Goal: Task Accomplishment & Management: Use online tool/utility

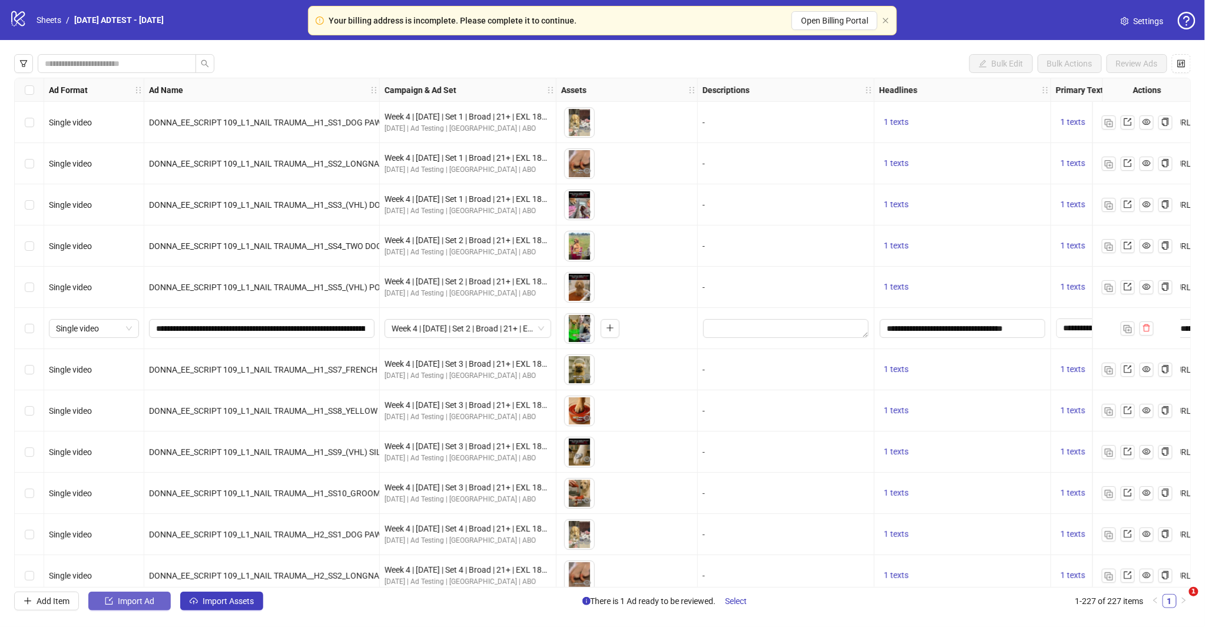
click at [135, 602] on span "Import Ad" at bounding box center [136, 600] width 37 height 9
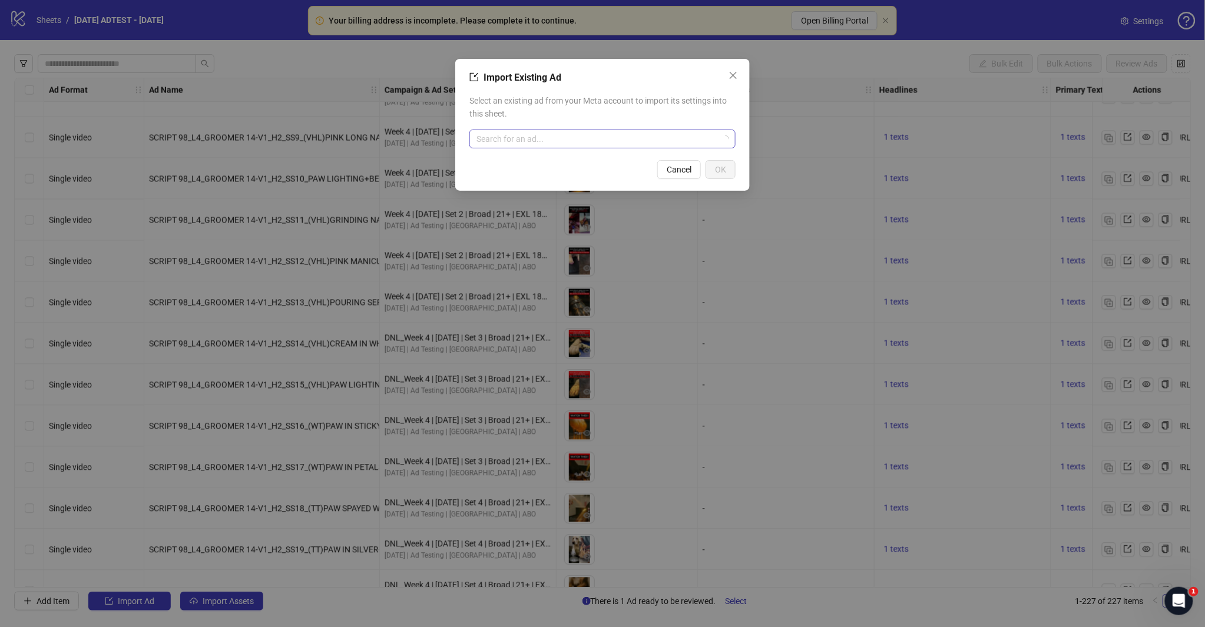
click at [522, 134] on input "search" at bounding box center [596, 139] width 241 height 18
type input "********"
click at [506, 166] on span "AD - Template" at bounding box center [521, 162] width 85 height 13
click at [724, 168] on span "OK" at bounding box center [720, 169] width 11 height 9
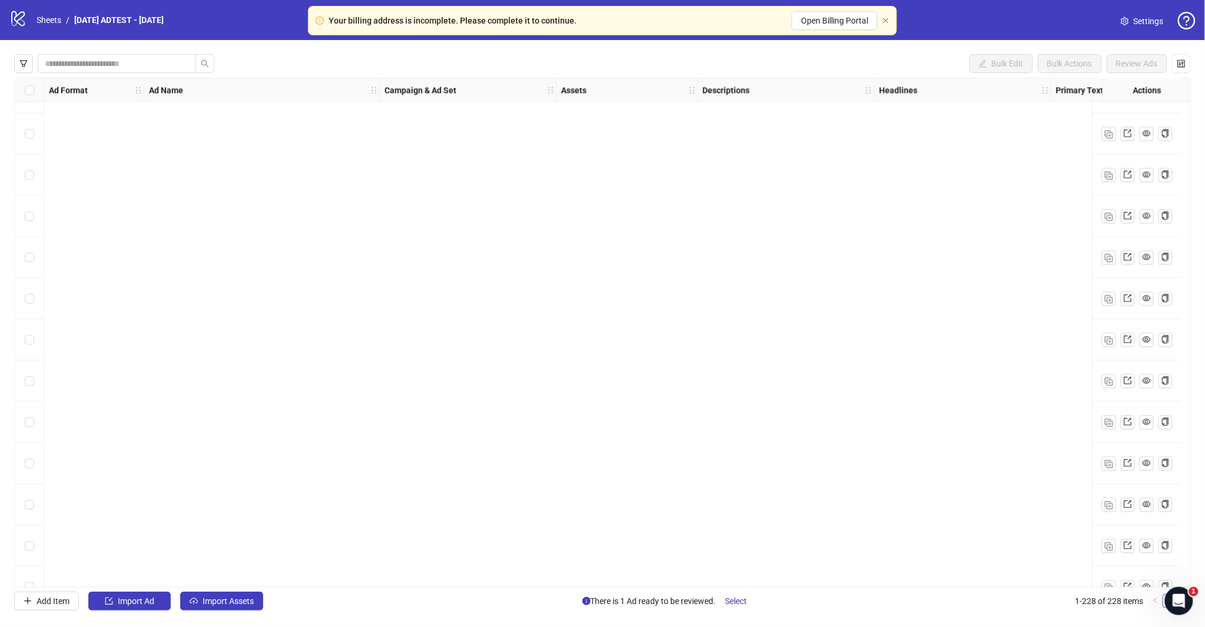
scroll to position [8916, 0]
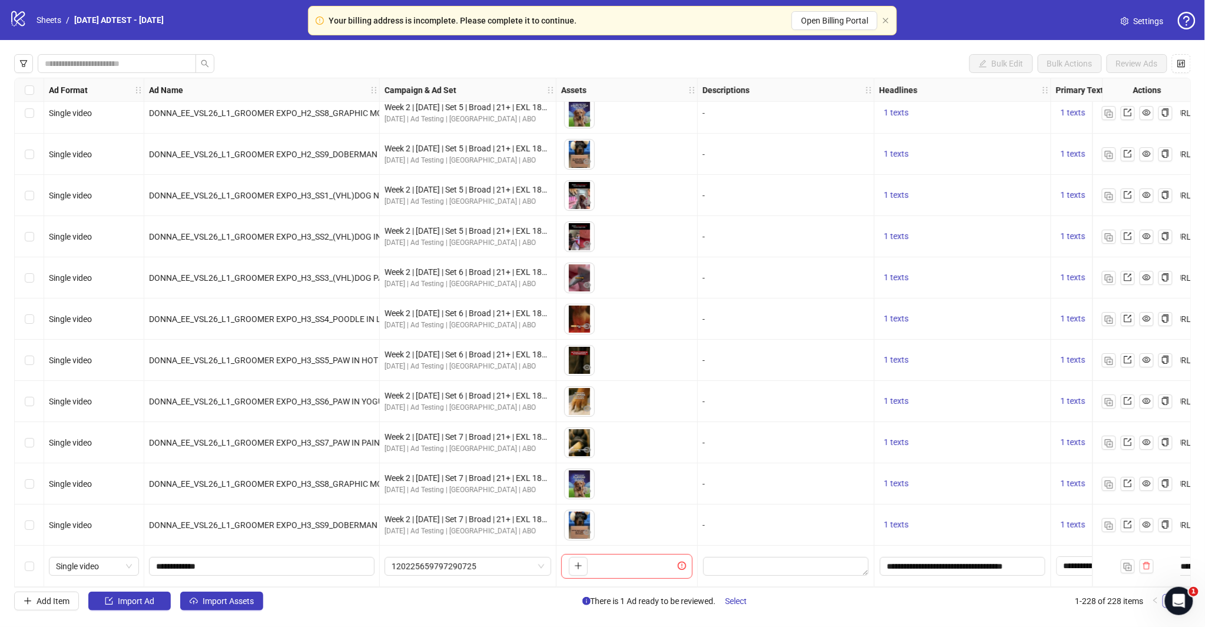
click at [226, 591] on div "Bulk Edit Bulk Actions Review Ads Ad Format Ad Name Campaign & Ad Set Assets De…" at bounding box center [602, 332] width 1205 height 585
click at [226, 596] on span "Import Assets" at bounding box center [228, 600] width 51 height 9
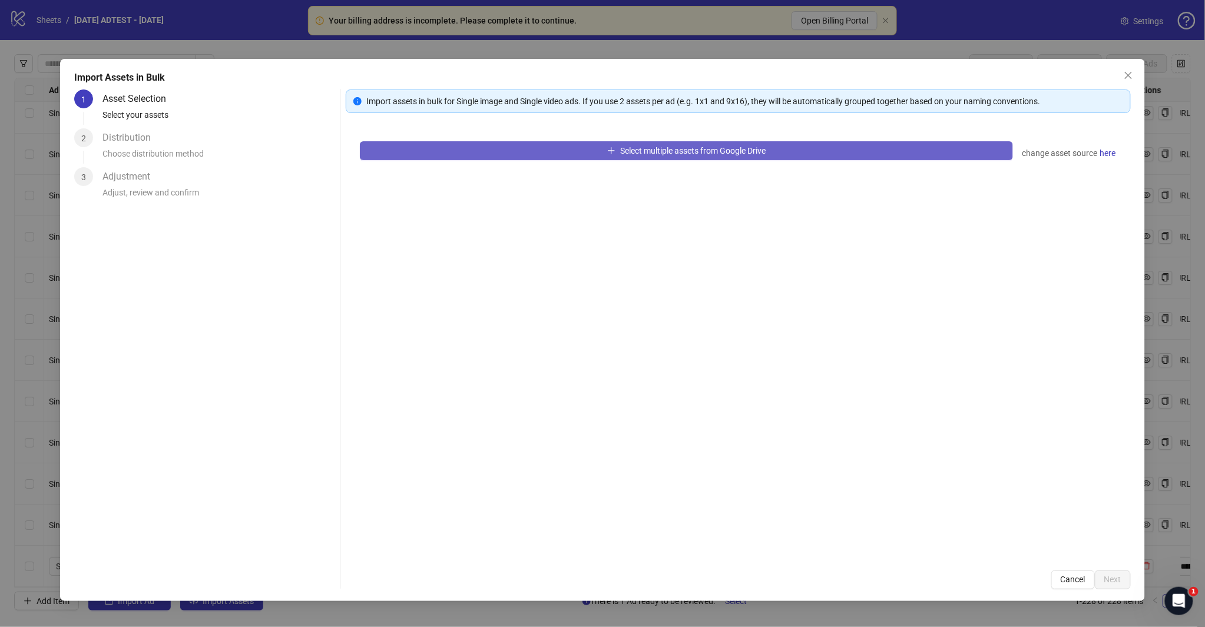
click at [644, 154] on span "Select multiple assets from Google Drive" at bounding box center [692, 150] width 145 height 9
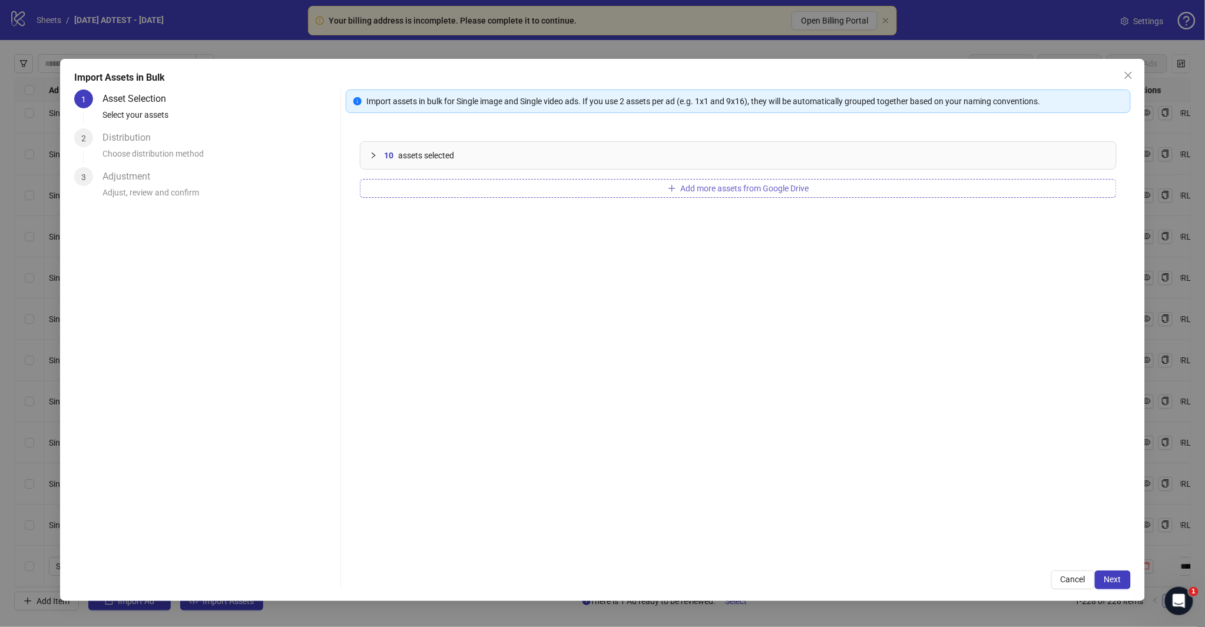
click at [730, 184] on span "Add more assets from Google Drive" at bounding box center [745, 188] width 128 height 9
click at [1110, 579] on span "Next" at bounding box center [1112, 579] width 17 height 9
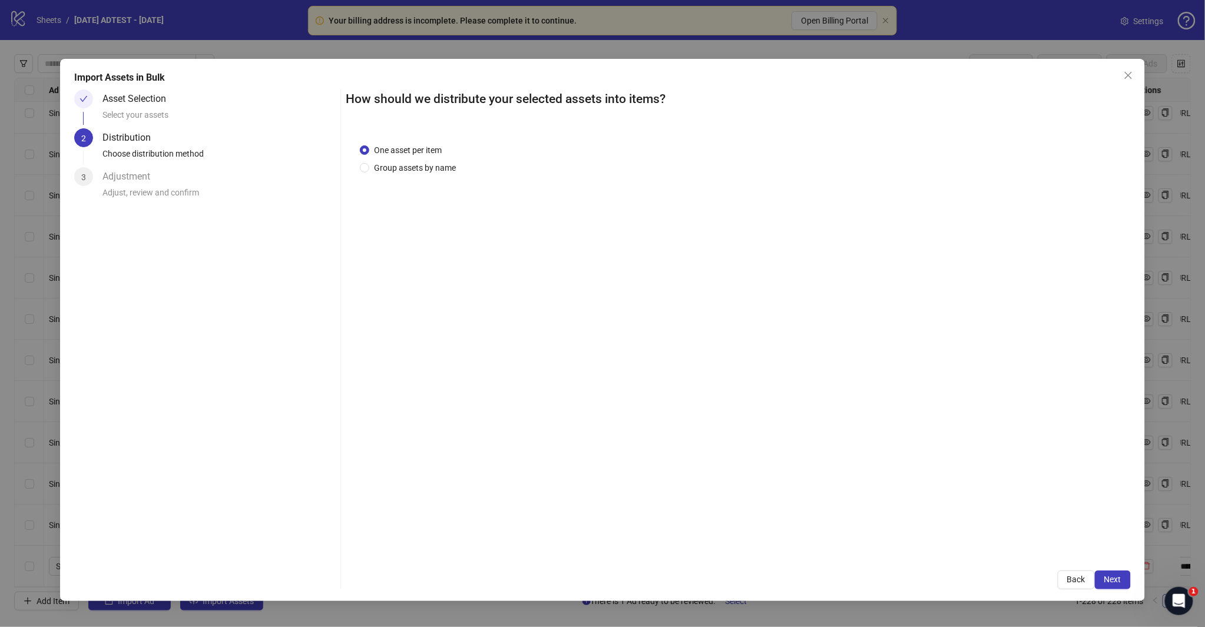
click at [1110, 579] on span "Next" at bounding box center [1112, 579] width 17 height 9
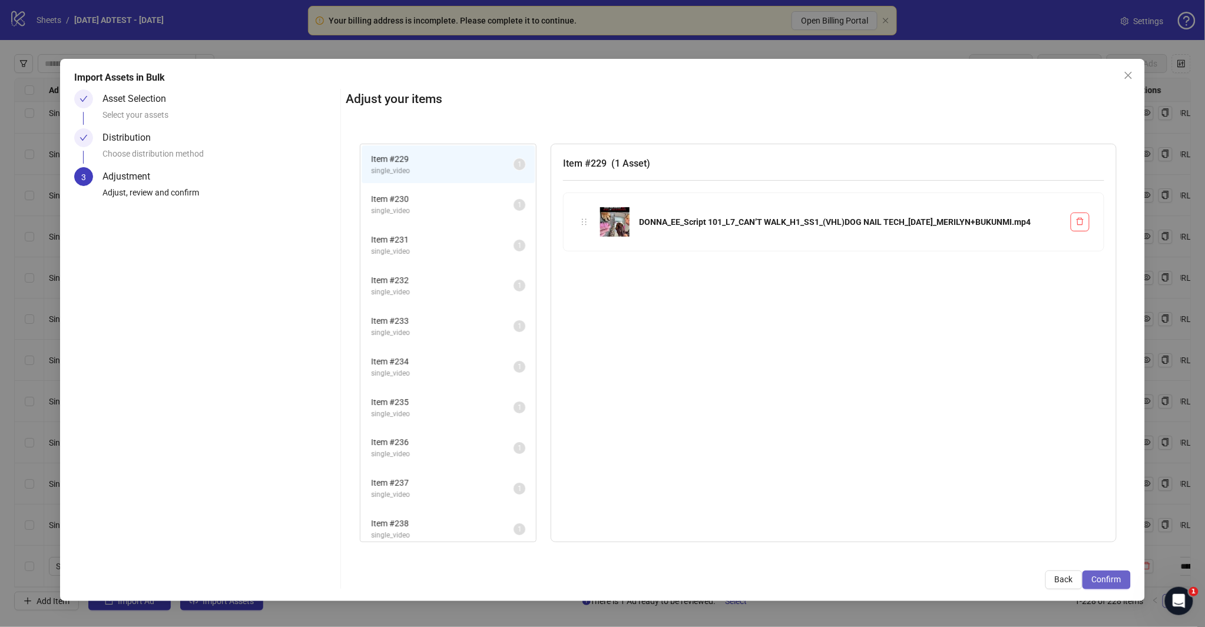
click at [1102, 580] on span "Confirm" at bounding box center [1106, 579] width 29 height 9
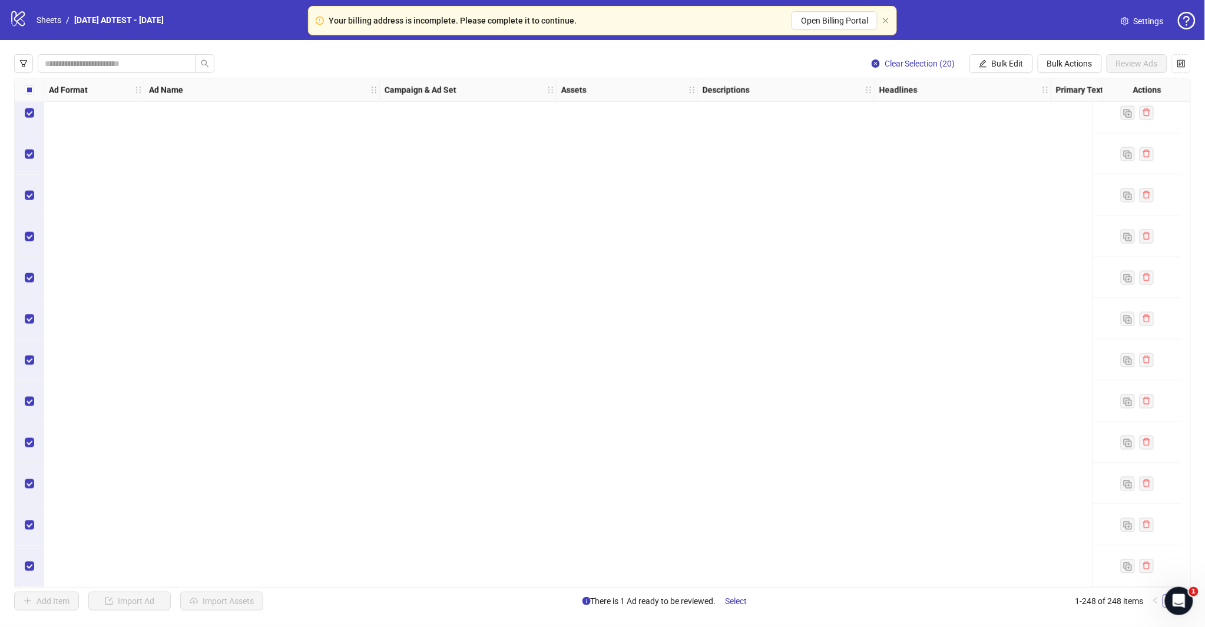
scroll to position [9152, 0]
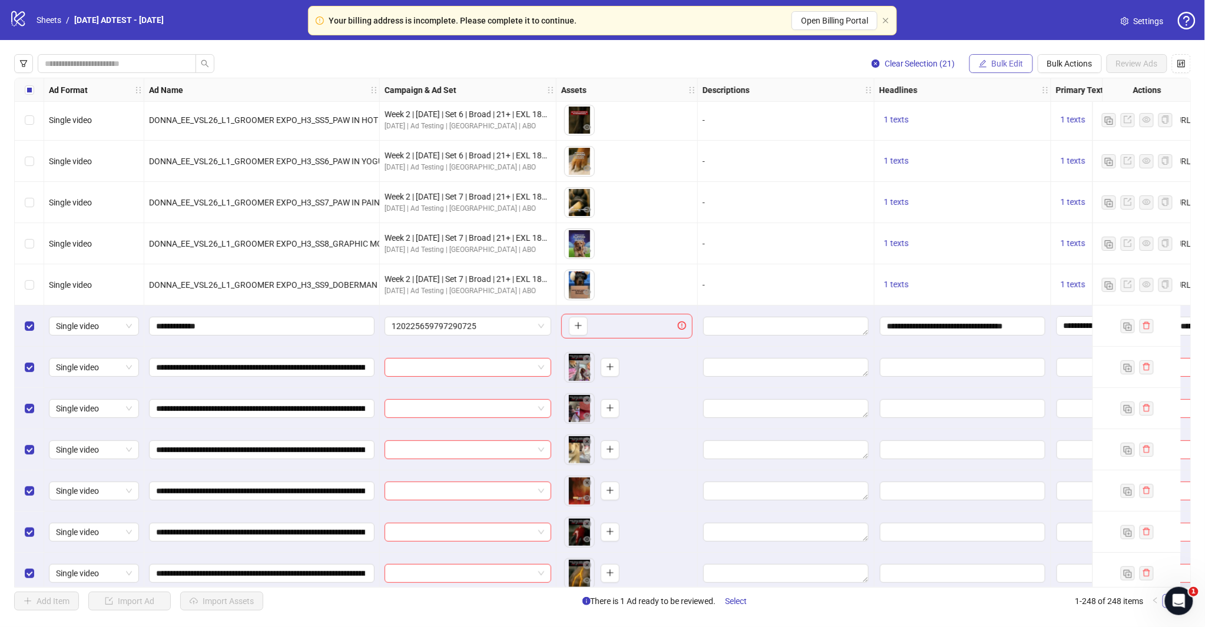
click at [1002, 60] on span "Bulk Edit" at bounding box center [1007, 63] width 32 height 9
click at [1004, 162] on span "Headlines" at bounding box center [1012, 162] width 70 height 13
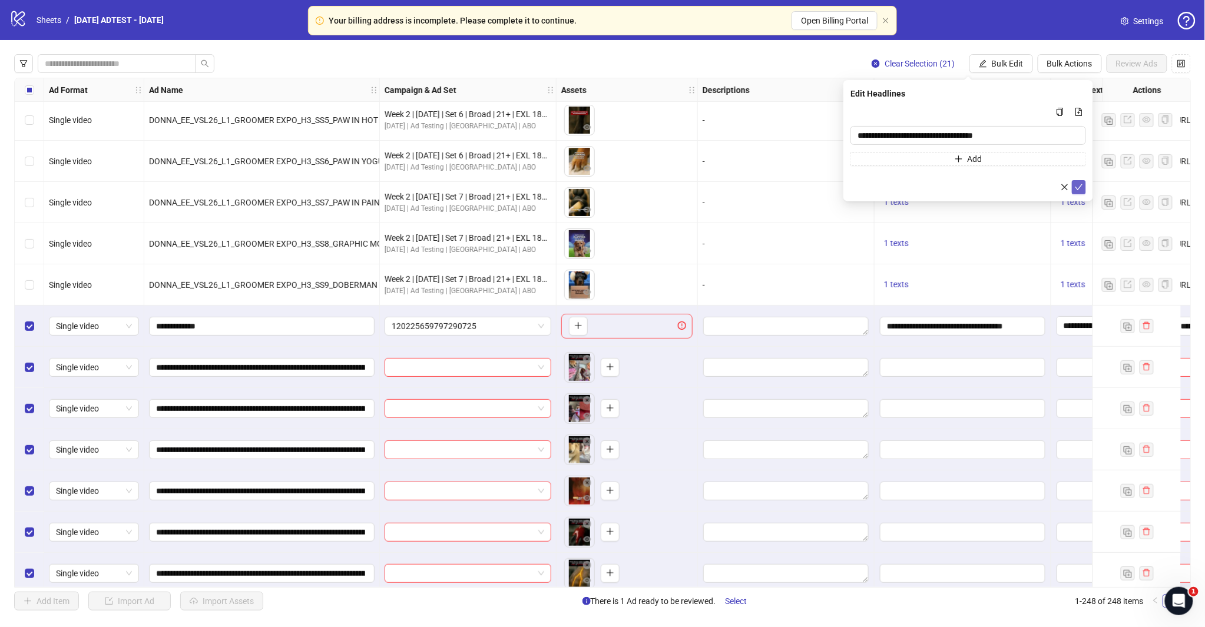
click at [1076, 187] on icon "check" at bounding box center [1078, 187] width 8 height 8
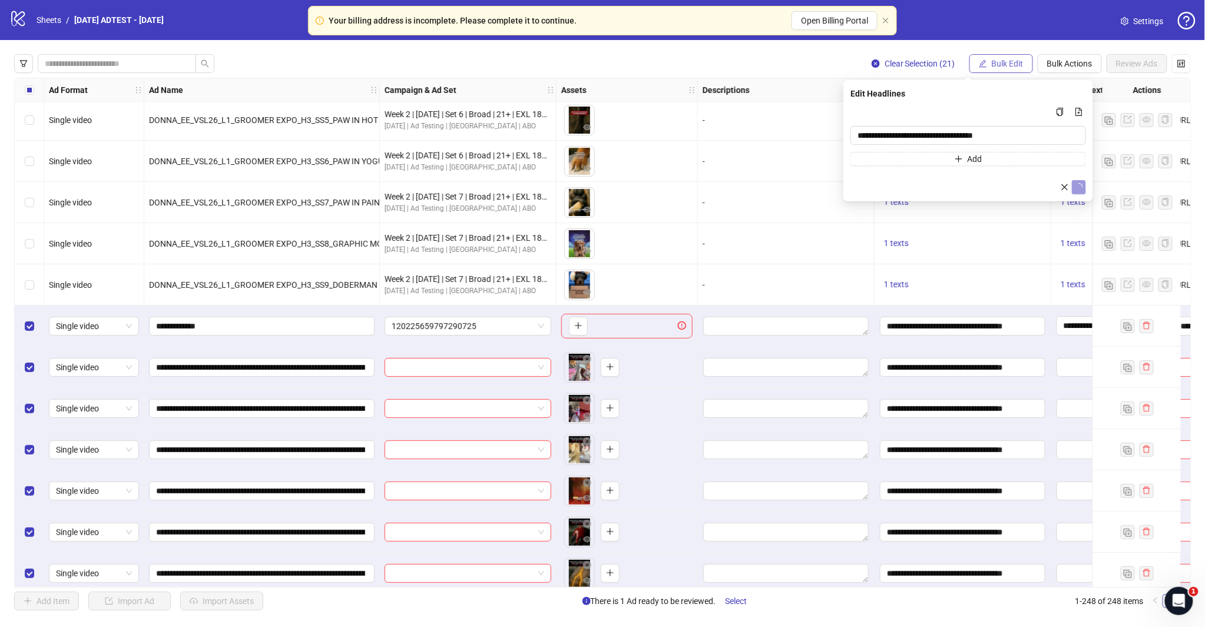
click at [1008, 57] on button "Bulk Edit" at bounding box center [1001, 63] width 64 height 19
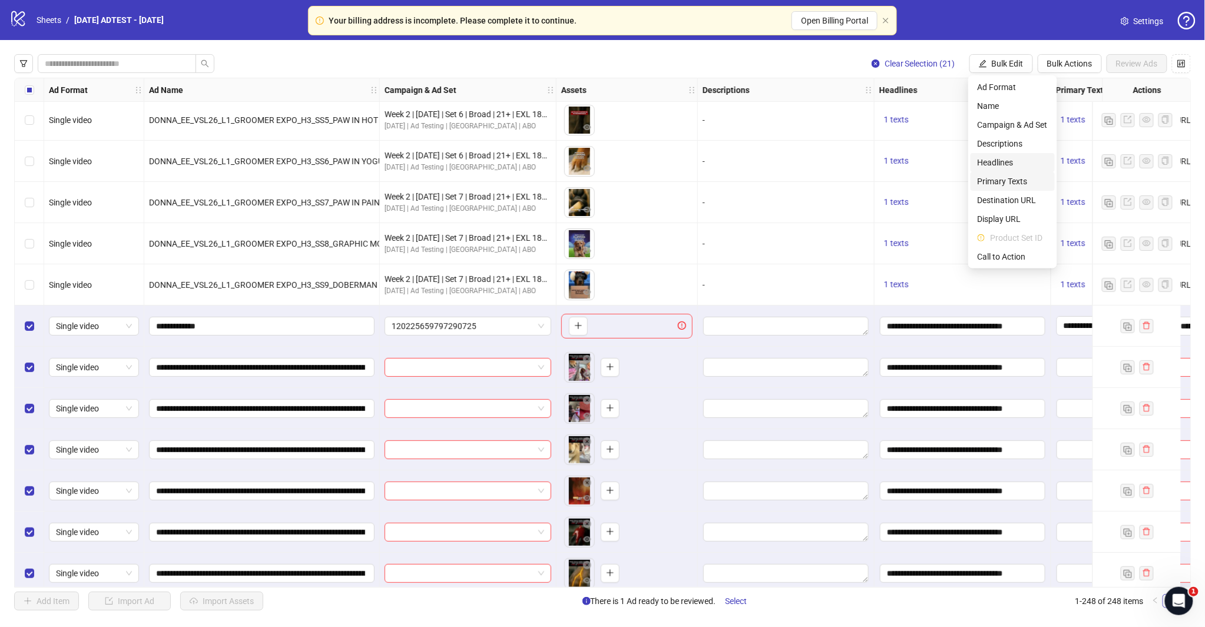
click at [990, 181] on span "Primary Texts" at bounding box center [1012, 181] width 70 height 13
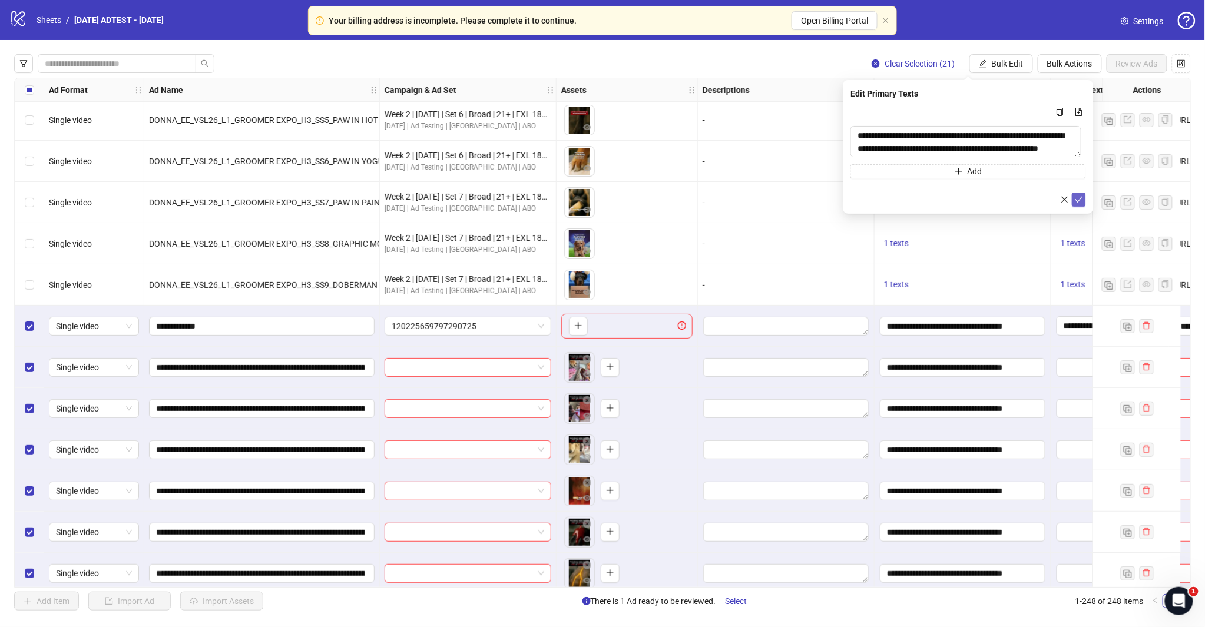
click at [1078, 203] on icon "check" at bounding box center [1078, 199] width 8 height 8
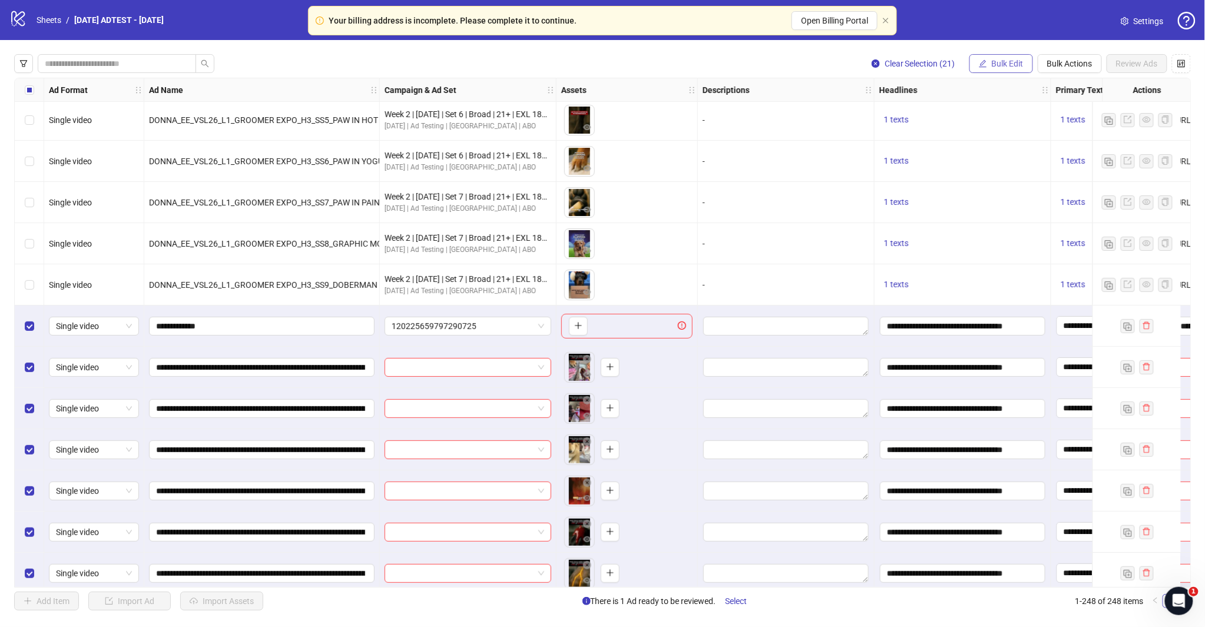
click at [1024, 61] on button "Bulk Edit" at bounding box center [1001, 63] width 64 height 19
click at [1002, 217] on span "Display URL" at bounding box center [1012, 219] width 70 height 13
click at [1014, 62] on span "Bulk Edit" at bounding box center [1007, 63] width 32 height 9
click at [1007, 198] on span "Destination URL" at bounding box center [1012, 200] width 70 height 13
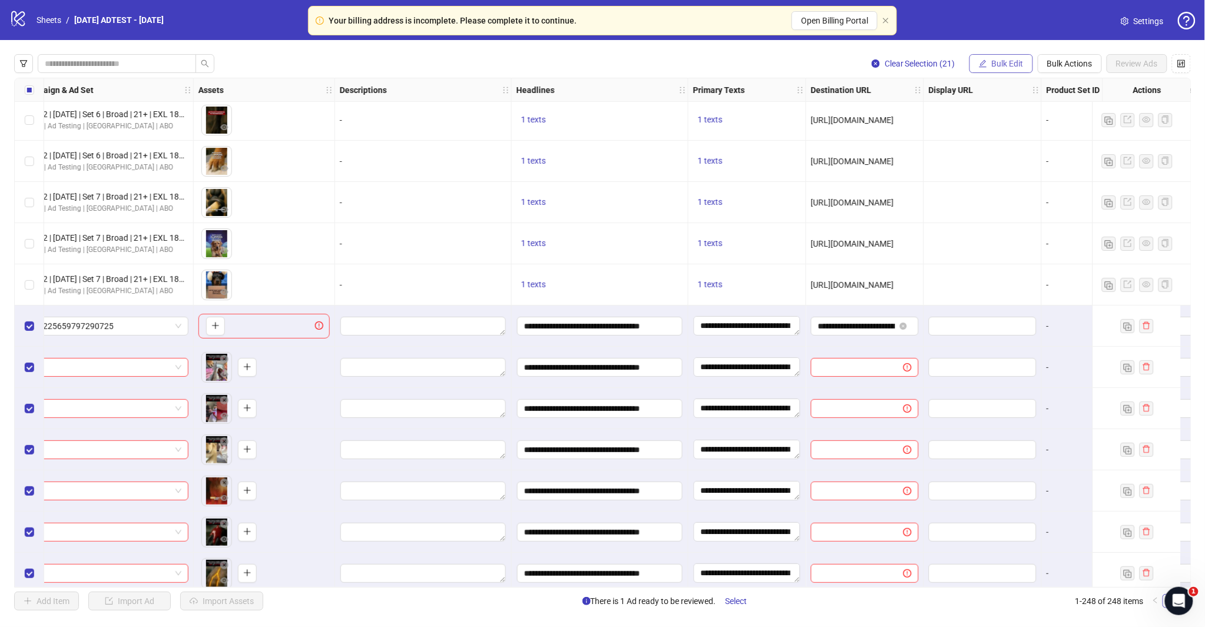
click at [1008, 61] on span "Bulk Edit" at bounding box center [1007, 63] width 32 height 9
click at [1001, 198] on span "Destination URL" at bounding box center [1012, 200] width 70 height 13
click at [982, 120] on input "text" at bounding box center [963, 114] width 212 height 13
type input "**********"
click at [1081, 146] on icon "check" at bounding box center [1078, 145] width 8 height 8
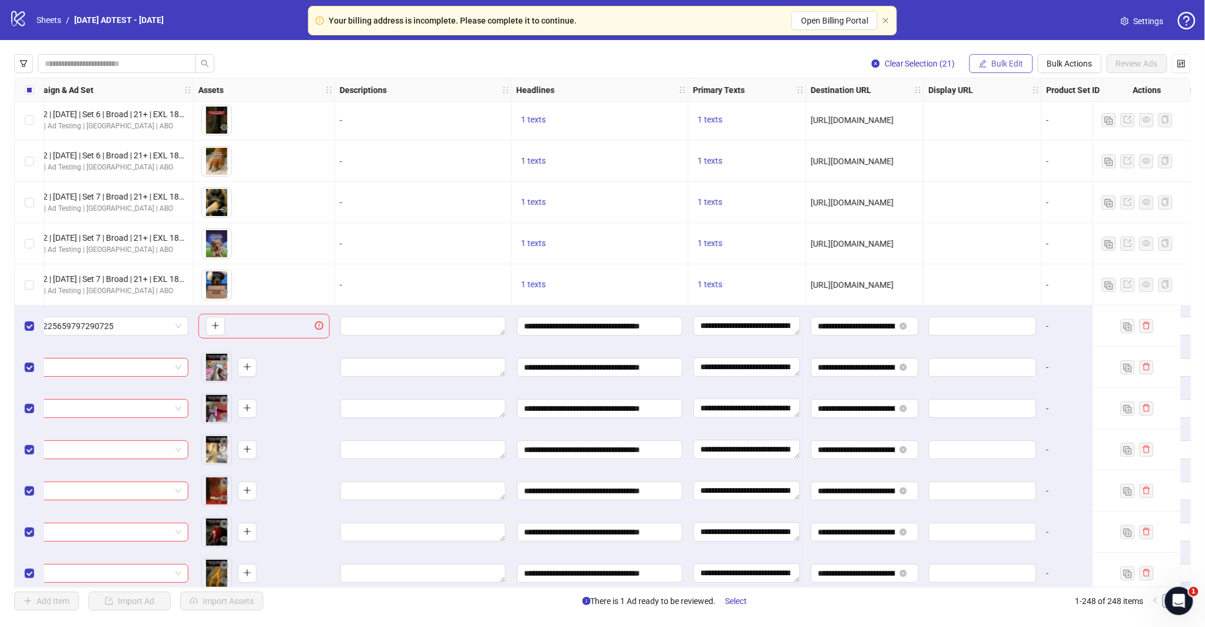
click at [1007, 62] on span "Bulk Edit" at bounding box center [1007, 63] width 32 height 9
click at [996, 256] on span "Call to Action" at bounding box center [1012, 256] width 70 height 13
click at [1082, 143] on icon "check" at bounding box center [1078, 145] width 8 height 8
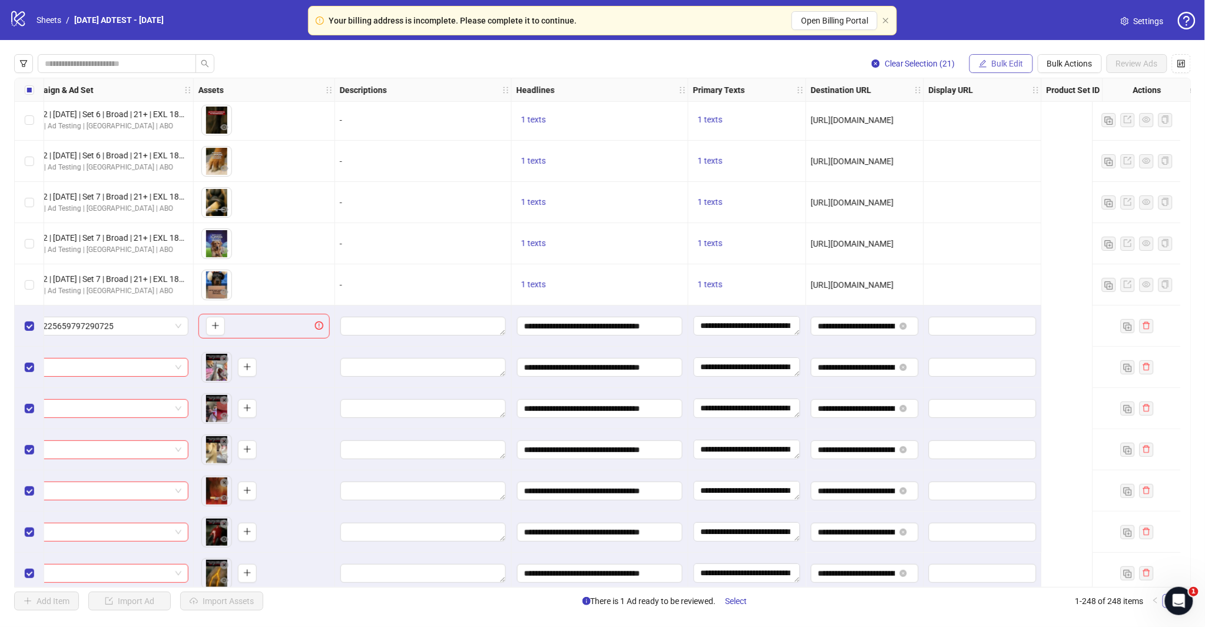
scroll to position [9152, 0]
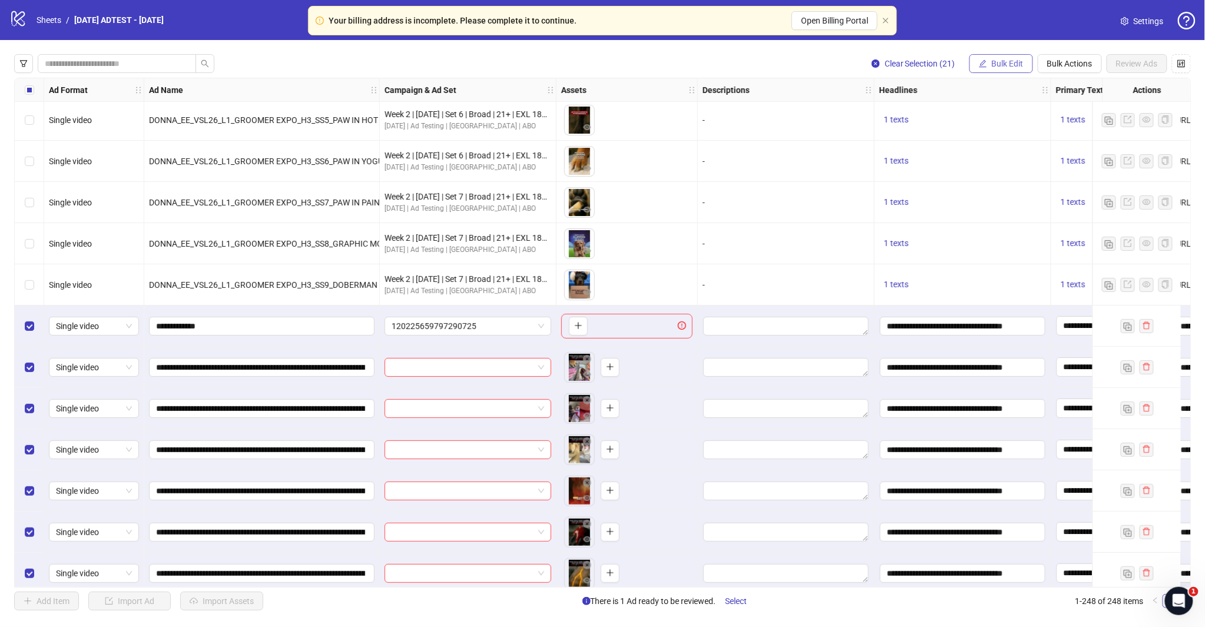
click at [993, 55] on button "Bulk Edit" at bounding box center [1001, 63] width 64 height 19
click at [1009, 122] on span "Campaign & Ad Set" at bounding box center [1012, 124] width 70 height 13
click at [1064, 145] on icon "close" at bounding box center [1064, 145] width 8 height 8
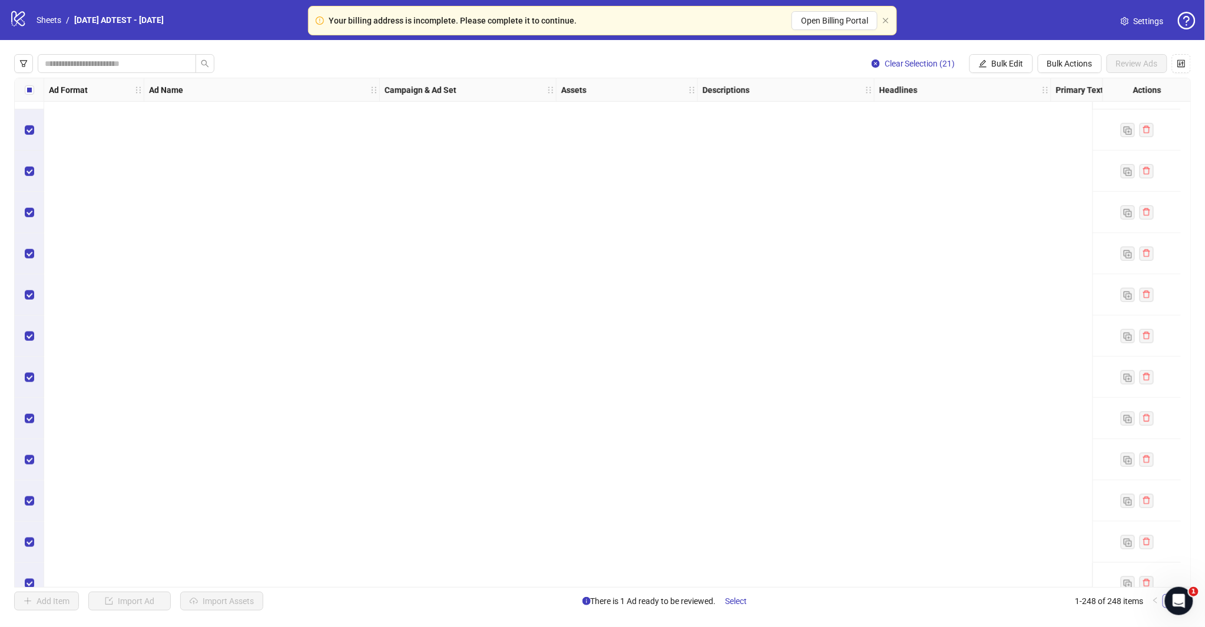
scroll to position [8628, 0]
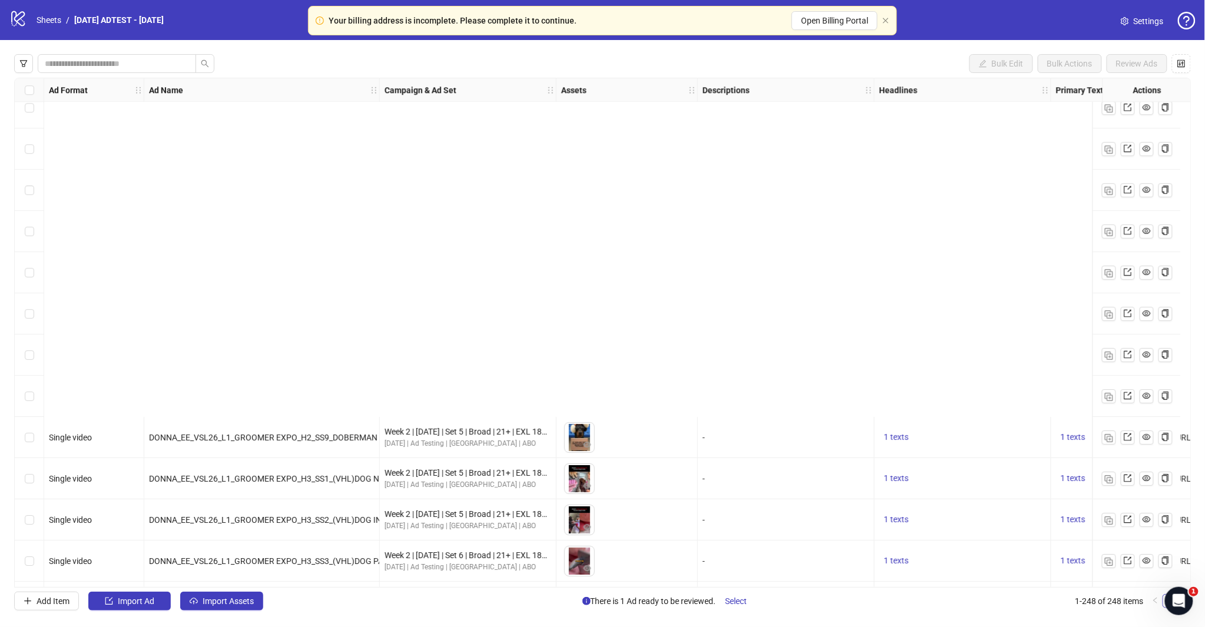
scroll to position [9021, 0]
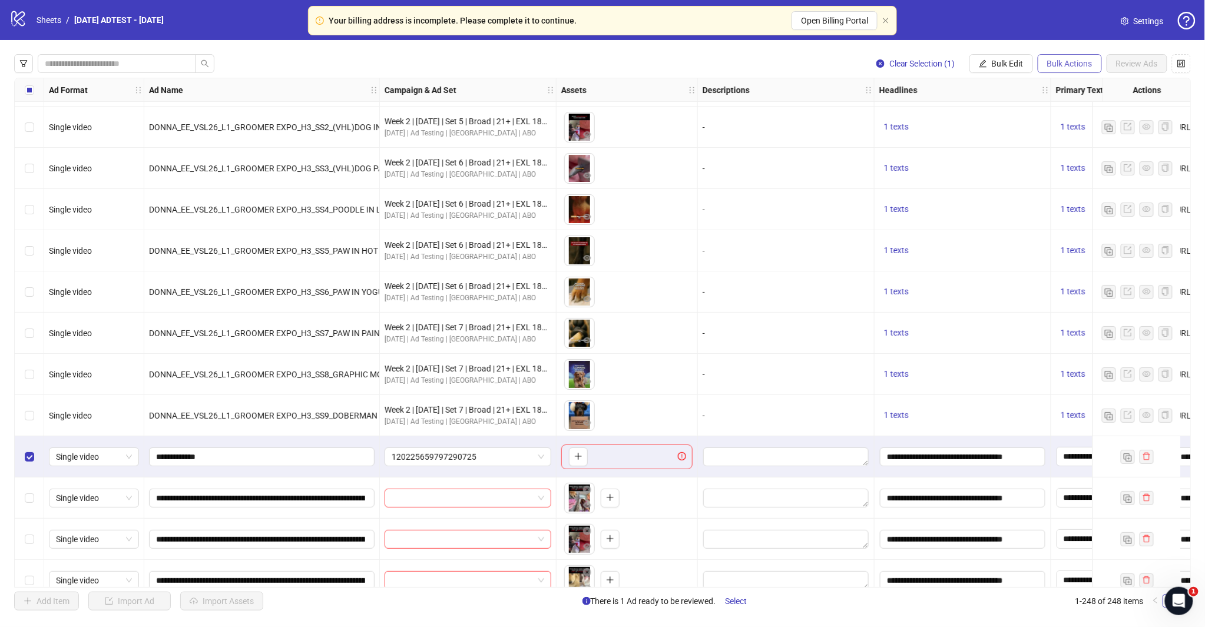
click at [1061, 62] on span "Bulk Actions" at bounding box center [1069, 63] width 45 height 9
click at [1059, 89] on span "Delete" at bounding box center [1086, 87] width 81 height 13
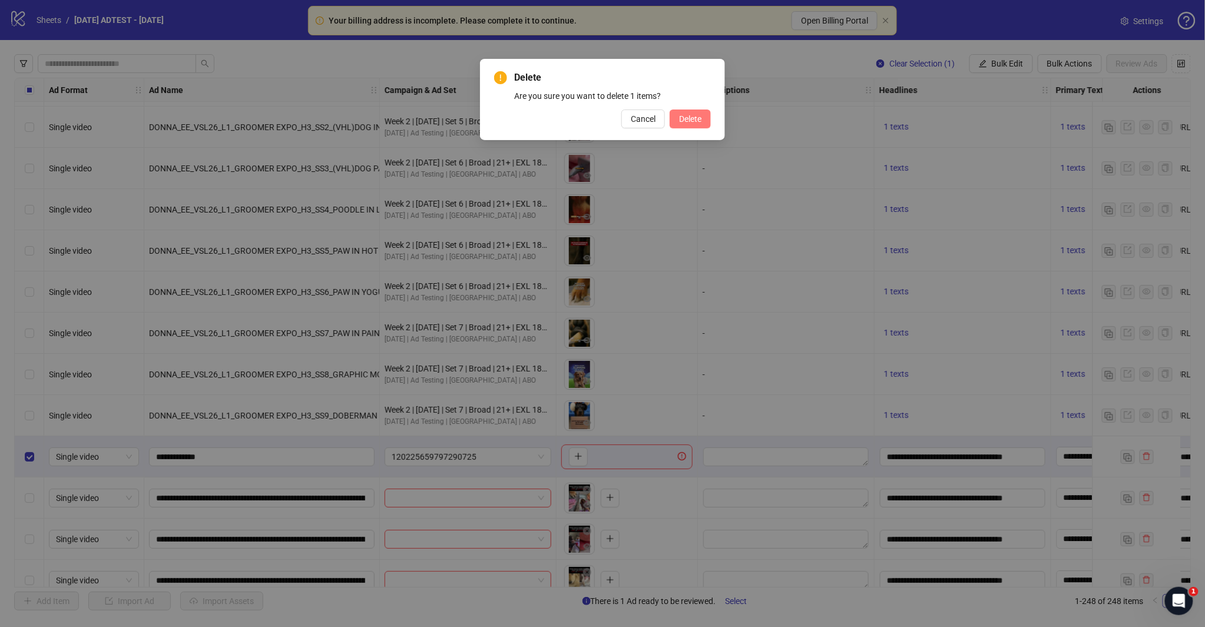
click at [714, 110] on div "Delete Are you sure you want to delete 1 items? Cancel Delete" at bounding box center [602, 99] width 245 height 81
click at [699, 115] on span "Delete" at bounding box center [690, 118] width 22 height 9
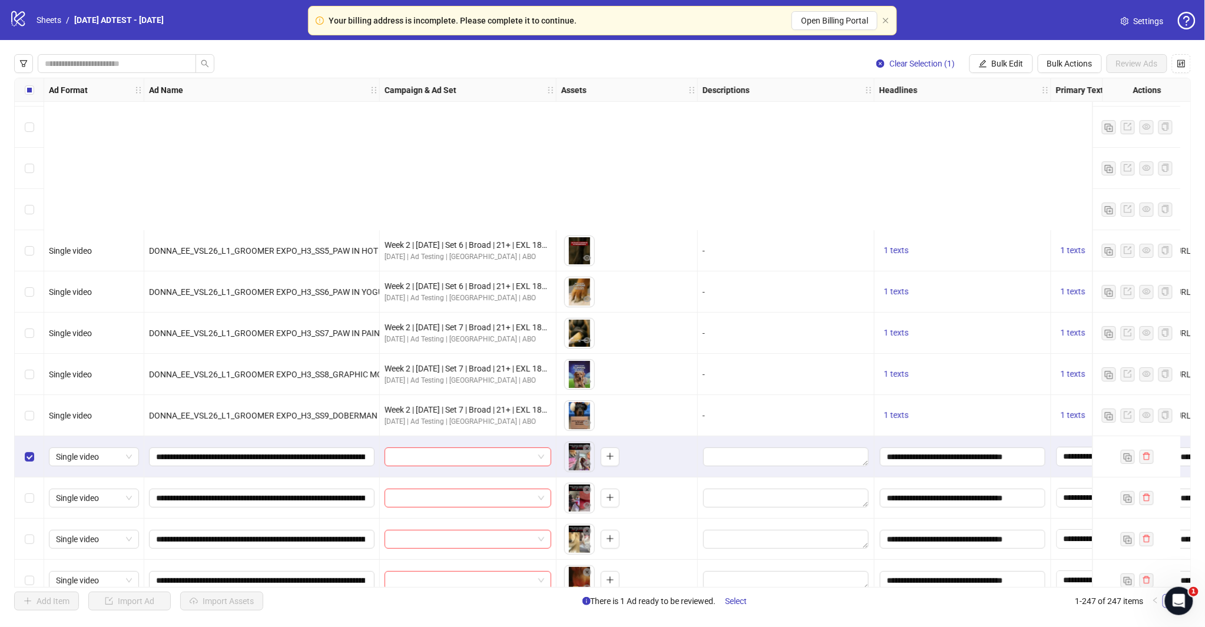
click at [28, 519] on div "Select row 230" at bounding box center [29, 539] width 29 height 41
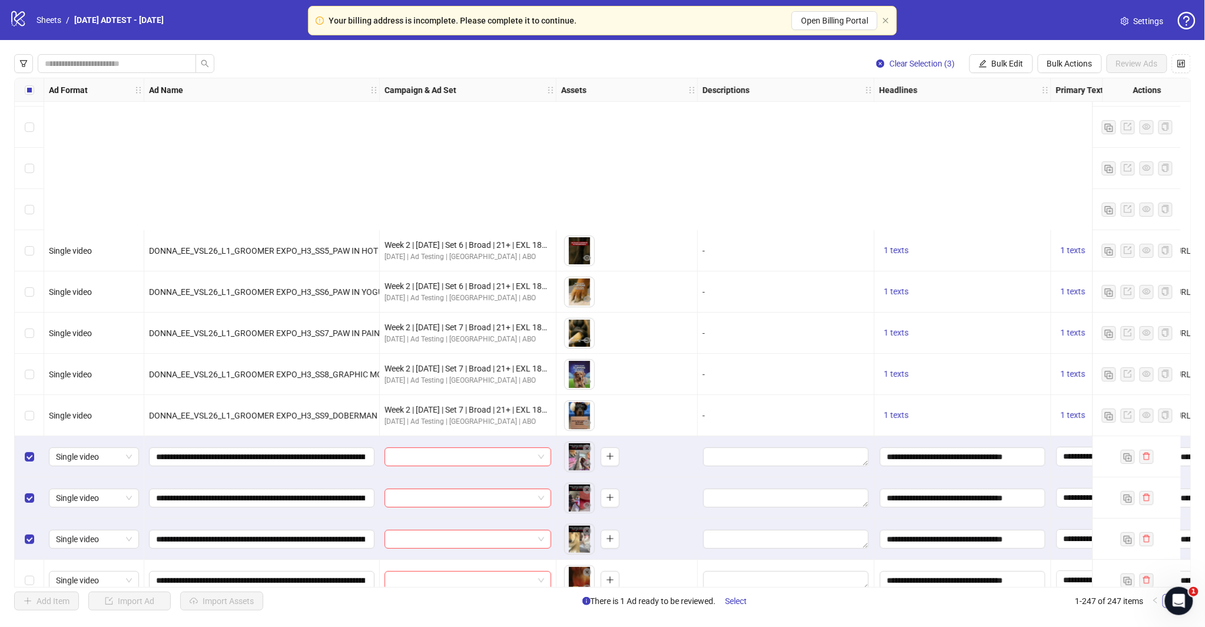
scroll to position [9217, 0]
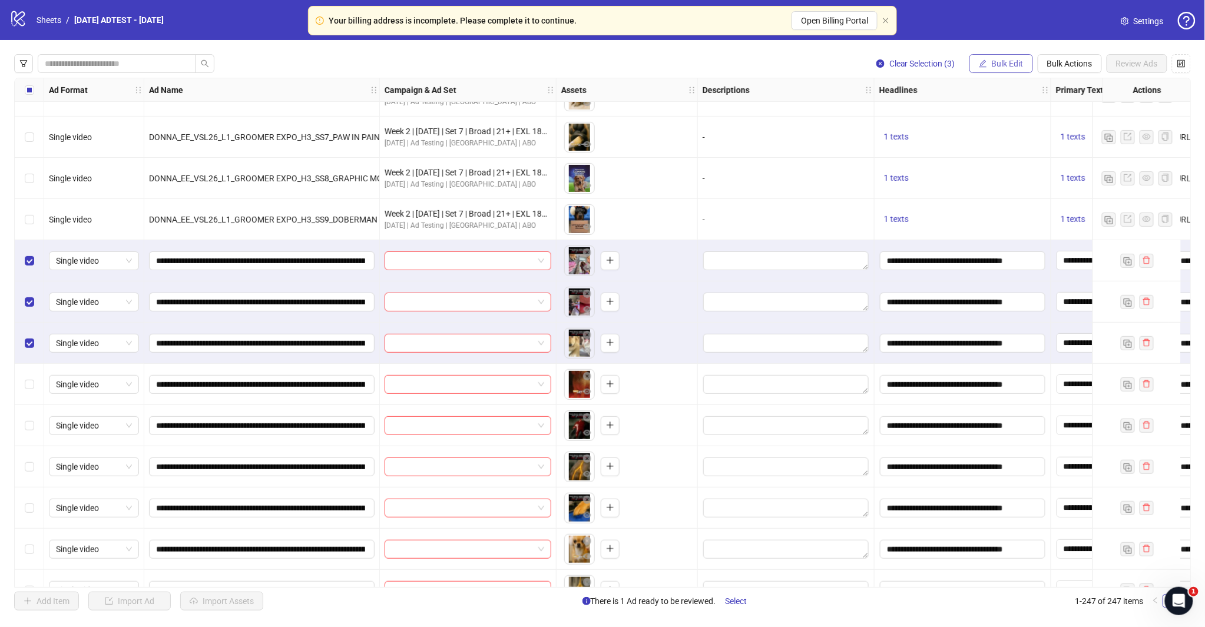
click at [1003, 55] on button "Bulk Edit" at bounding box center [1001, 63] width 64 height 19
click at [1017, 124] on span "Campaign & Ad Set" at bounding box center [1012, 124] width 70 height 13
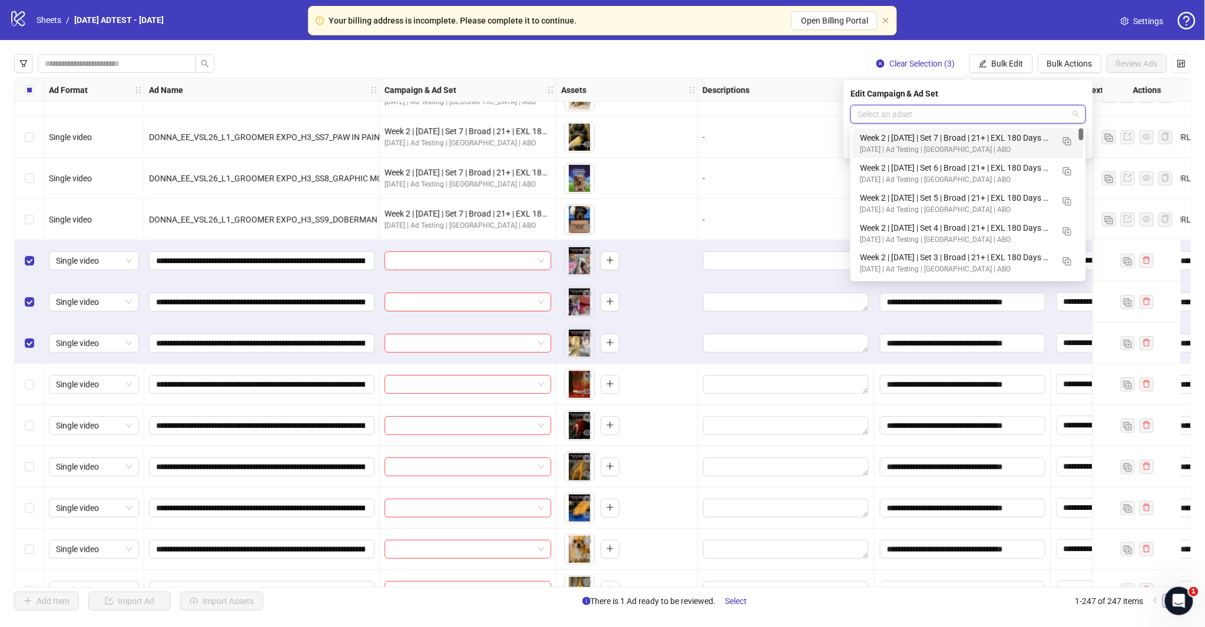
click at [1066, 113] on input "search" at bounding box center [962, 114] width 211 height 18
click at [1064, 142] on img "button" at bounding box center [1067, 141] width 8 height 8
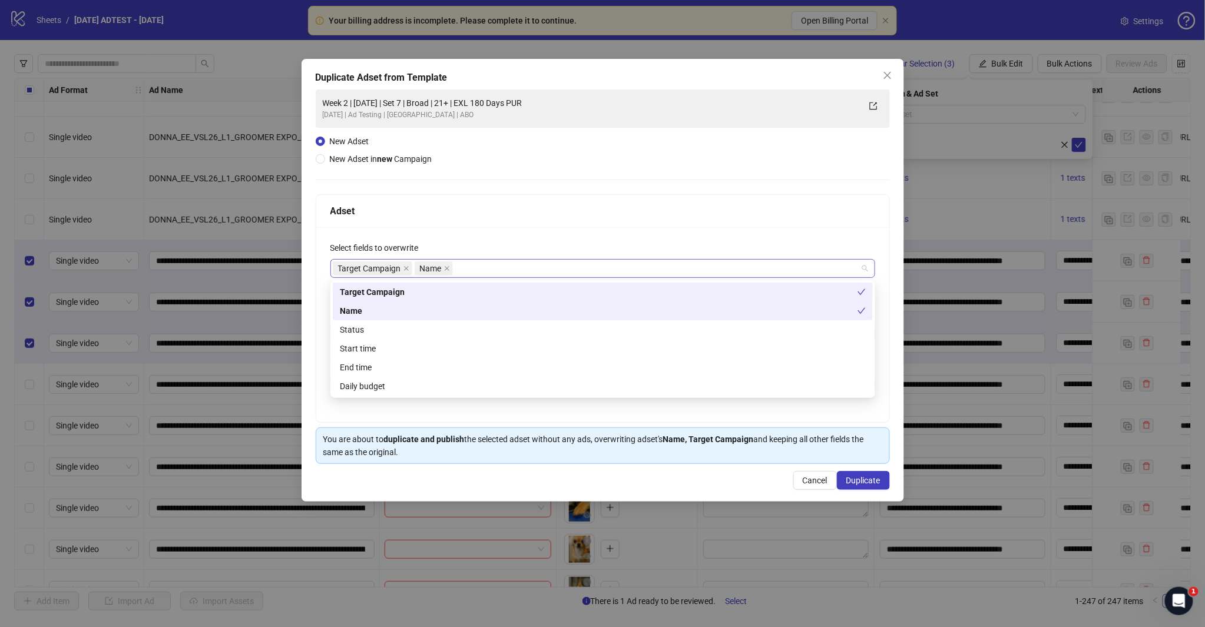
click at [485, 270] on div "Target Campaign Name" at bounding box center [597, 268] width 528 height 16
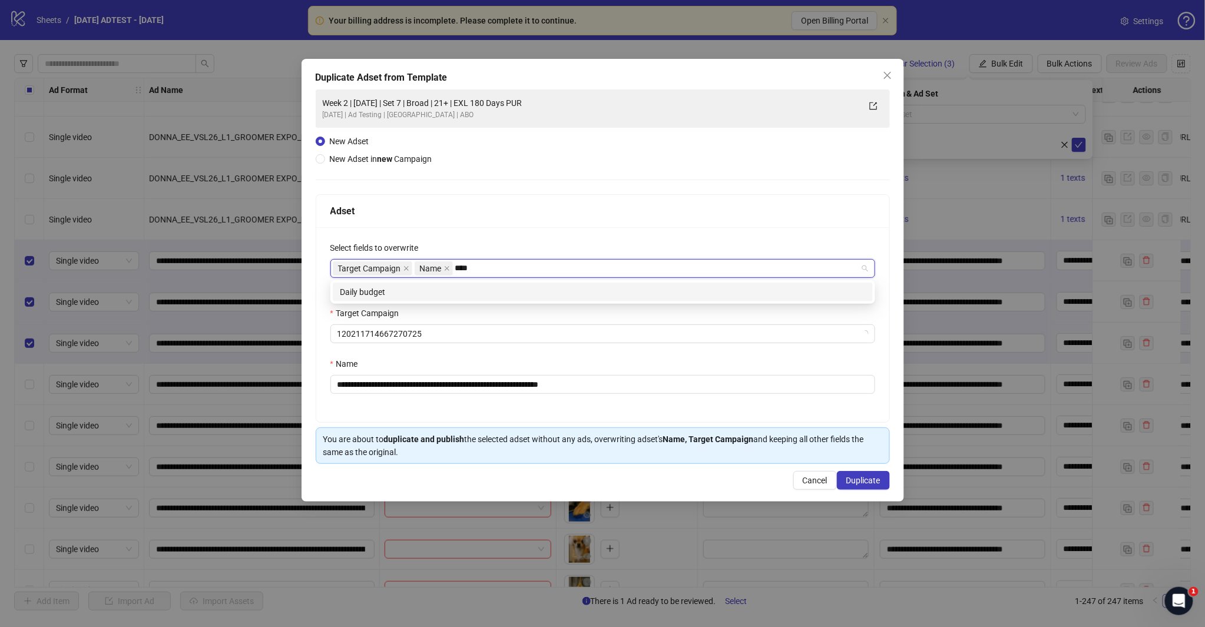
type input "*****"
click at [474, 293] on div "Daily budget" at bounding box center [603, 292] width 526 height 13
click at [528, 268] on div "Target Campaign Name ***** daily" at bounding box center [597, 268] width 528 height 16
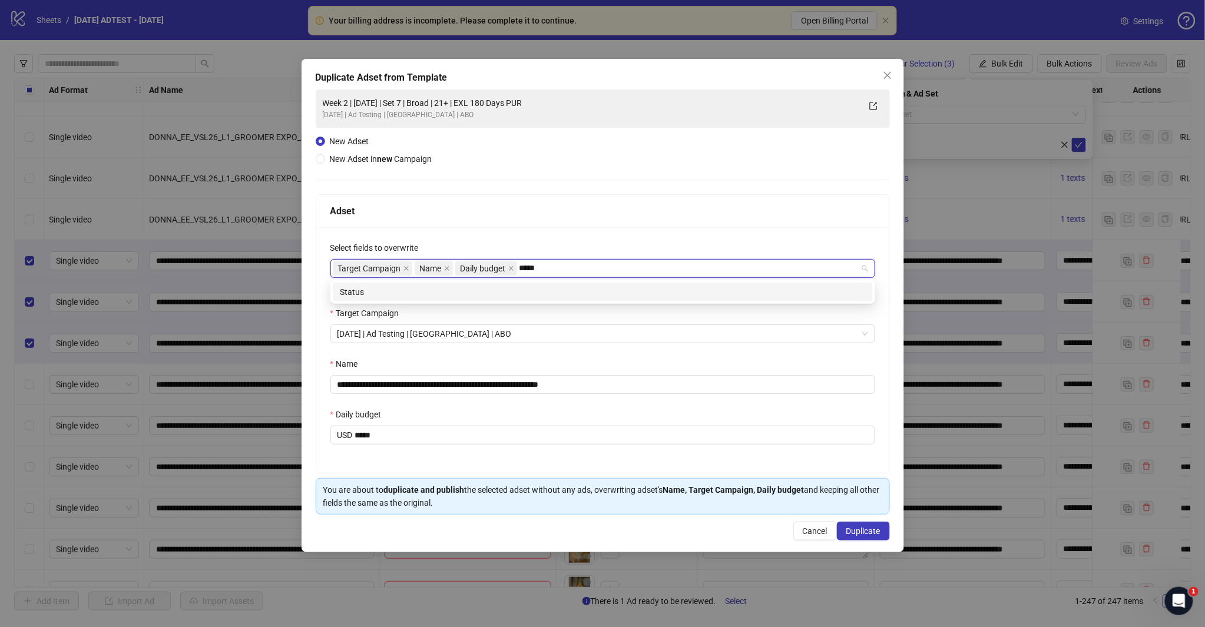
type input "******"
click at [508, 287] on div "Status" at bounding box center [603, 292] width 526 height 13
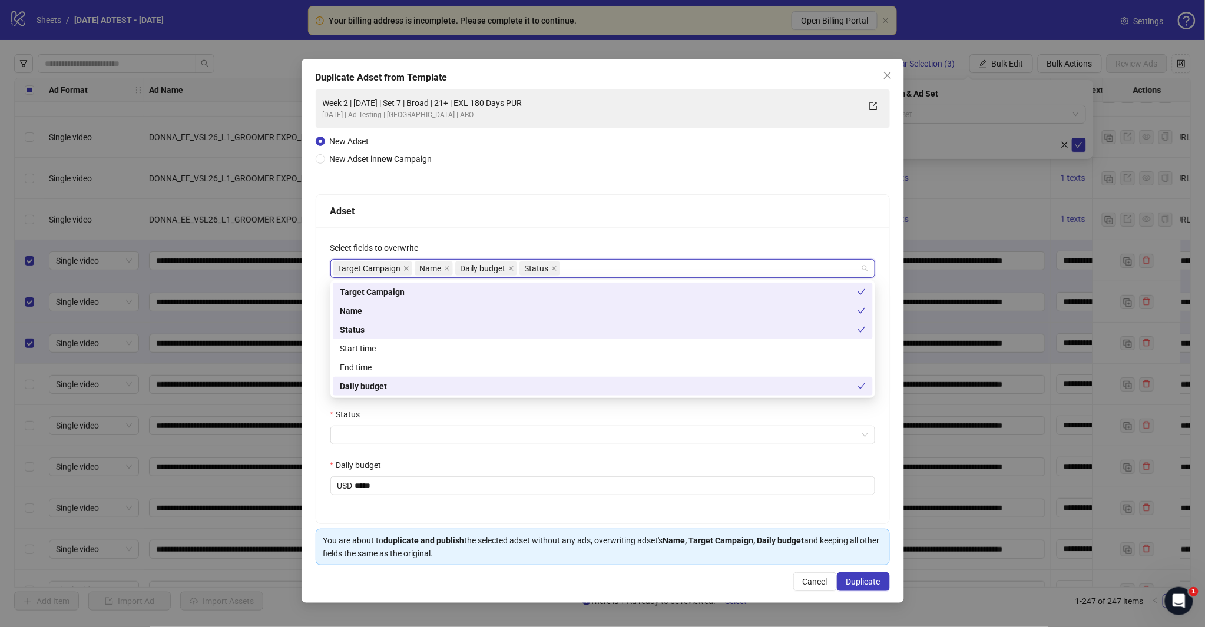
click at [593, 267] on div "Target Campaign Name Daily budget Status" at bounding box center [597, 268] width 528 height 16
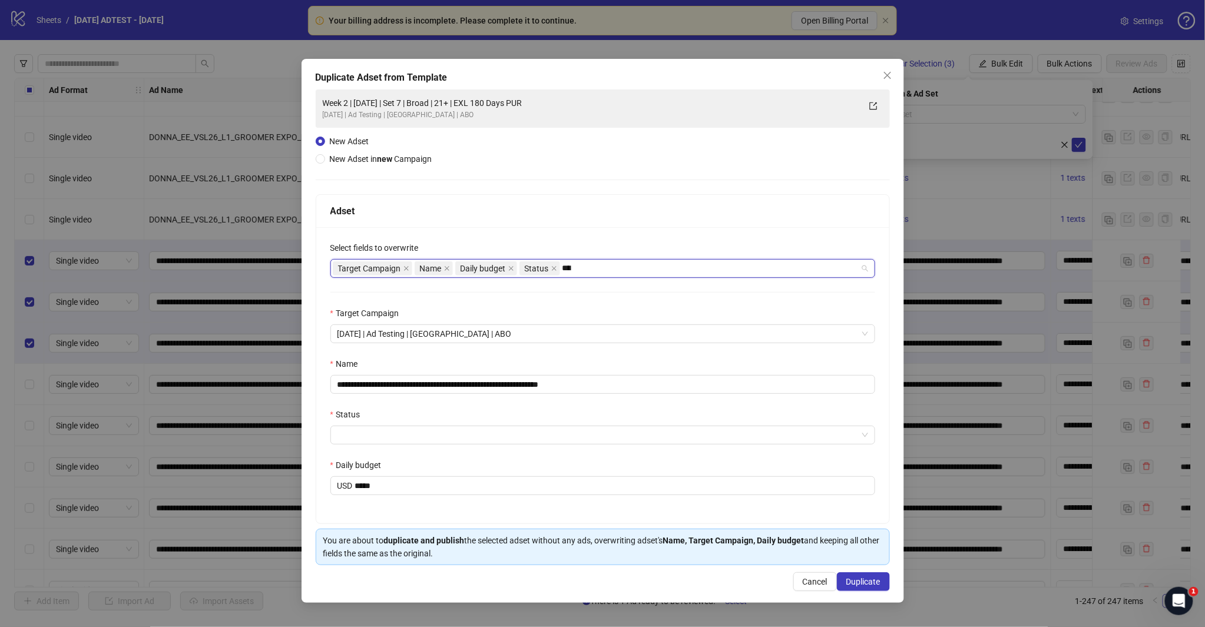
type input "*****"
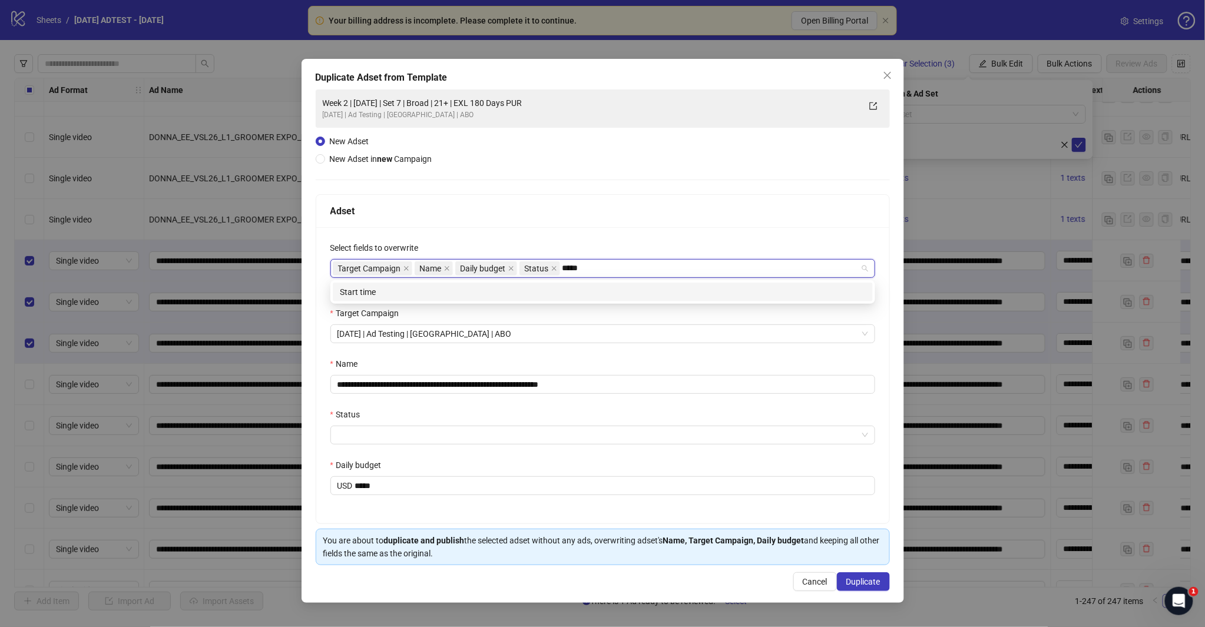
click at [460, 291] on div "Start time" at bounding box center [603, 292] width 526 height 13
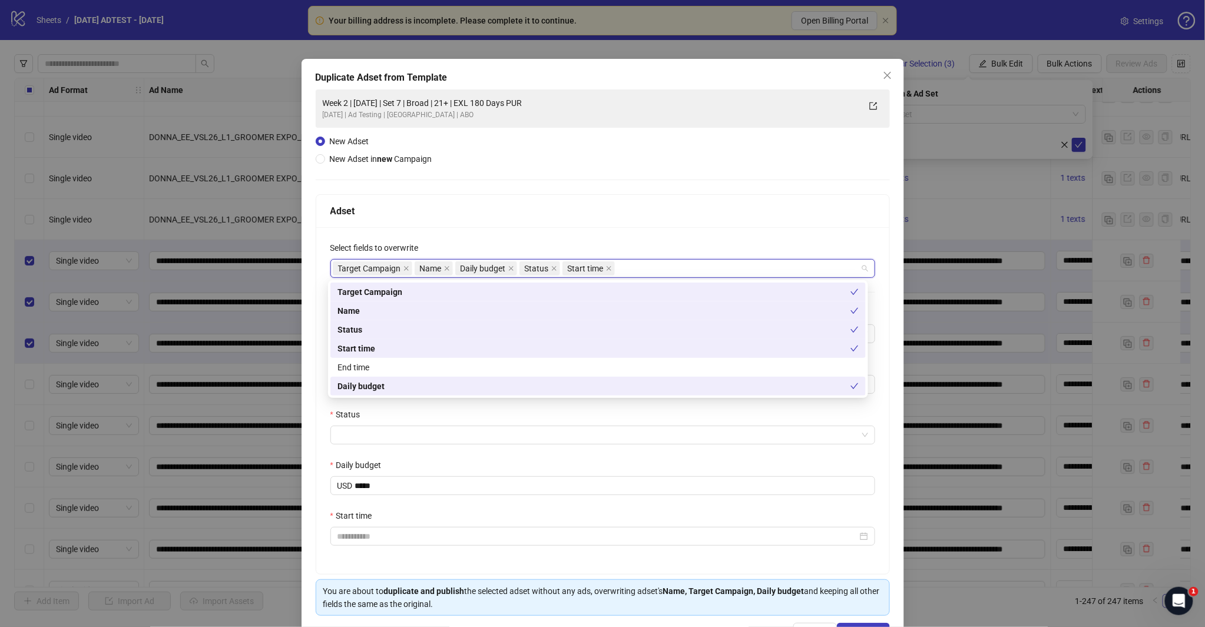
click at [593, 236] on div "**********" at bounding box center [602, 400] width 573 height 347
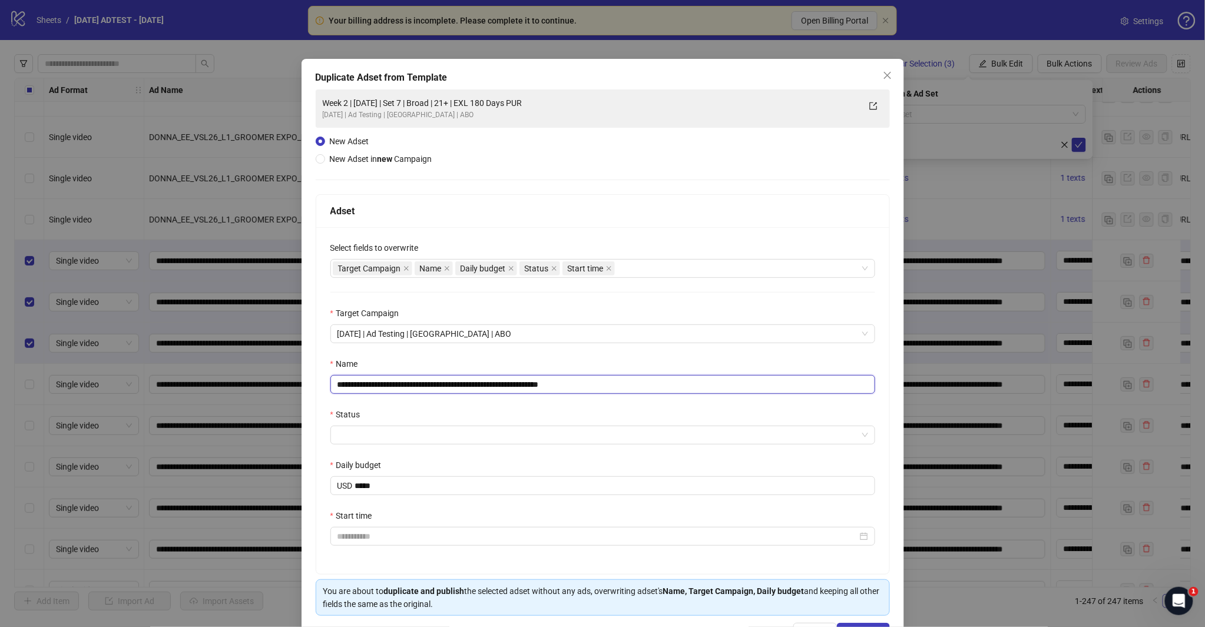
click at [374, 383] on input "**********" at bounding box center [602, 384] width 545 height 19
click at [428, 387] on input "**********" at bounding box center [602, 384] width 545 height 19
drag, startPoint x: 553, startPoint y: 383, endPoint x: 679, endPoint y: 387, distance: 126.1
click at [672, 387] on input "**********" at bounding box center [602, 384] width 545 height 19
click at [370, 385] on input "**********" at bounding box center [602, 384] width 545 height 19
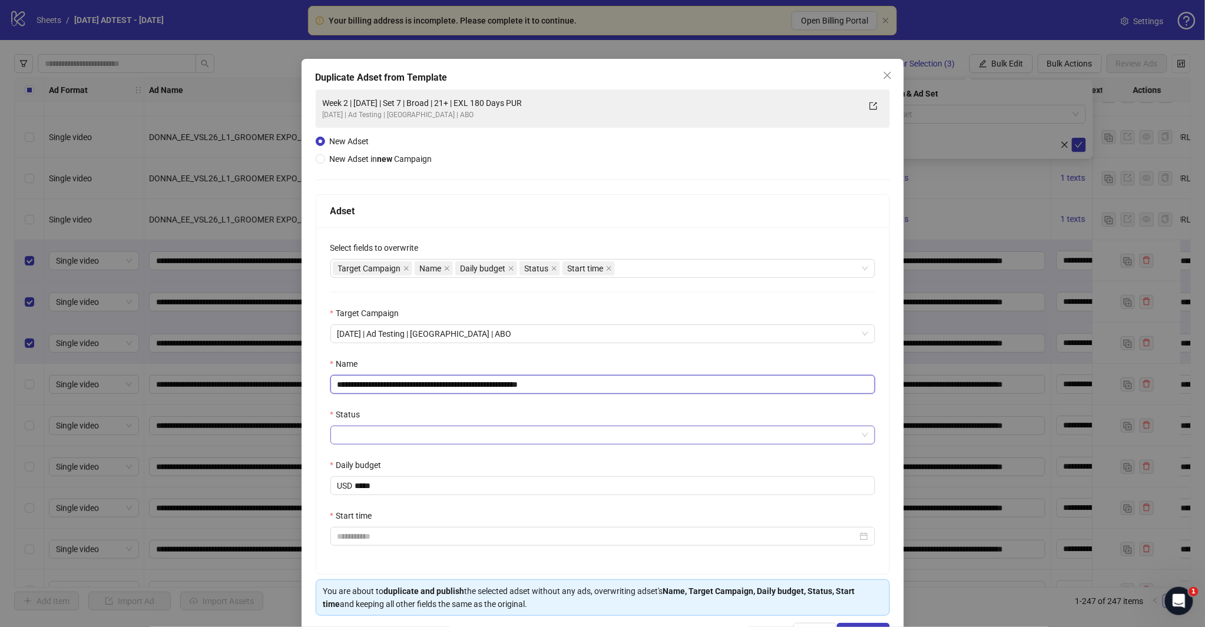
type input "**********"
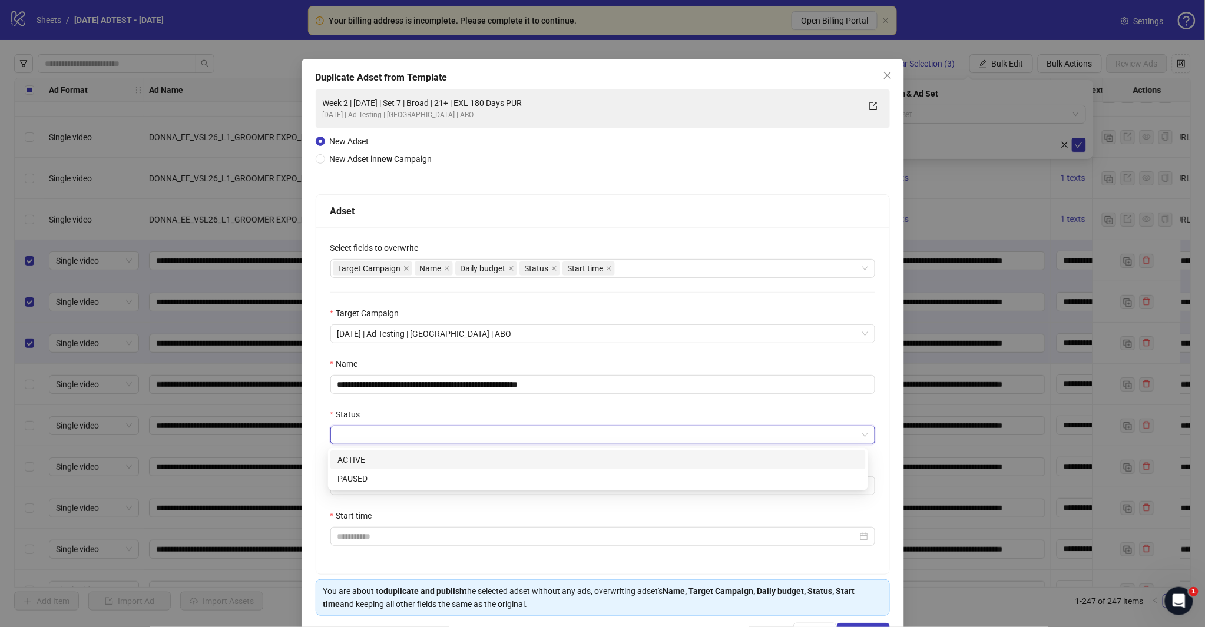
click at [370, 430] on input "Status" at bounding box center [597, 435] width 520 height 18
click at [366, 456] on div "ACTIVE" at bounding box center [597, 459] width 521 height 13
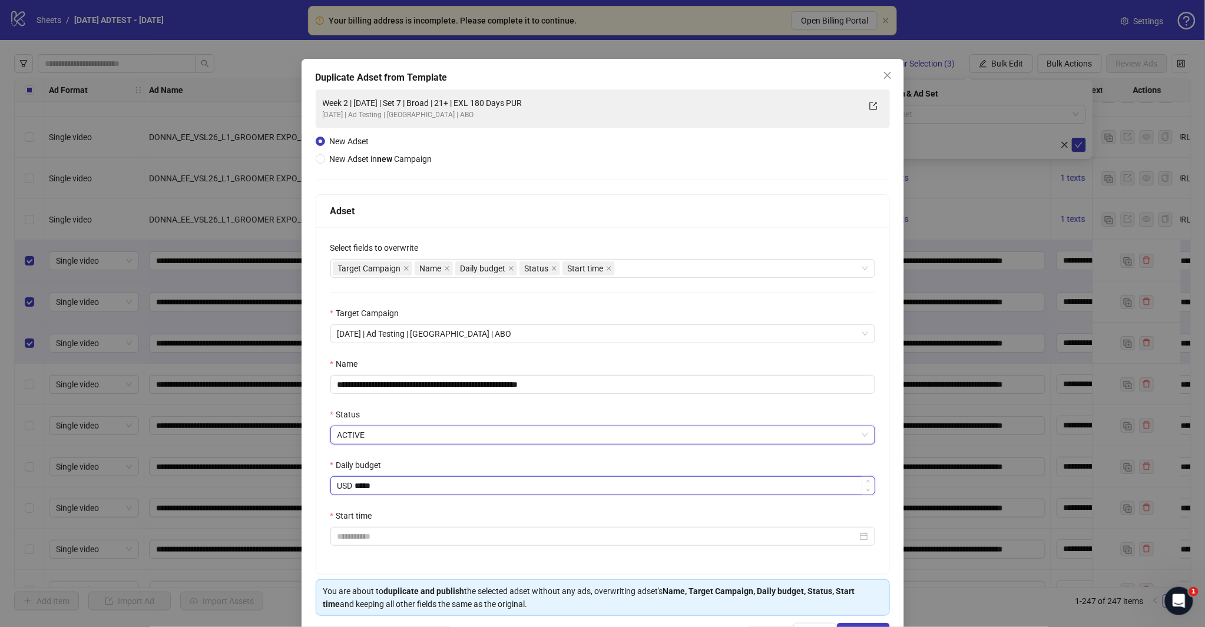
click at [396, 486] on input "*****" at bounding box center [614, 486] width 519 height 18
click at [411, 473] on div "Daily budget" at bounding box center [602, 468] width 545 height 18
click at [386, 545] on div at bounding box center [602, 536] width 545 height 19
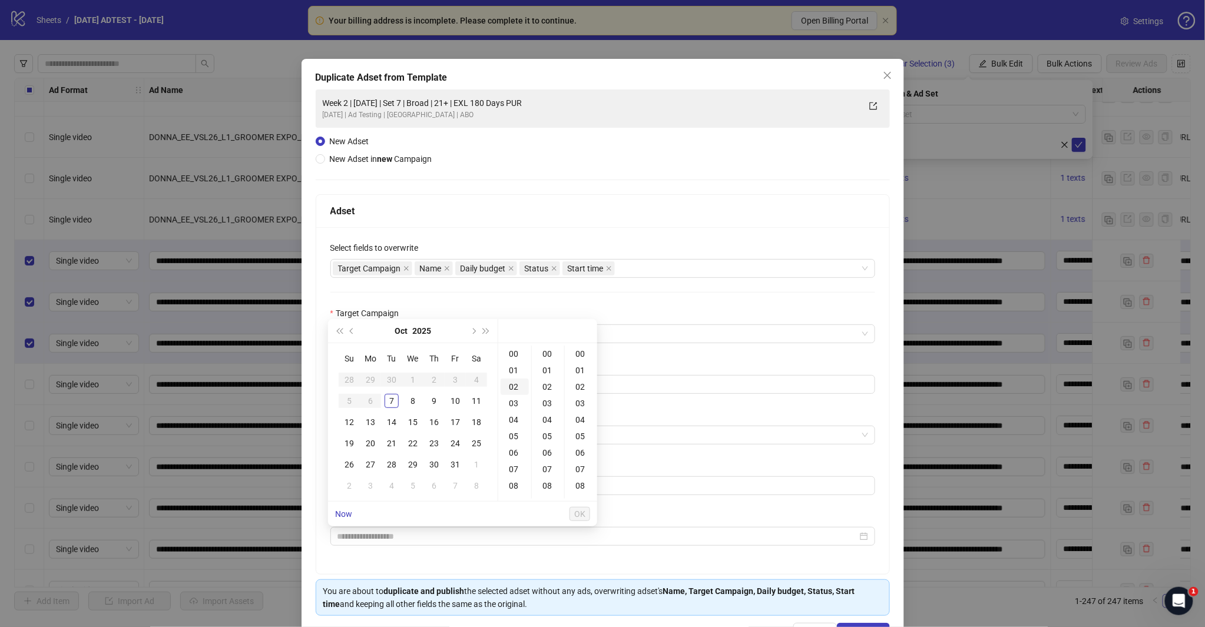
click at [387, 394] on div "7" at bounding box center [391, 401] width 14 height 14
click at [519, 386] on div "18" at bounding box center [514, 389] width 28 height 16
click at [549, 386] on div "30" at bounding box center [548, 391] width 28 height 16
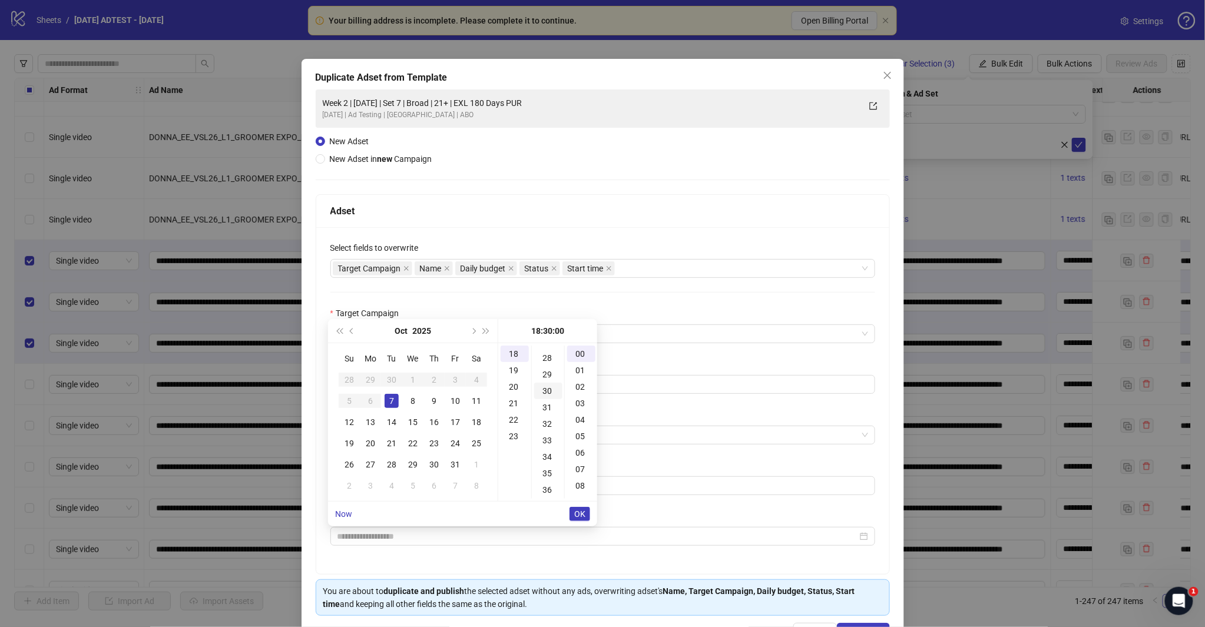
scroll to position [495, 0]
type input "**********"
click at [577, 515] on span "OK" at bounding box center [579, 513] width 11 height 9
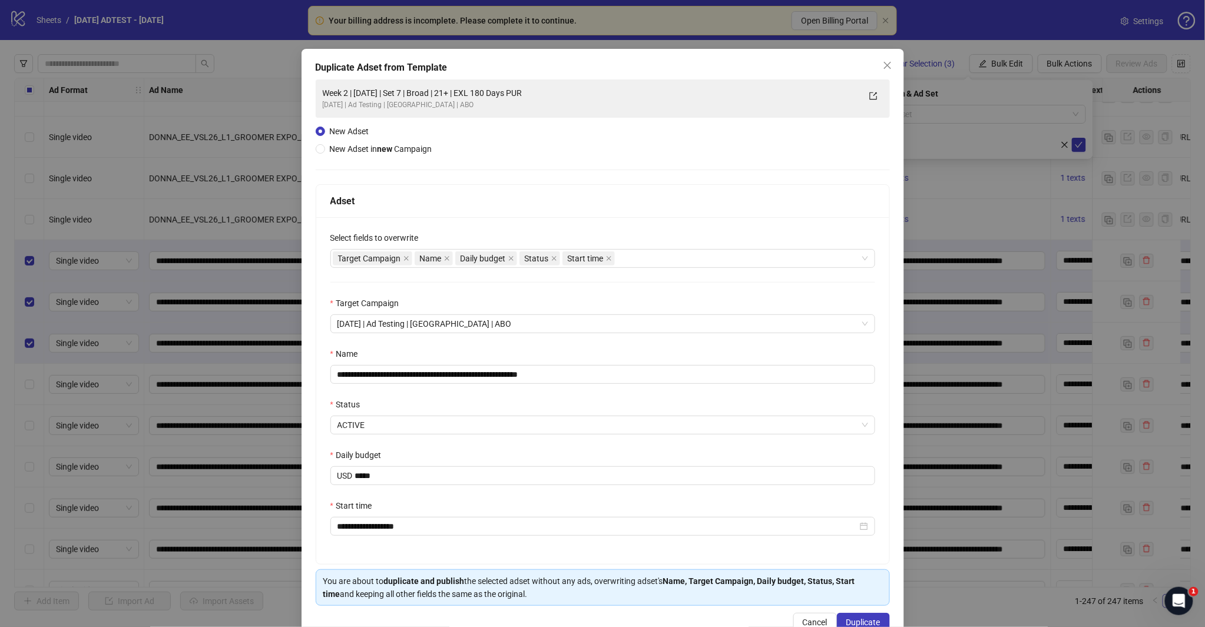
scroll to position [42, 0]
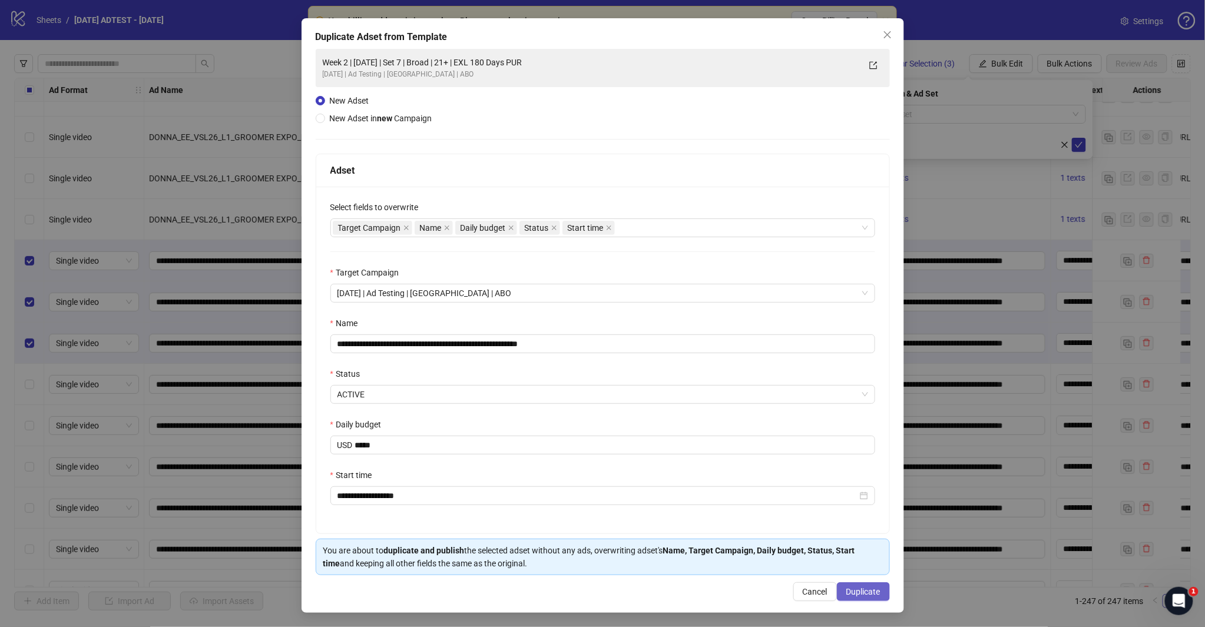
click at [848, 595] on span "Duplicate" at bounding box center [863, 591] width 34 height 9
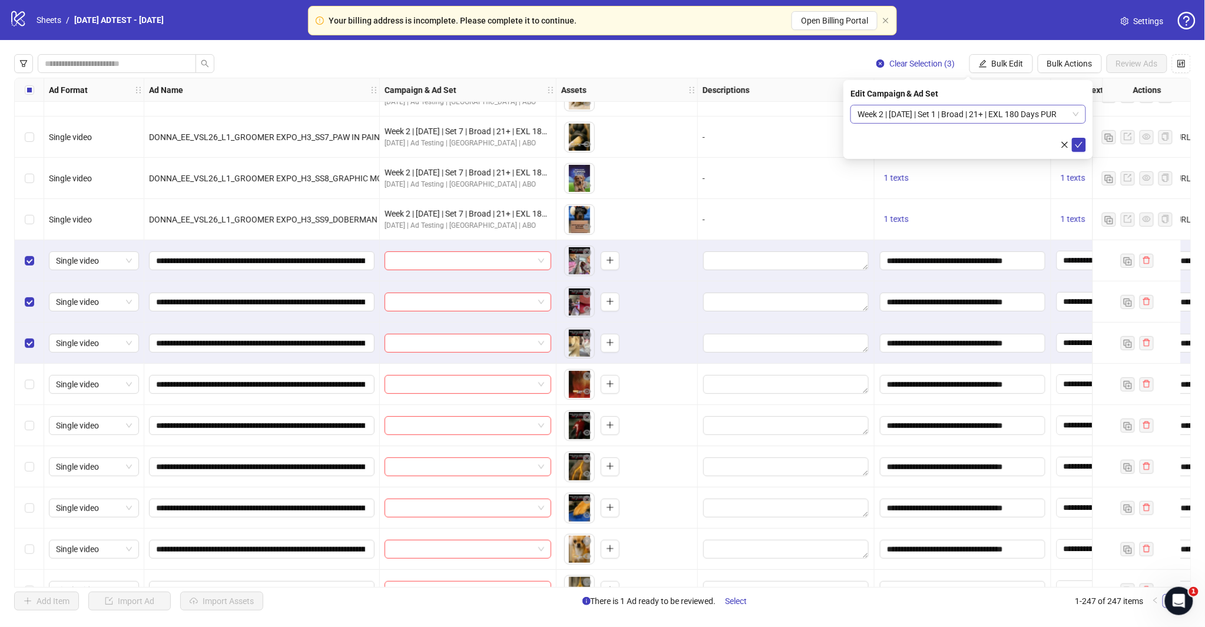
click at [1076, 121] on span "Week 2 | [DATE] | Set 1 | Broad | 21+ | EXL 180 Days PUR" at bounding box center [967, 114] width 221 height 18
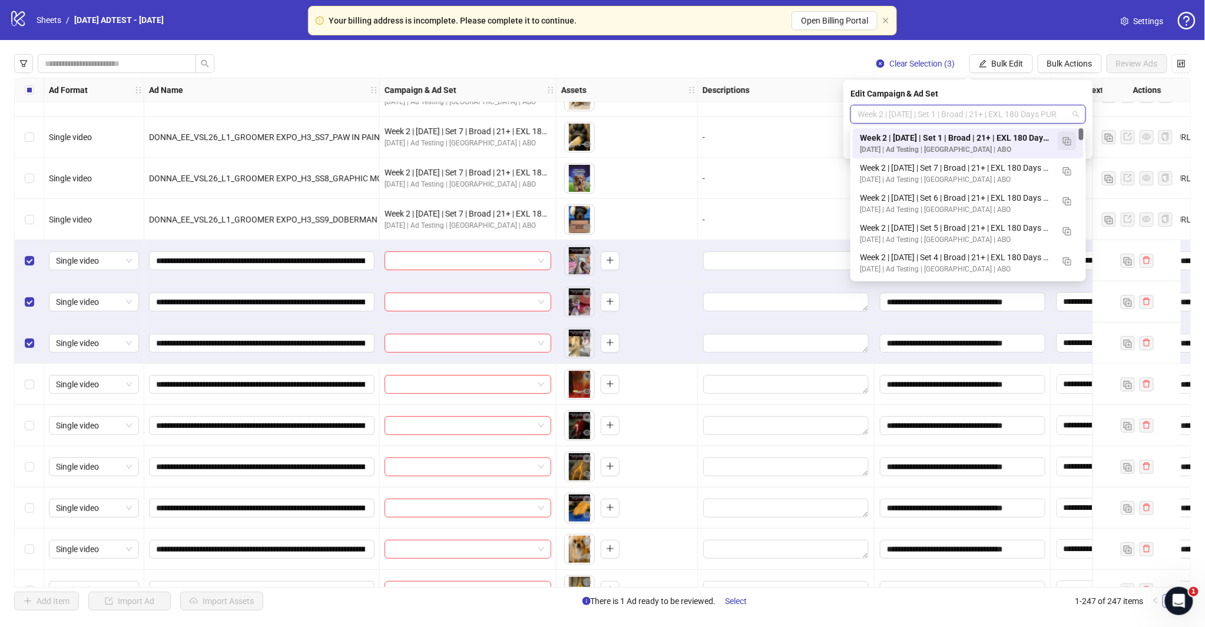
click at [1069, 145] on span "button" at bounding box center [1067, 140] width 8 height 9
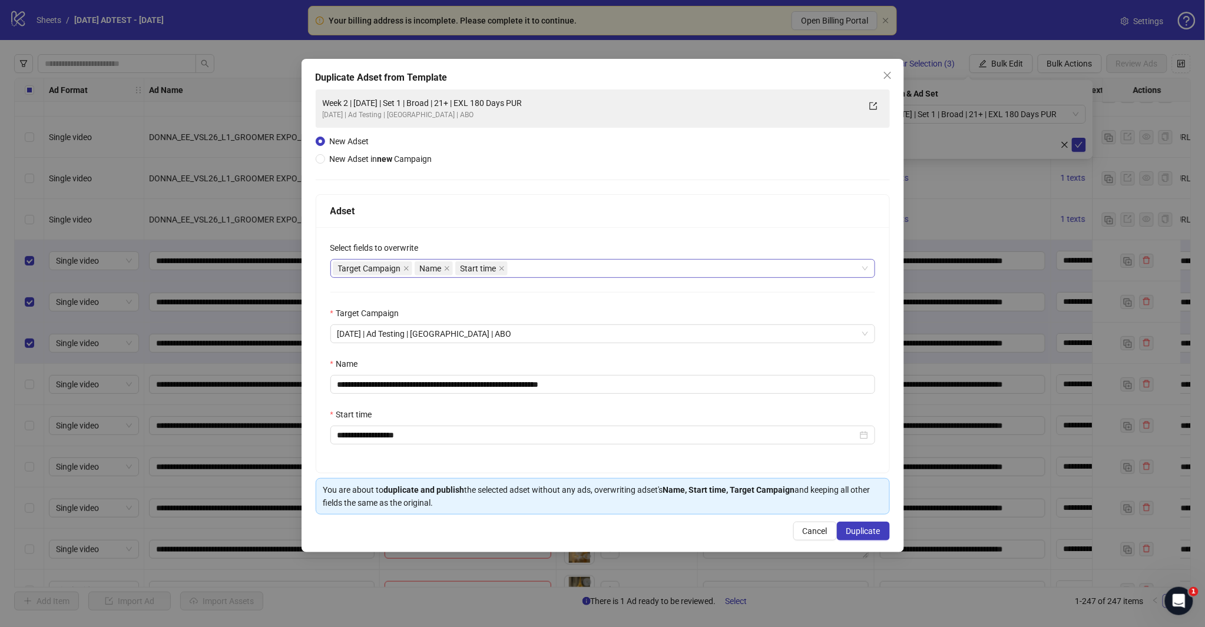
click at [528, 266] on div "Target Campaign Name Start time" at bounding box center [597, 268] width 528 height 16
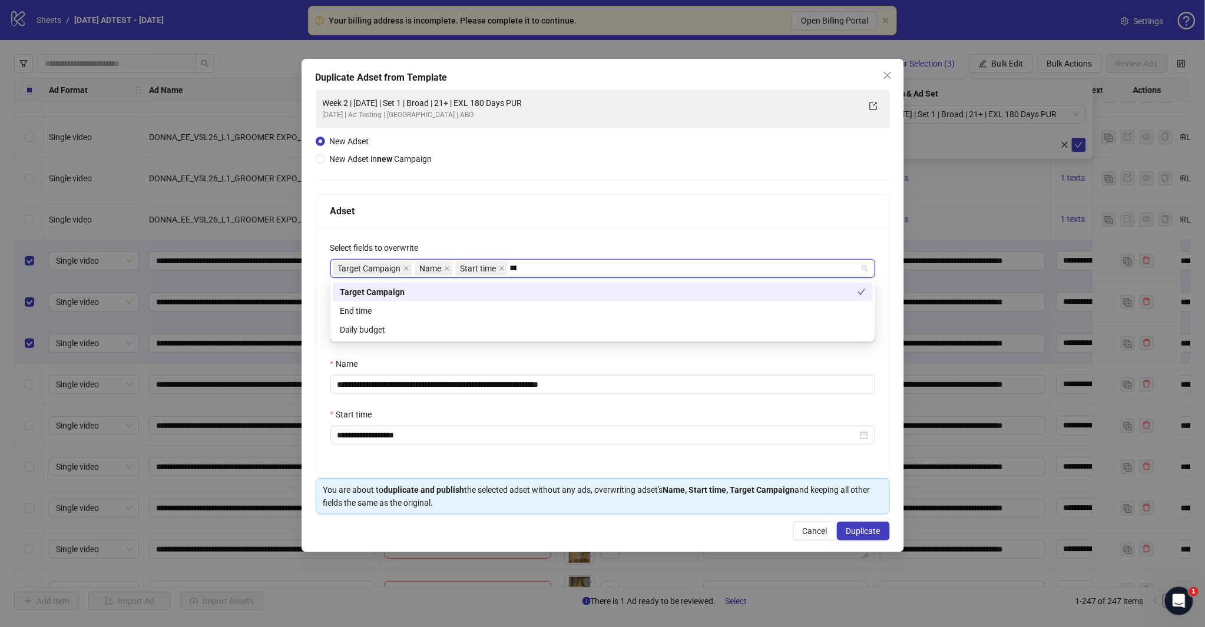
type input "*****"
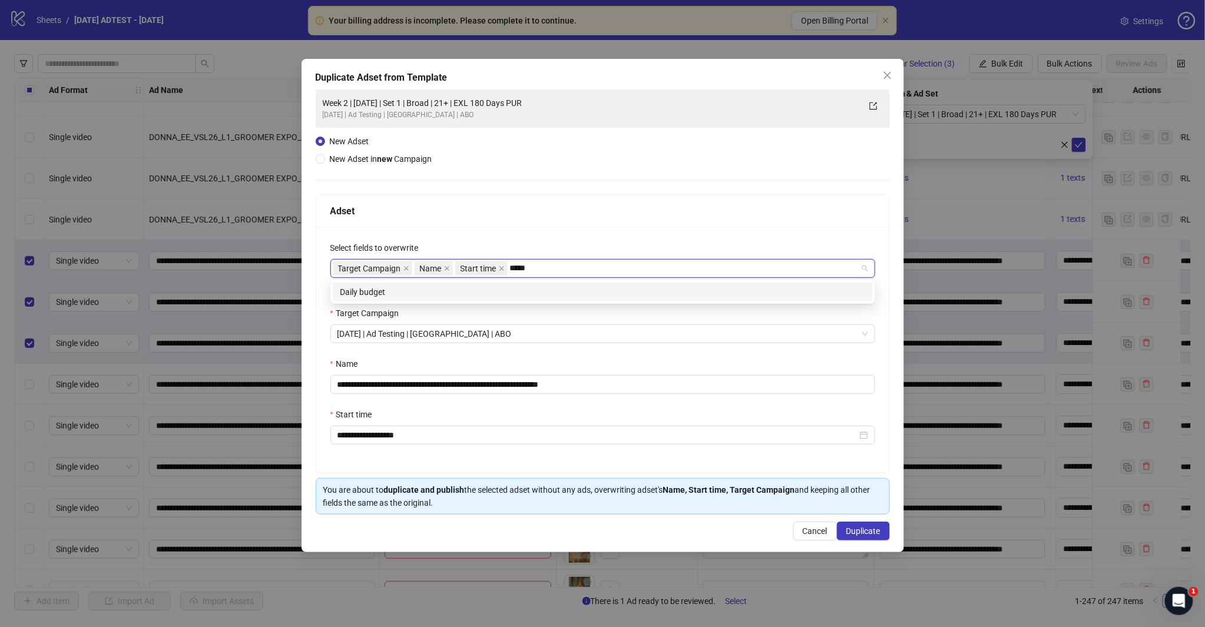
click at [479, 284] on div "Daily budget" at bounding box center [603, 292] width 540 height 19
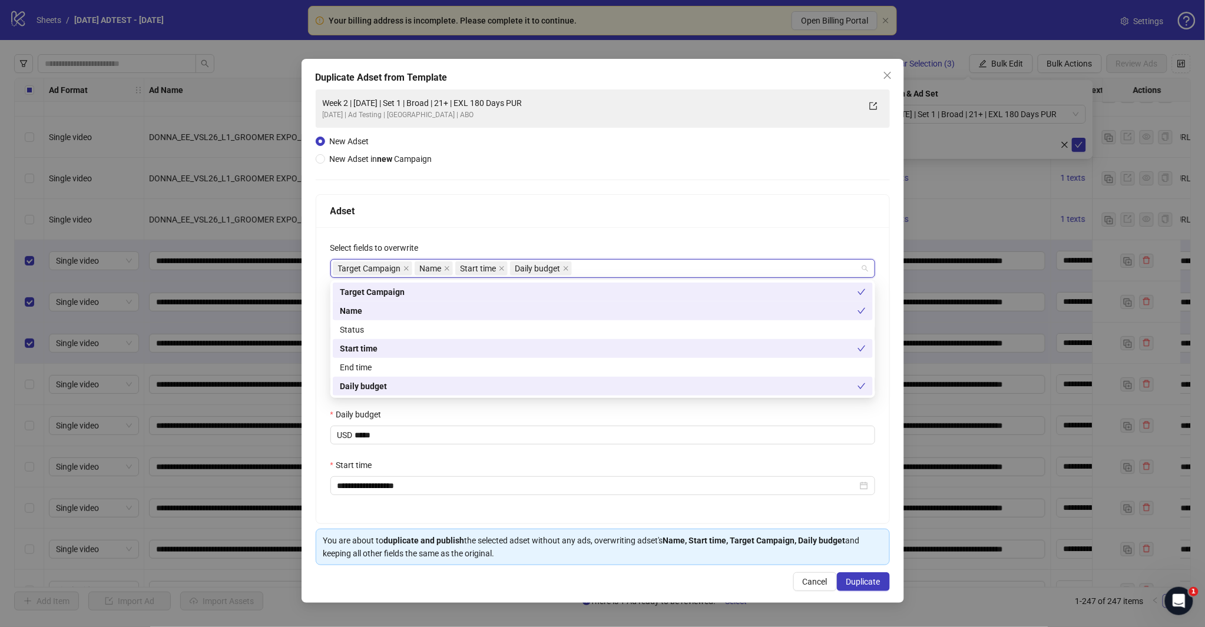
click at [537, 224] on div "Adset" at bounding box center [602, 211] width 573 height 33
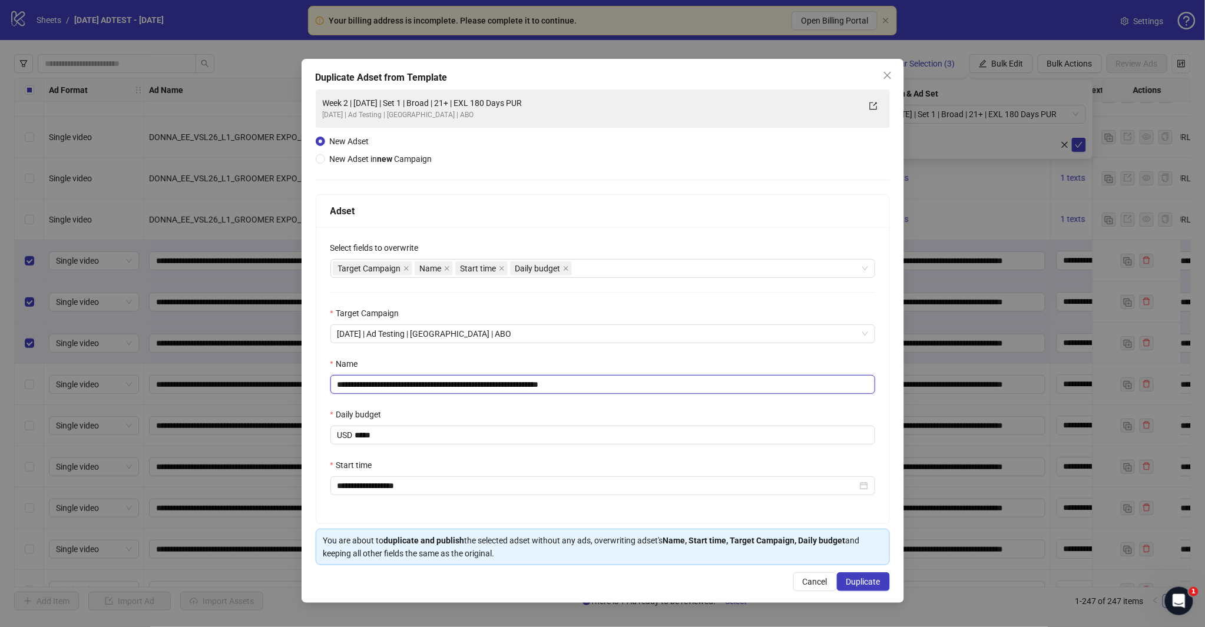
click at [562, 384] on input "**********" at bounding box center [602, 384] width 545 height 19
click at [623, 381] on input "**********" at bounding box center [602, 384] width 545 height 19
click at [437, 384] on input "**********" at bounding box center [602, 384] width 545 height 19
type input "**********"
click at [844, 582] on button "Duplicate" at bounding box center [863, 581] width 53 height 19
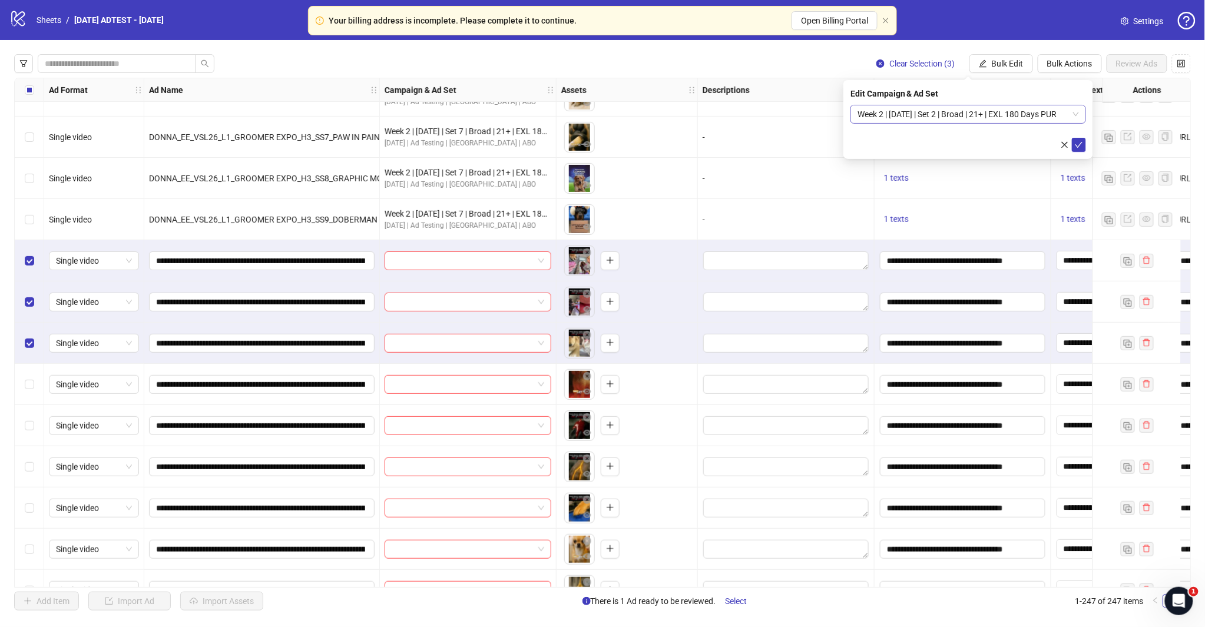
click at [1064, 114] on span "Week 2 | [DATE] | Set 2 | Broad | 21+ | EXL 180 Days PUR" at bounding box center [967, 114] width 221 height 18
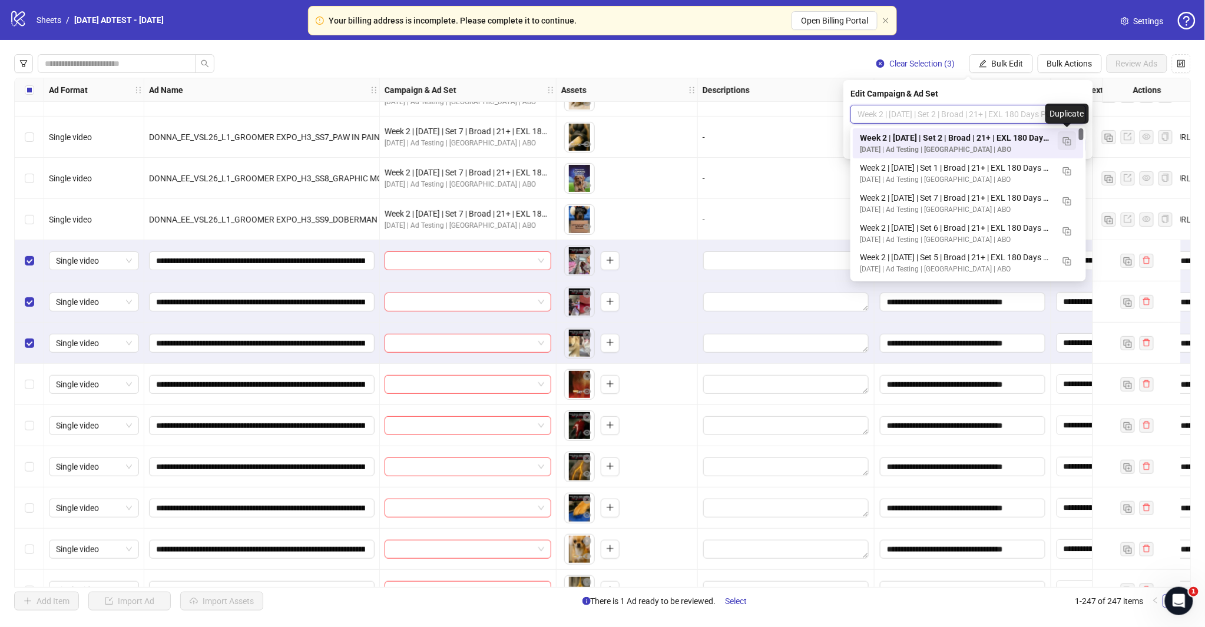
click at [1067, 138] on img "button" at bounding box center [1067, 141] width 8 height 8
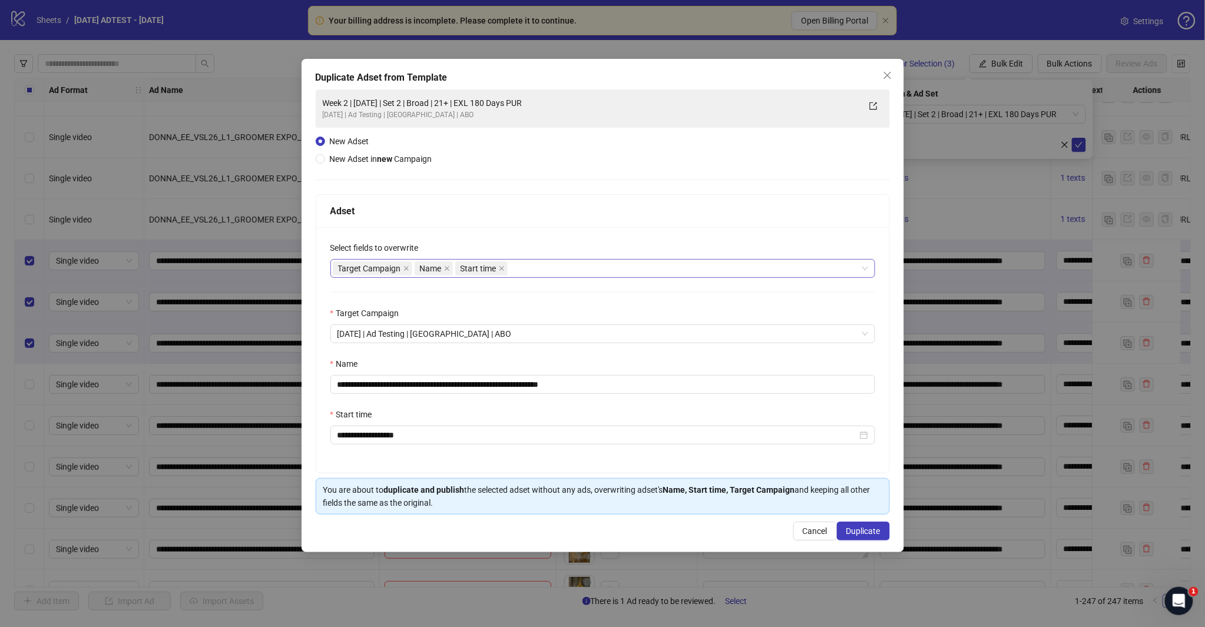
click at [545, 273] on div "Target Campaign Name Start time" at bounding box center [597, 268] width 528 height 16
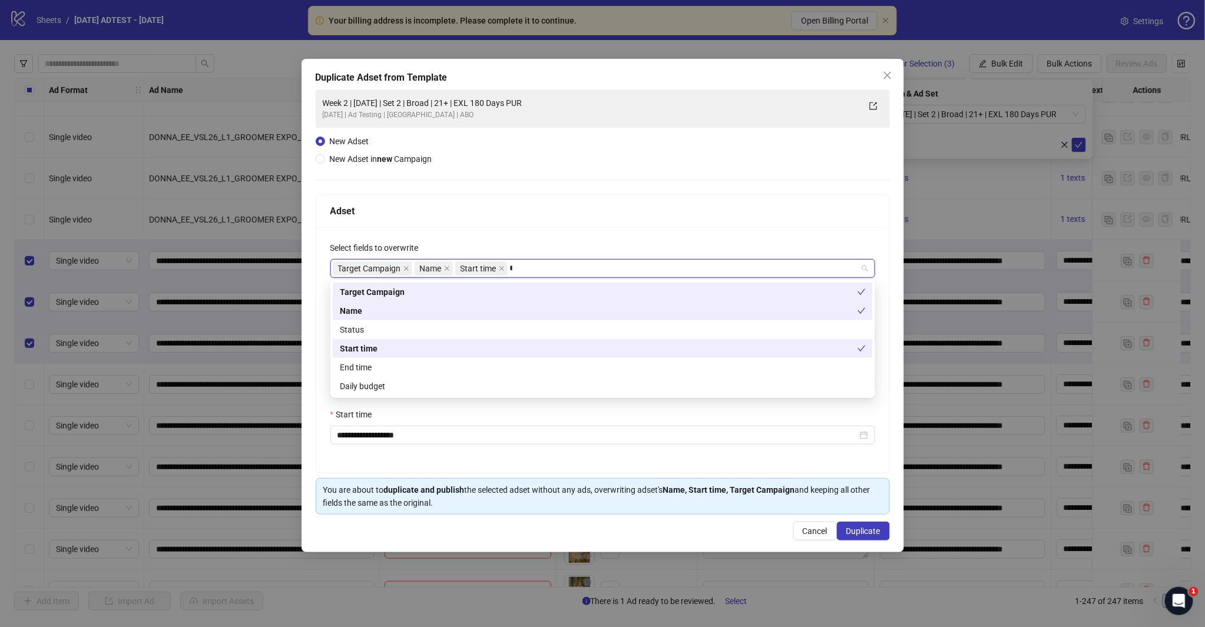
type input "*****"
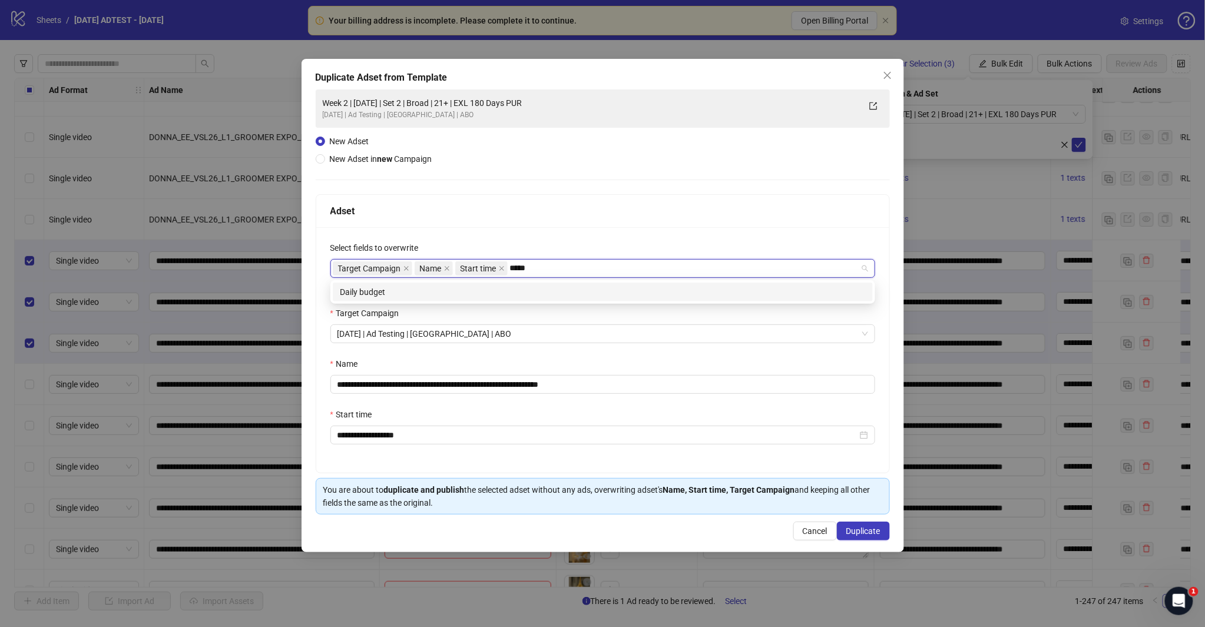
click at [530, 286] on div "Daily budget" at bounding box center [603, 292] width 526 height 13
click at [529, 218] on div "Adset" at bounding box center [602, 211] width 573 height 33
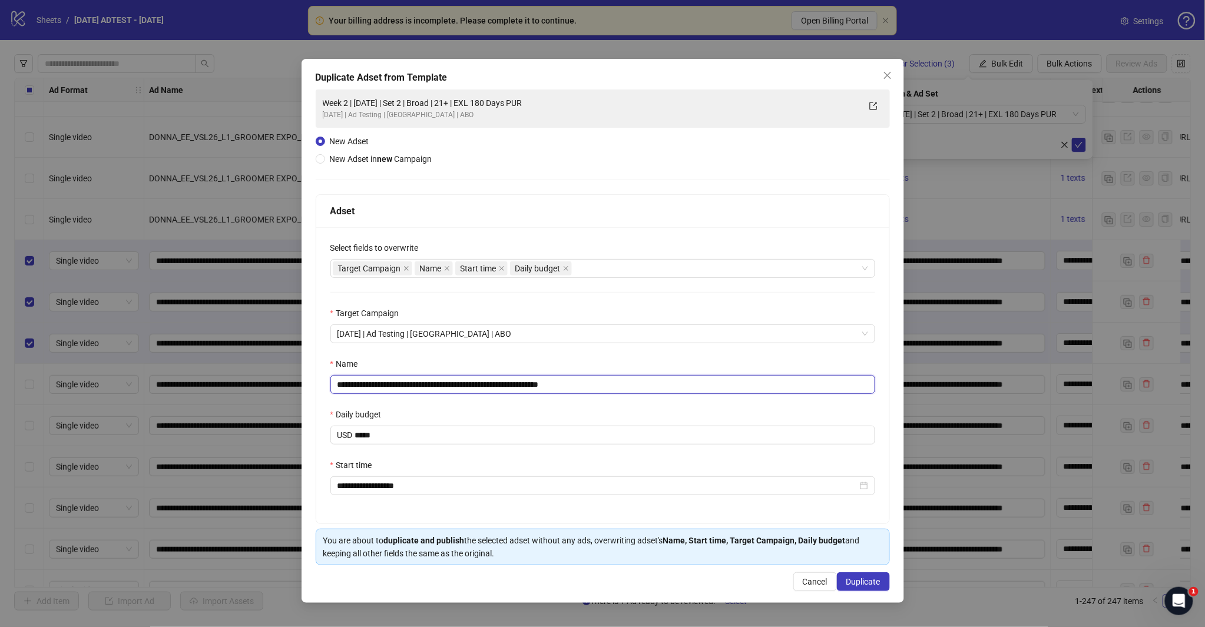
drag, startPoint x: 559, startPoint y: 383, endPoint x: 656, endPoint y: 380, distance: 96.6
click at [651, 382] on input "**********" at bounding box center [602, 384] width 545 height 19
click at [437, 381] on input "**********" at bounding box center [602, 384] width 545 height 19
type input "**********"
click at [863, 584] on span "Duplicate" at bounding box center [863, 581] width 34 height 9
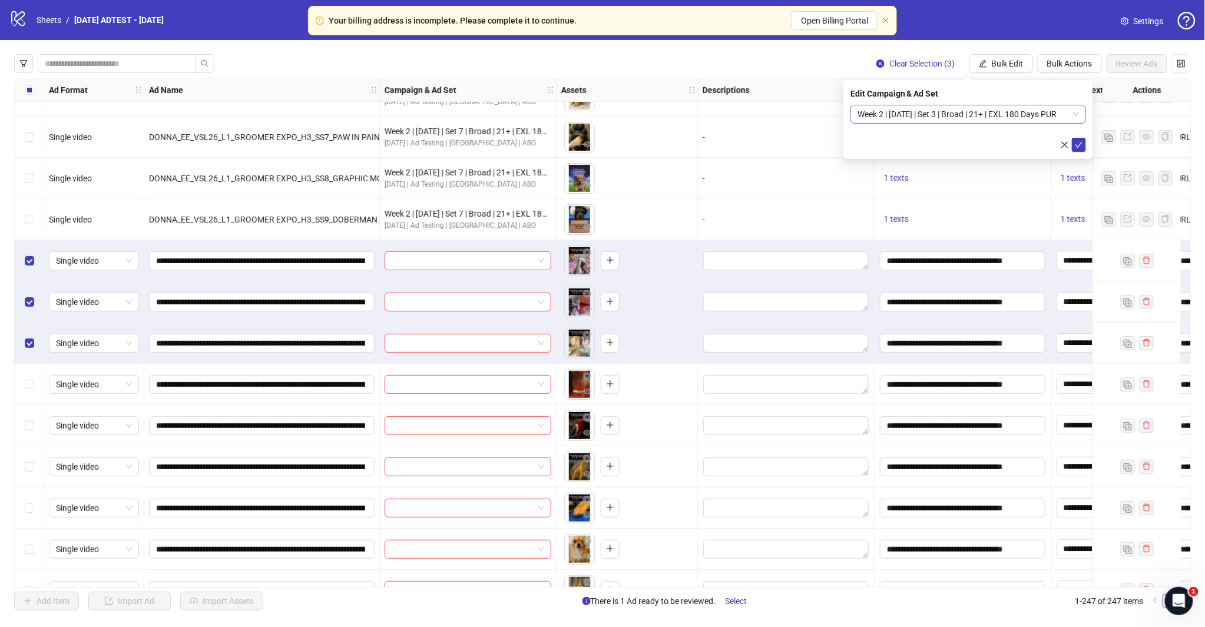
click at [1070, 113] on span "Week 2 | [DATE] | Set 3 | Broad | 21+ | EXL 180 Days PUR" at bounding box center [967, 114] width 221 height 18
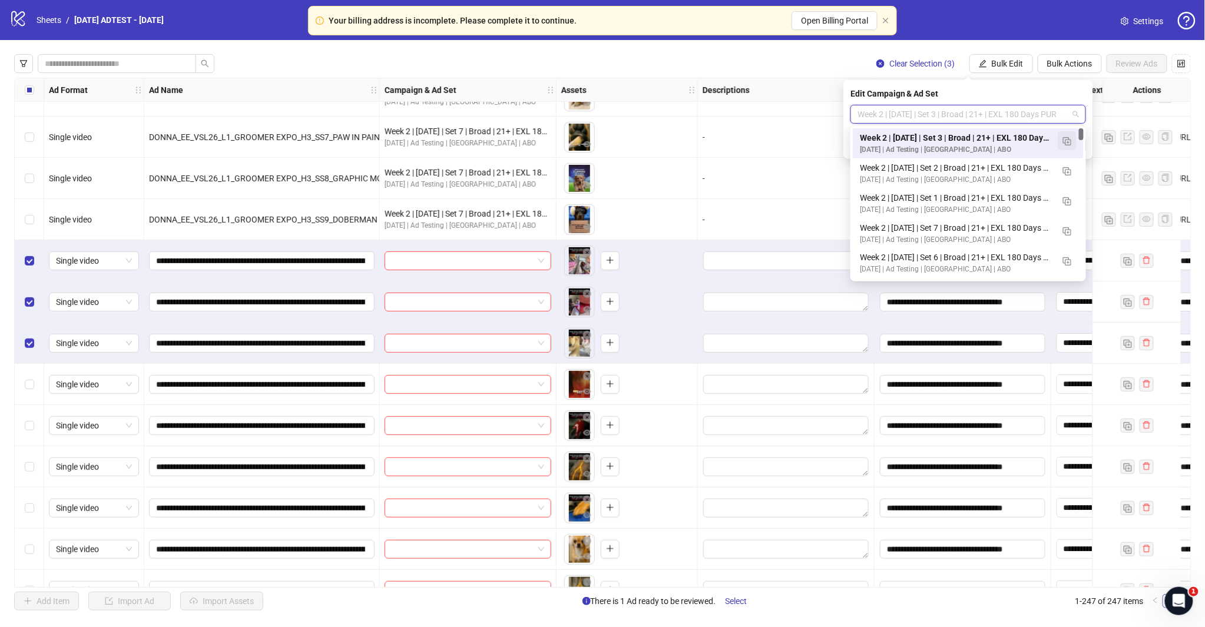
click at [1066, 140] on img "button" at bounding box center [1067, 141] width 8 height 8
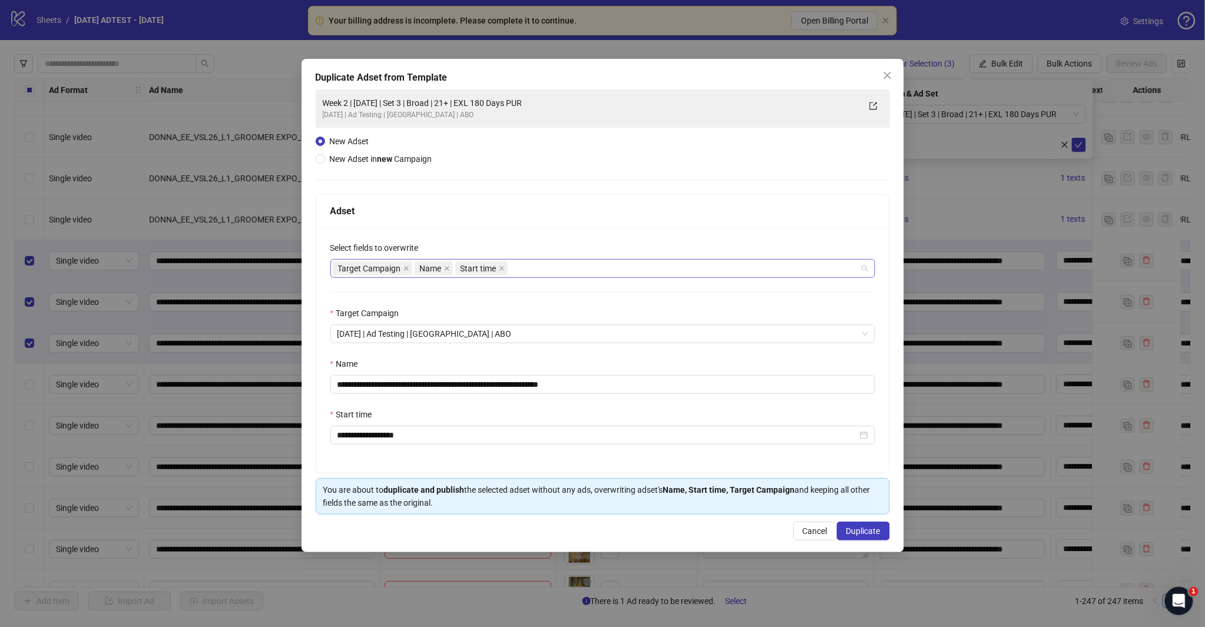
click at [561, 270] on div "Target Campaign Name Start time" at bounding box center [597, 268] width 528 height 16
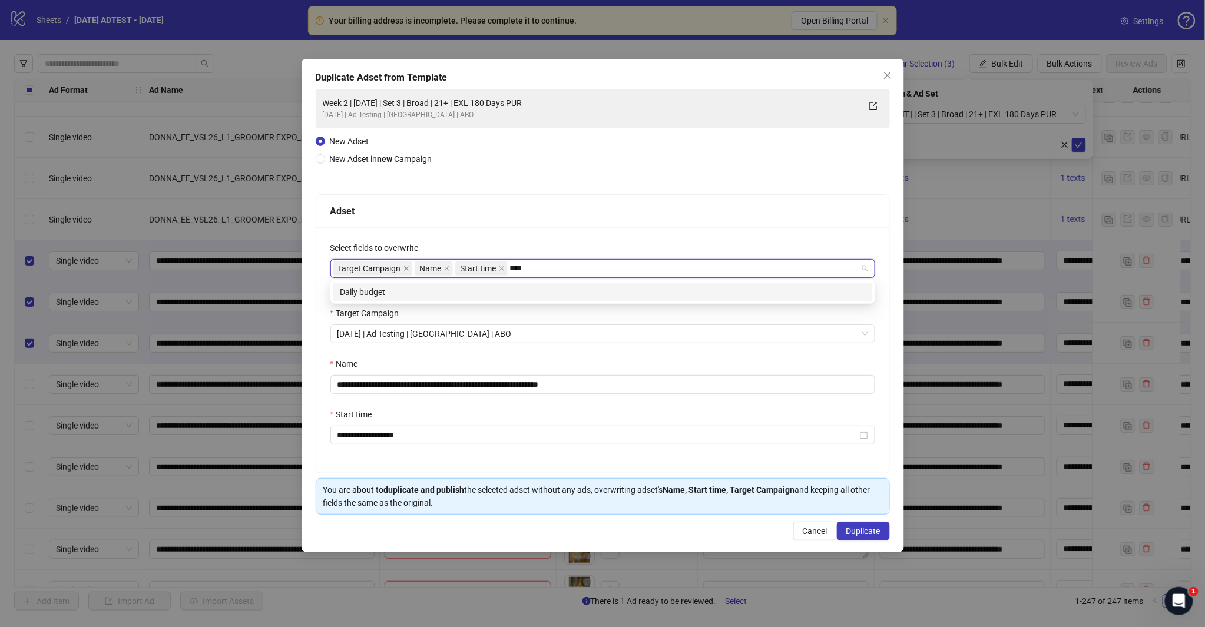
type input "*****"
click at [548, 292] on div "Daily budget" at bounding box center [603, 292] width 526 height 13
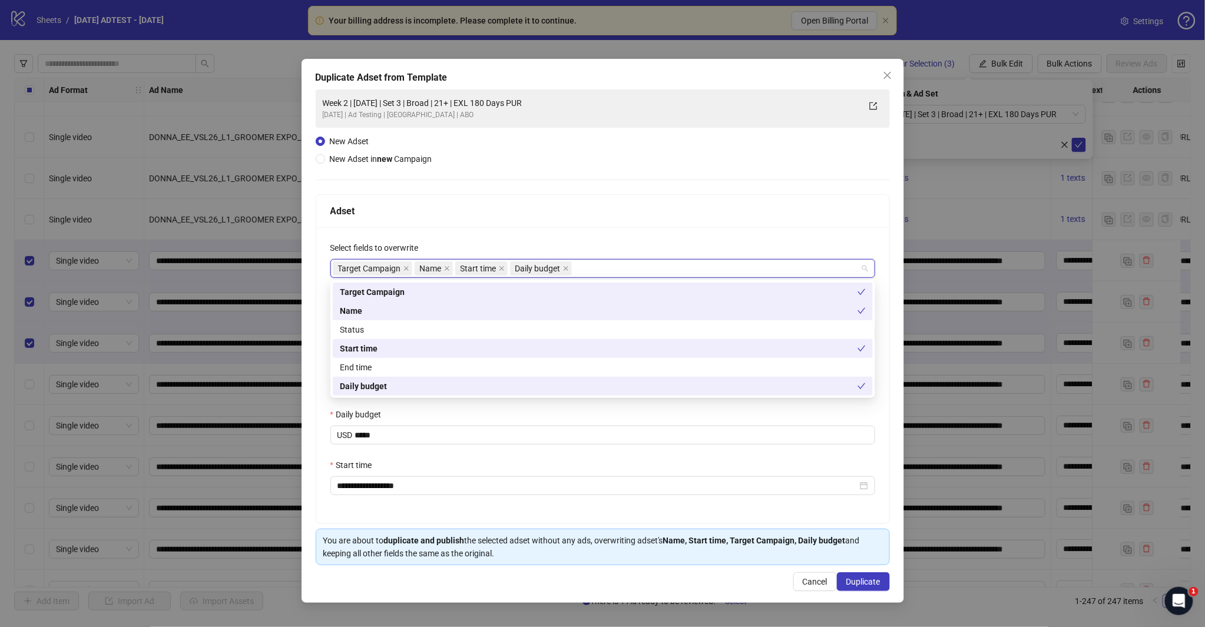
click at [563, 210] on div "Adset" at bounding box center [602, 211] width 545 height 15
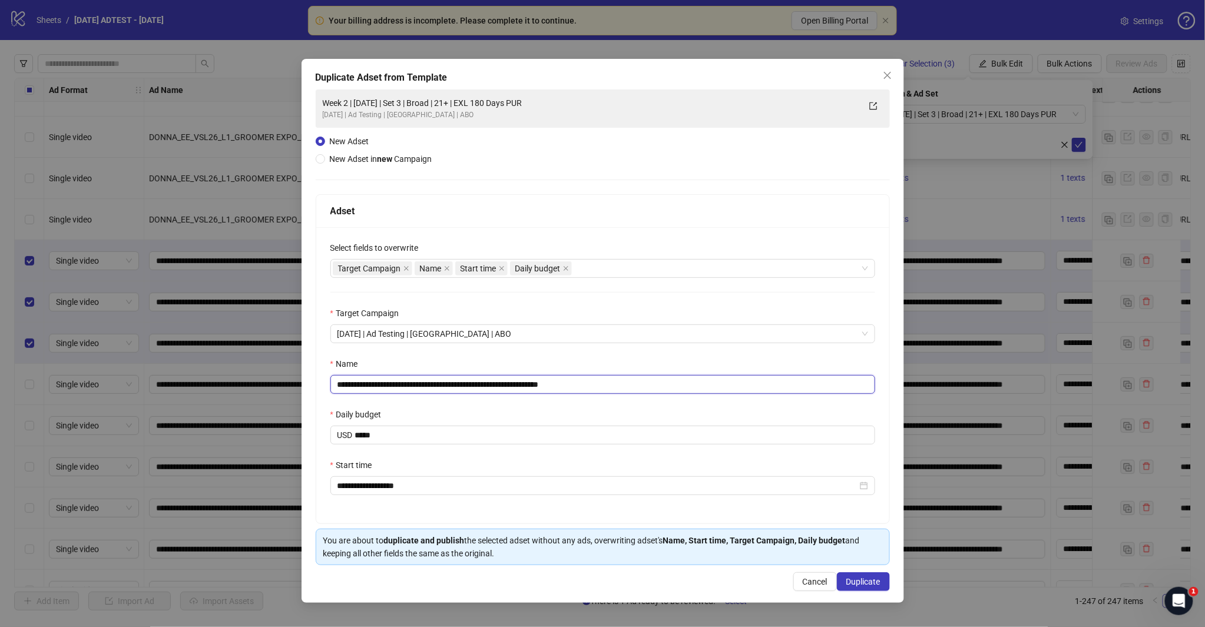
drag, startPoint x: 568, startPoint y: 383, endPoint x: 622, endPoint y: 383, distance: 53.6
click at [621, 383] on input "**********" at bounding box center [602, 384] width 545 height 19
click at [436, 383] on input "**********" at bounding box center [602, 384] width 545 height 19
type input "**********"
click at [849, 586] on span "Duplicate" at bounding box center [863, 581] width 34 height 9
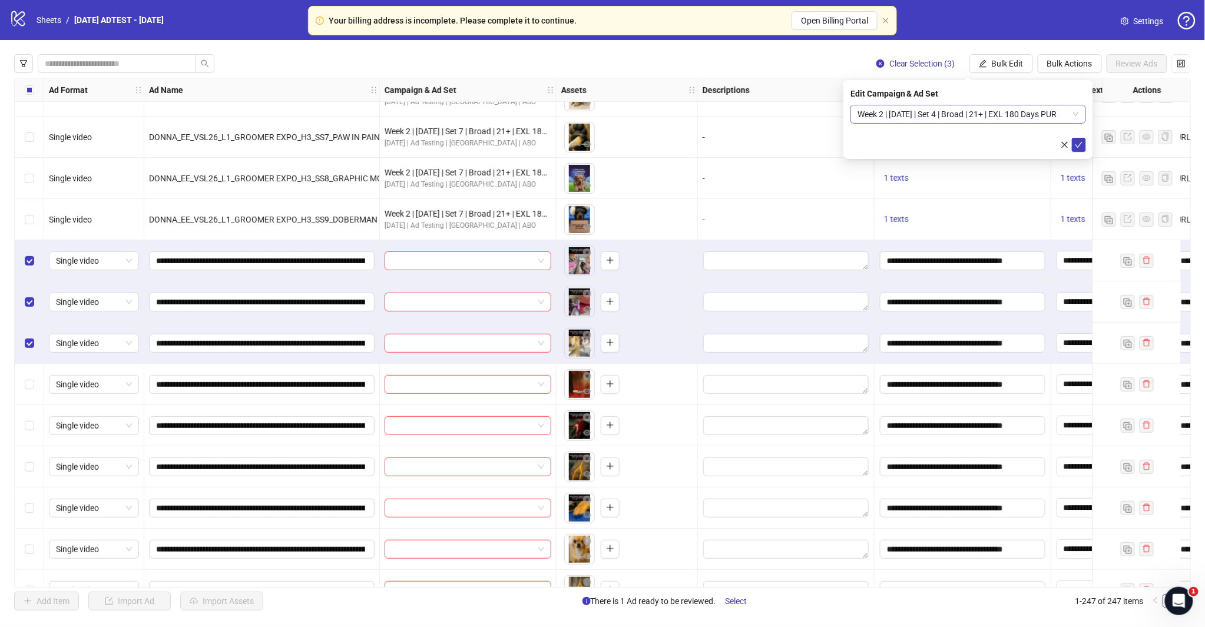
click at [1073, 114] on span "Week 2 | [DATE] | Set 4 | Broad | 21+ | EXL 180 Days PUR" at bounding box center [967, 114] width 221 height 18
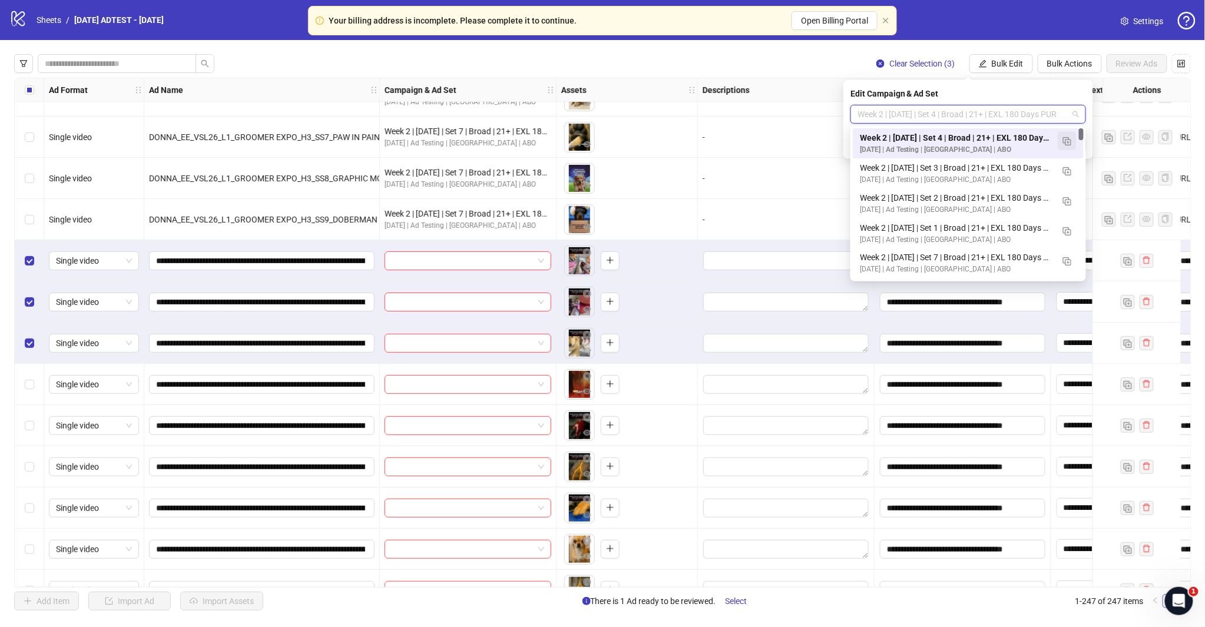
click at [1069, 142] on img "button" at bounding box center [1067, 141] width 8 height 8
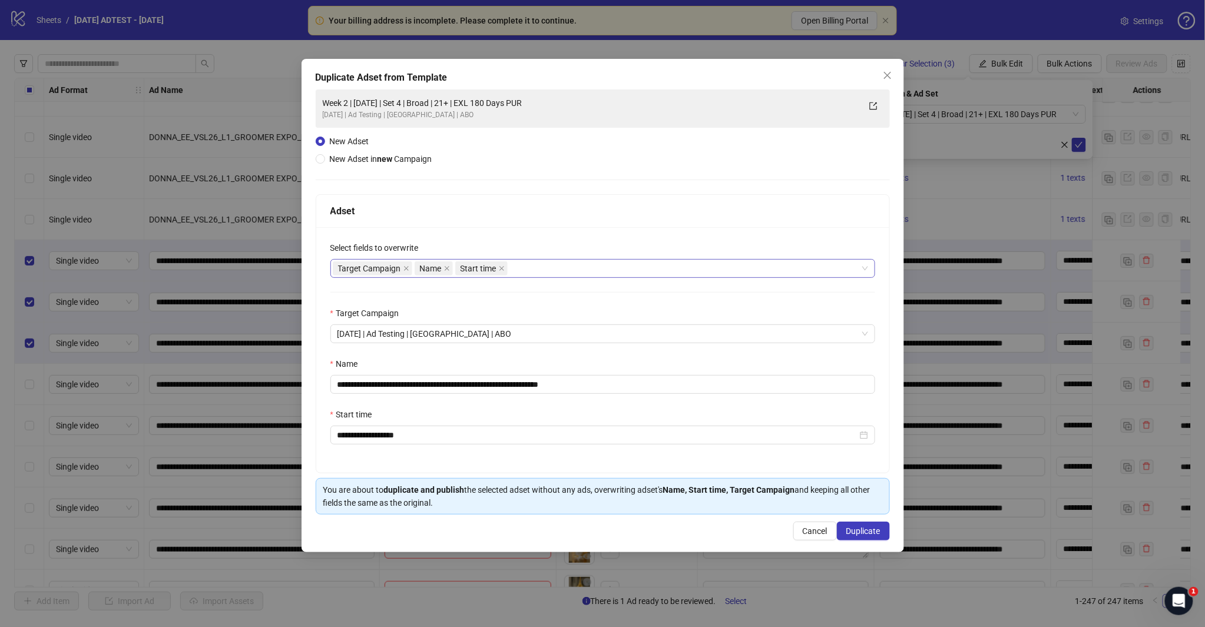
click at [568, 265] on div "Target Campaign Name Start time" at bounding box center [597, 268] width 528 height 16
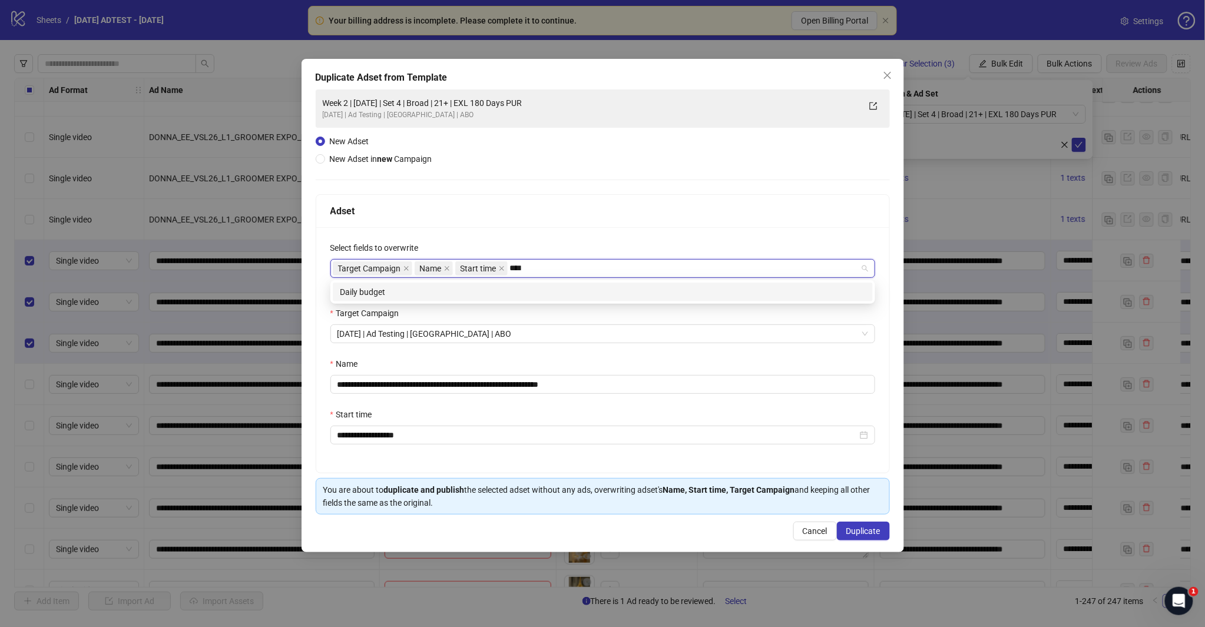
type input "*****"
click at [539, 293] on div "Daily budget" at bounding box center [603, 292] width 526 height 13
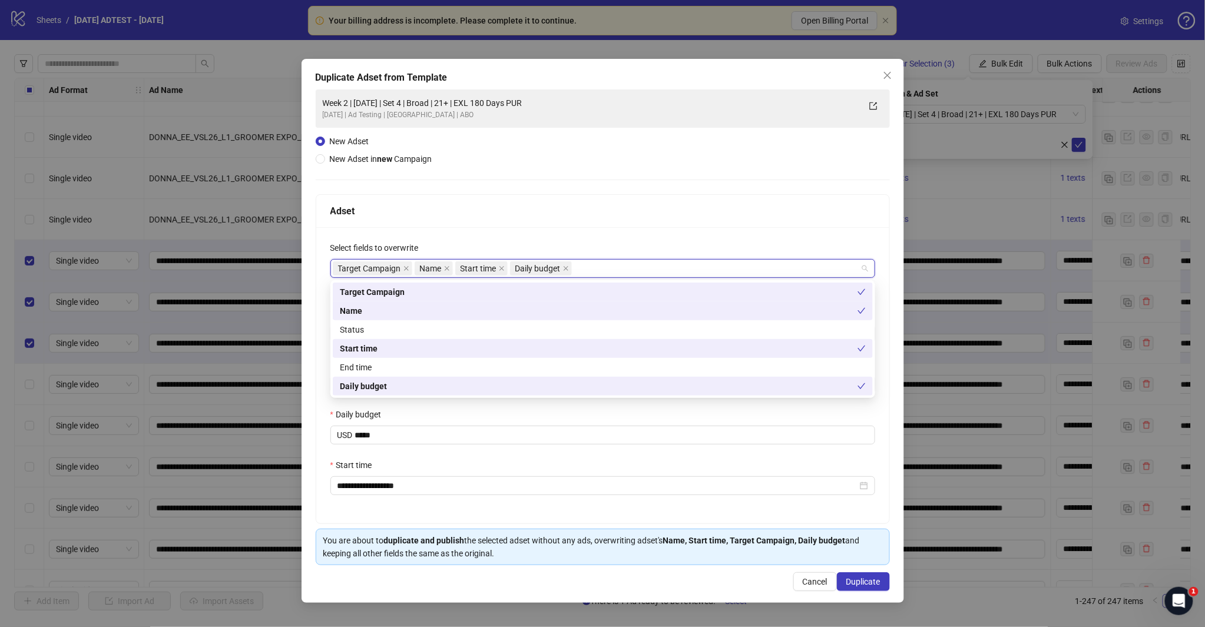
click at [635, 208] on div "Adset" at bounding box center [602, 211] width 545 height 15
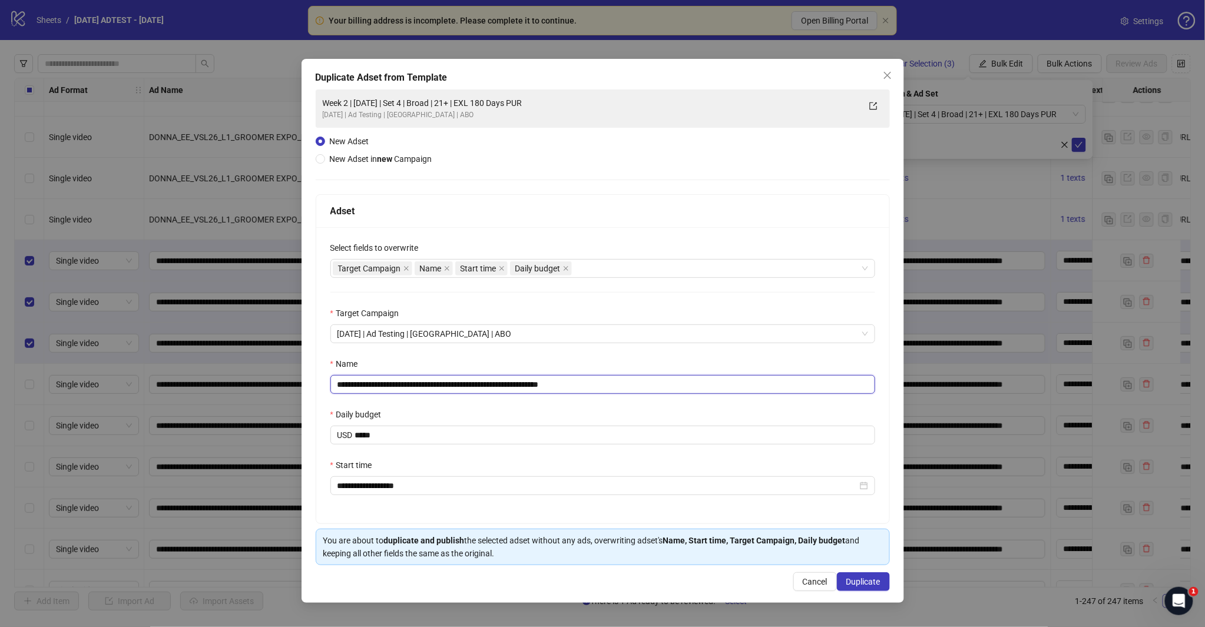
drag, startPoint x: 561, startPoint y: 386, endPoint x: 649, endPoint y: 395, distance: 88.8
click at [648, 395] on div "**********" at bounding box center [602, 375] width 573 height 296
click at [436, 384] on input "**********" at bounding box center [602, 384] width 545 height 19
type input "**********"
click at [861, 580] on span "Duplicate" at bounding box center [863, 581] width 34 height 9
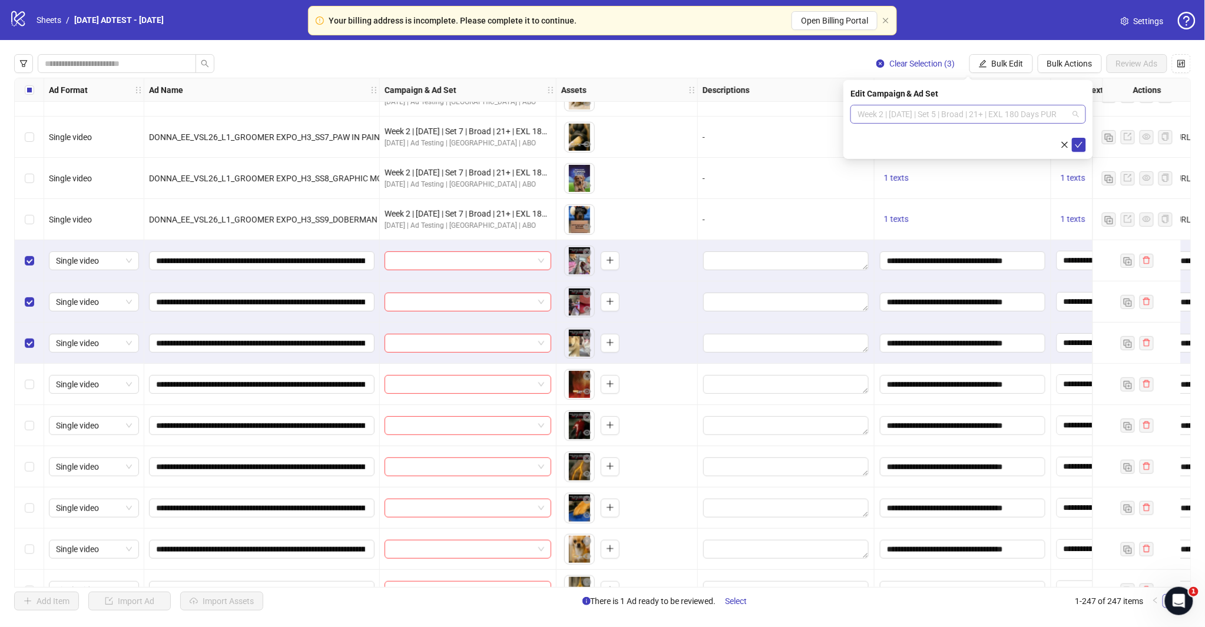
click at [1074, 115] on span "Week 2 | [DATE] | Set 5 | Broad | 21+ | EXL 180 Days PUR" at bounding box center [967, 114] width 221 height 18
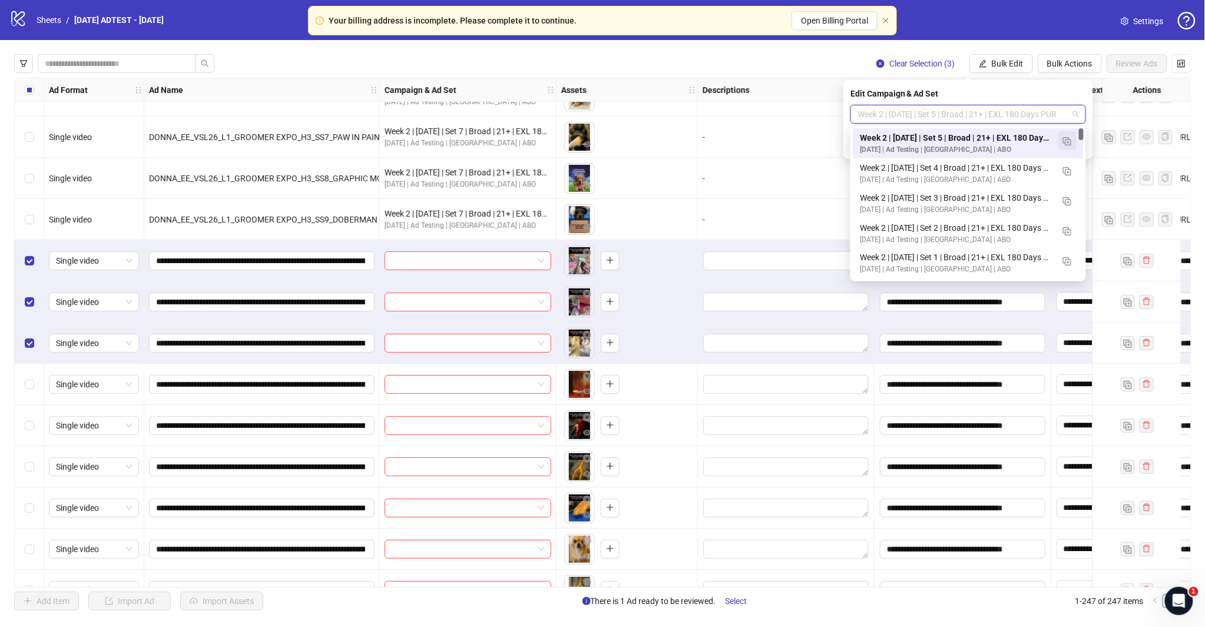
click at [1067, 140] on img "button" at bounding box center [1067, 141] width 8 height 8
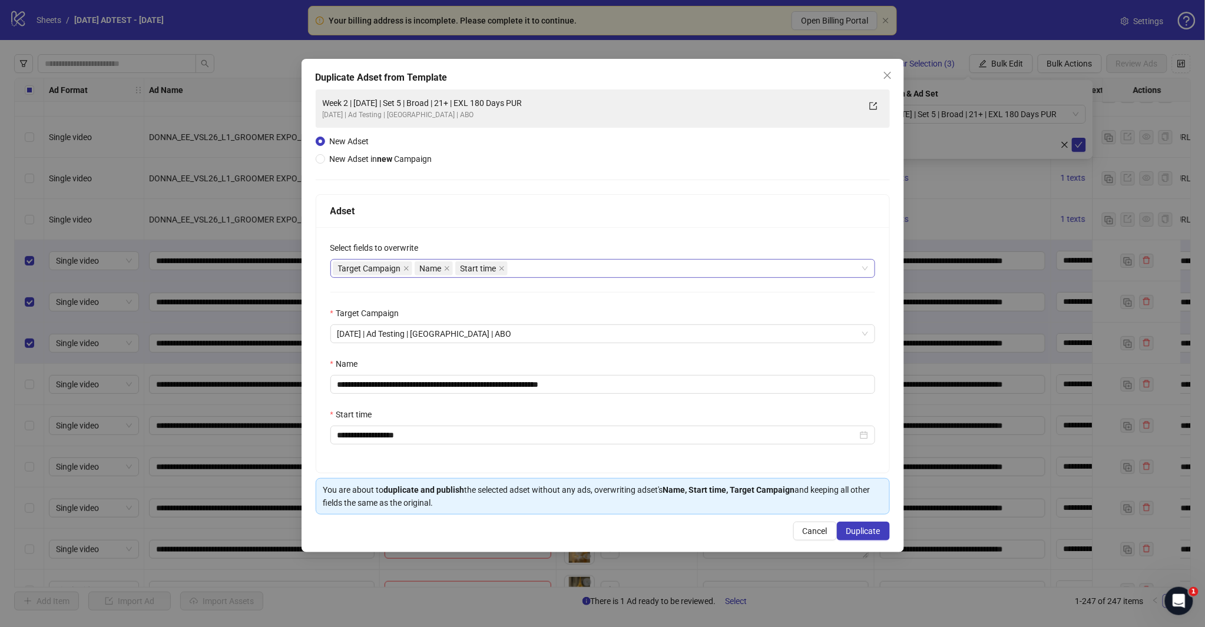
click at [625, 267] on div "Target Campaign Name Start time" at bounding box center [597, 268] width 528 height 16
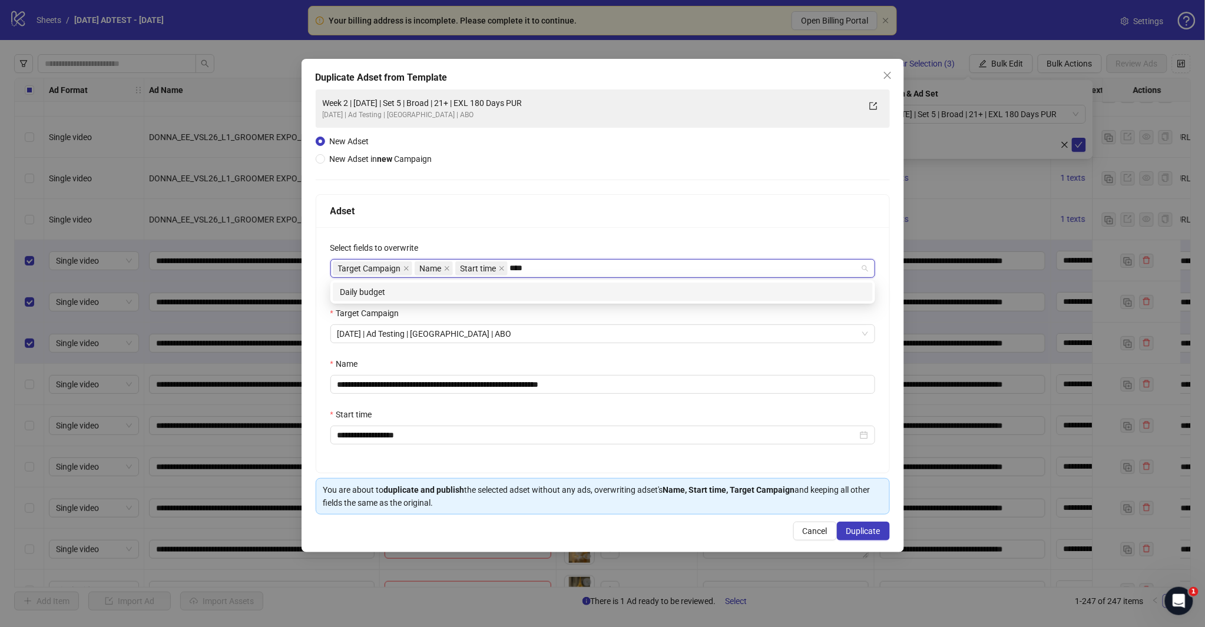
type input "*****"
click at [564, 294] on div "Daily budget" at bounding box center [603, 292] width 526 height 13
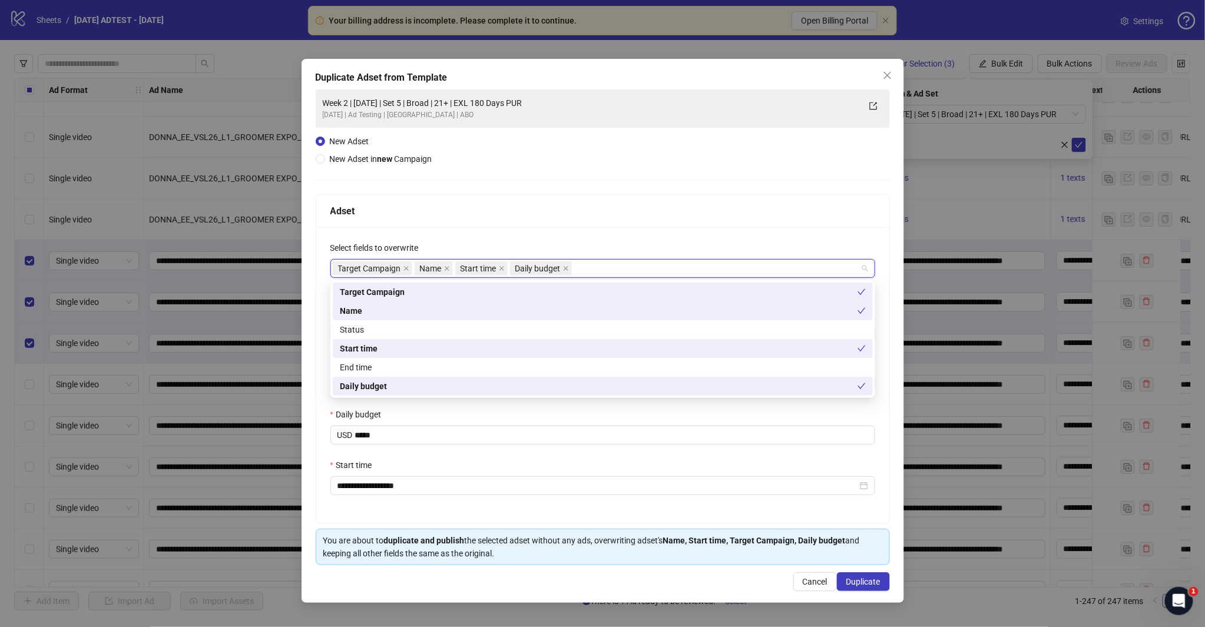
click at [622, 237] on div "**********" at bounding box center [602, 375] width 573 height 296
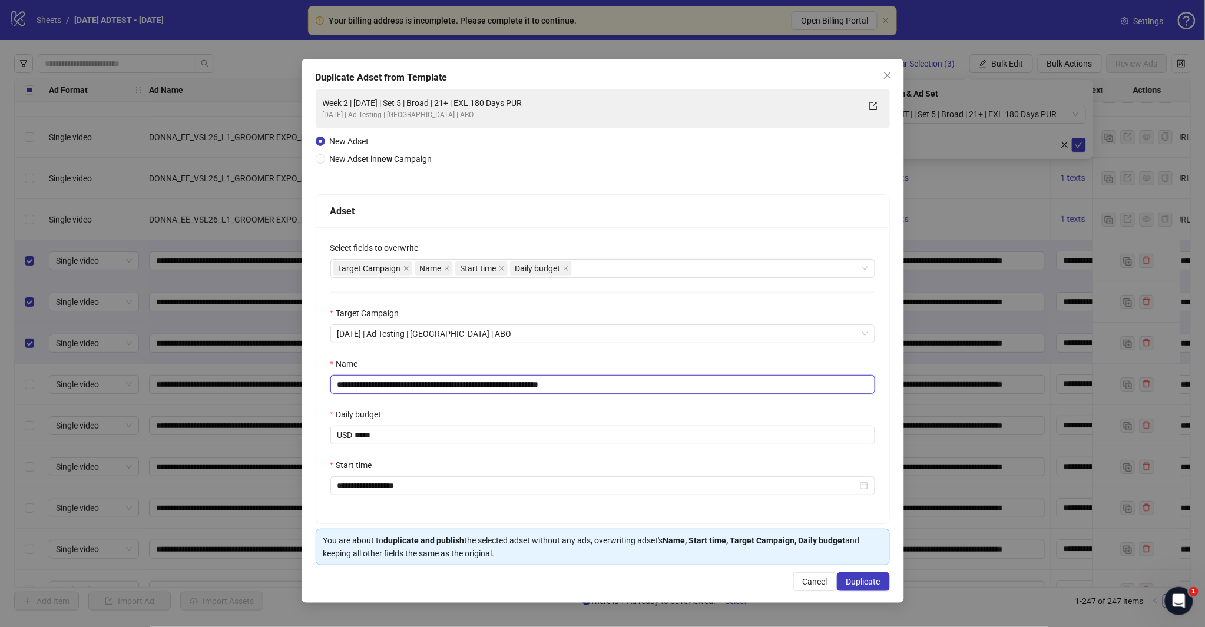
click at [438, 387] on input "**********" at bounding box center [602, 384] width 545 height 19
drag, startPoint x: 561, startPoint y: 383, endPoint x: 668, endPoint y: 385, distance: 106.6
click at [668, 385] on input "**********" at bounding box center [602, 384] width 545 height 19
type input "**********"
click at [844, 581] on button "Duplicate" at bounding box center [863, 581] width 53 height 19
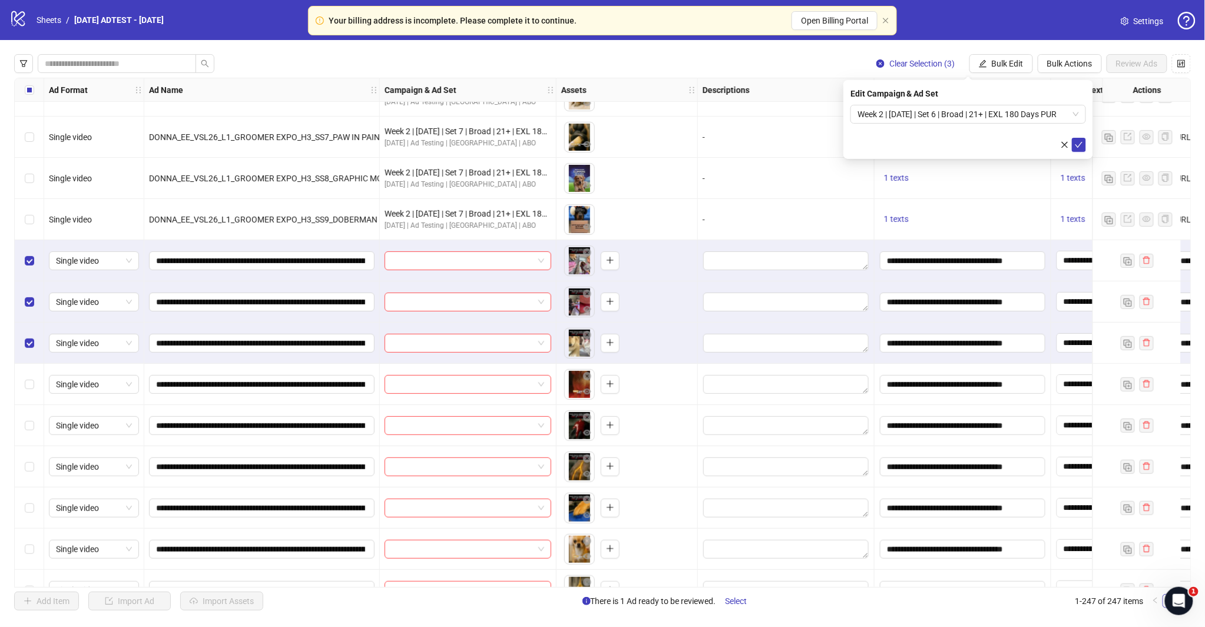
click at [1067, 108] on span "Week 2 | [DATE] | Set 6 | Broad | 21+ | EXL 180 Days PUR" at bounding box center [967, 114] width 221 height 18
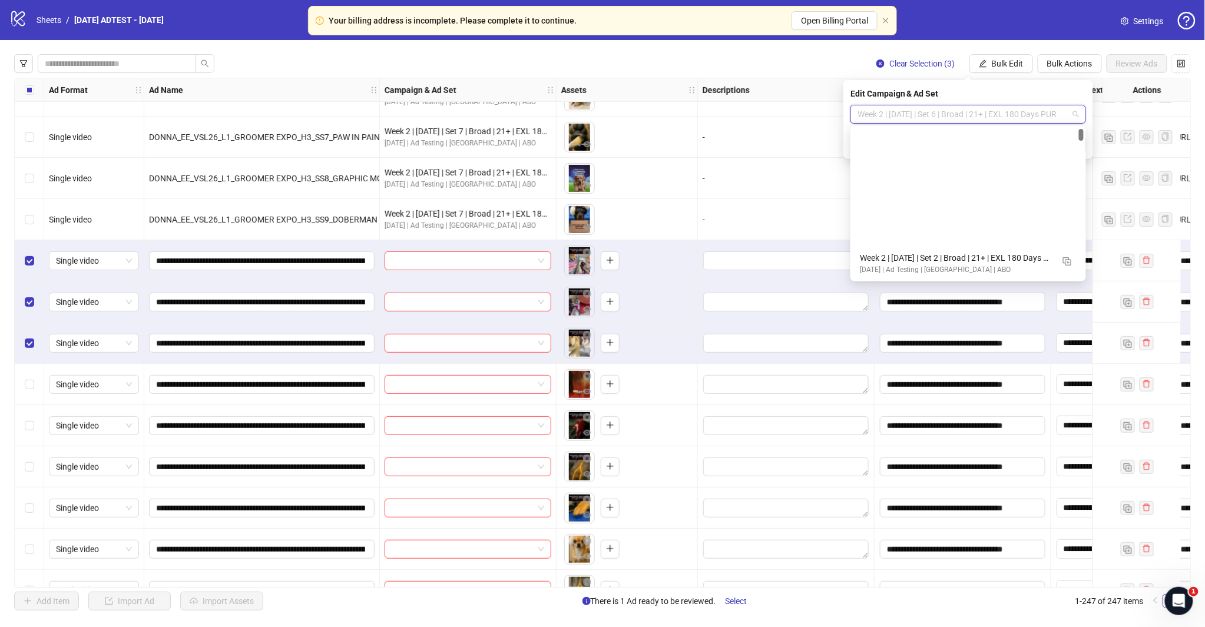
scroll to position [131, 0]
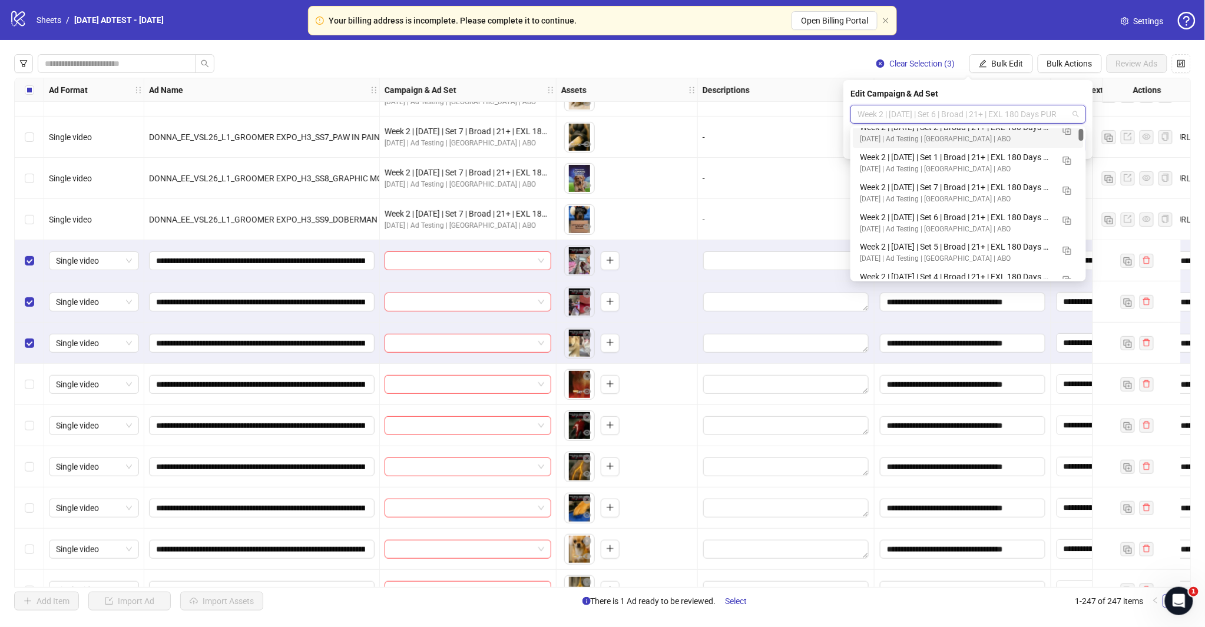
click at [900, 157] on div "Week 2 | [DATE] | Set 1 | Broad | 21+ | EXL 180 Days PUR" at bounding box center [956, 157] width 193 height 13
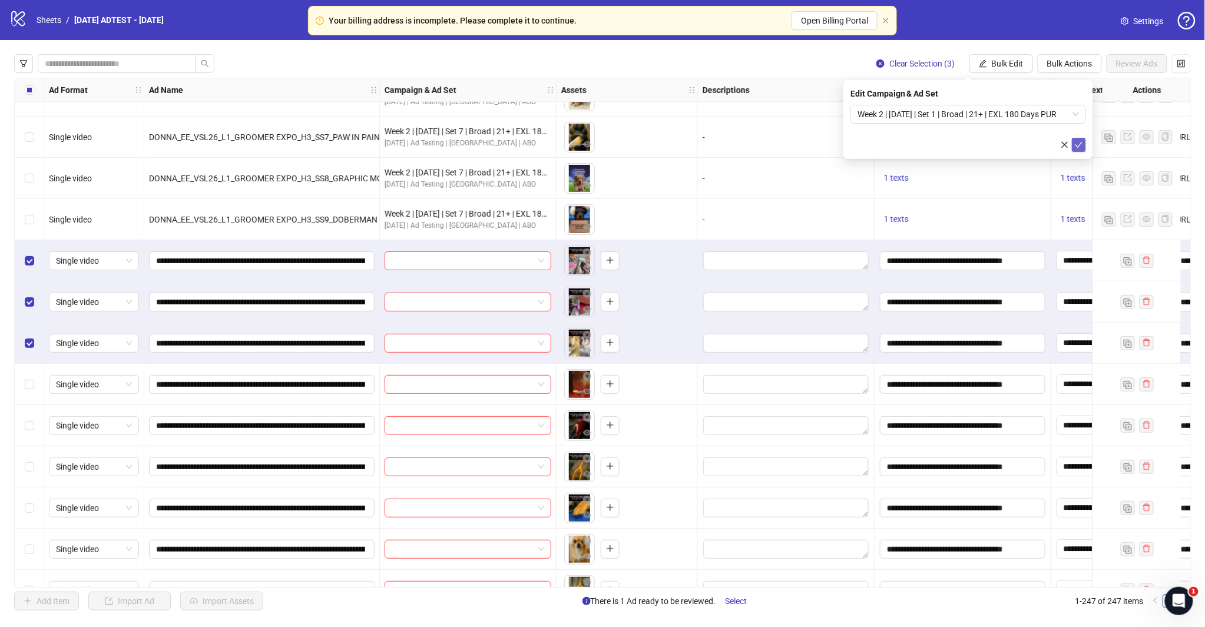
click at [1080, 143] on icon "check" at bounding box center [1079, 145] width 8 height 6
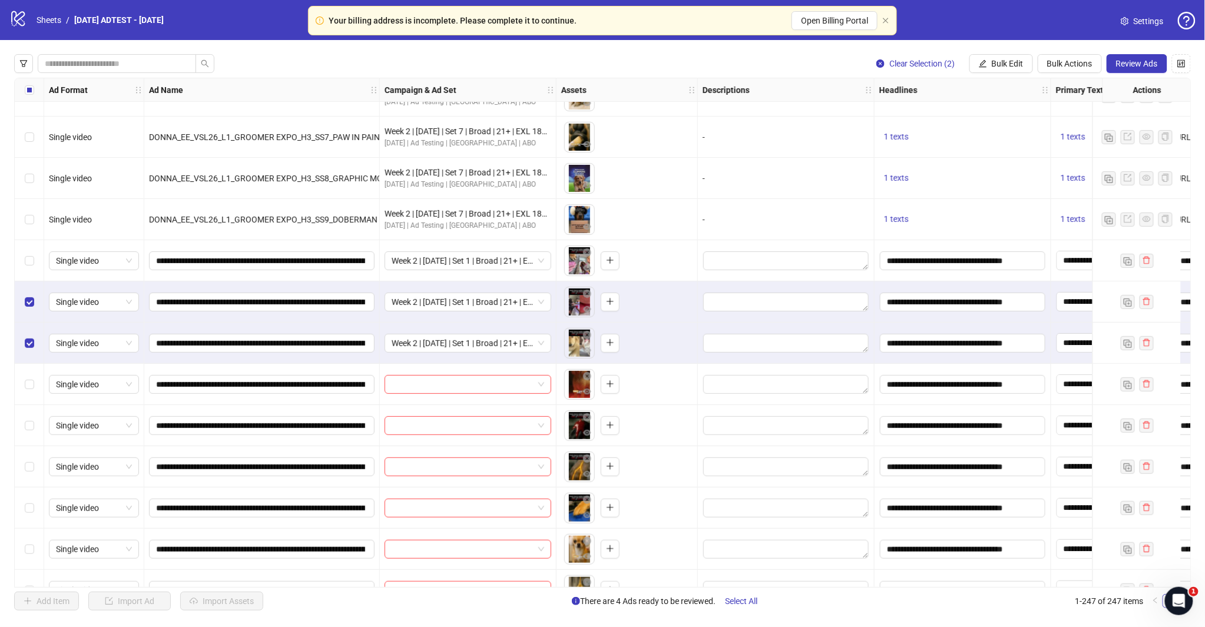
click at [30, 348] on label "Select row 230" at bounding box center [29, 343] width 9 height 13
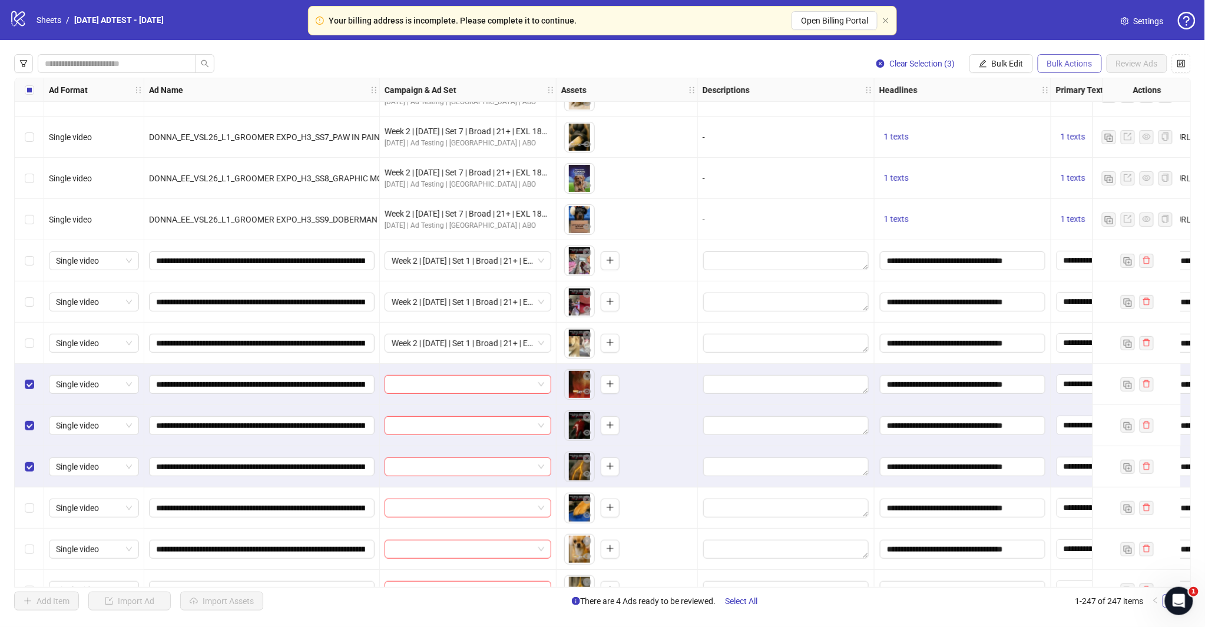
click at [1083, 59] on span "Bulk Actions" at bounding box center [1069, 63] width 45 height 9
click at [1008, 59] on span "Bulk Edit" at bounding box center [1007, 63] width 32 height 9
click at [1016, 124] on span "Campaign & Ad Set" at bounding box center [1012, 124] width 70 height 13
click at [1054, 115] on input "search" at bounding box center [962, 114] width 211 height 18
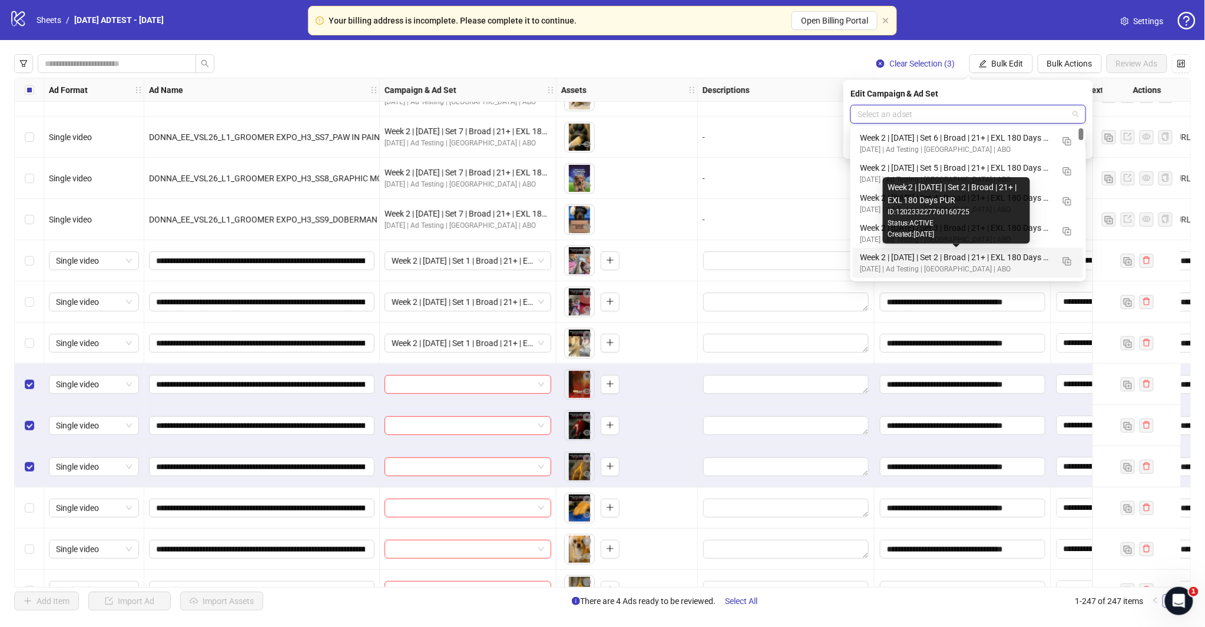
click at [955, 256] on div "Week 2 | [DATE] | Set 2 | Broad | 21+ | EXL 180 Days PUR" at bounding box center [956, 257] width 193 height 13
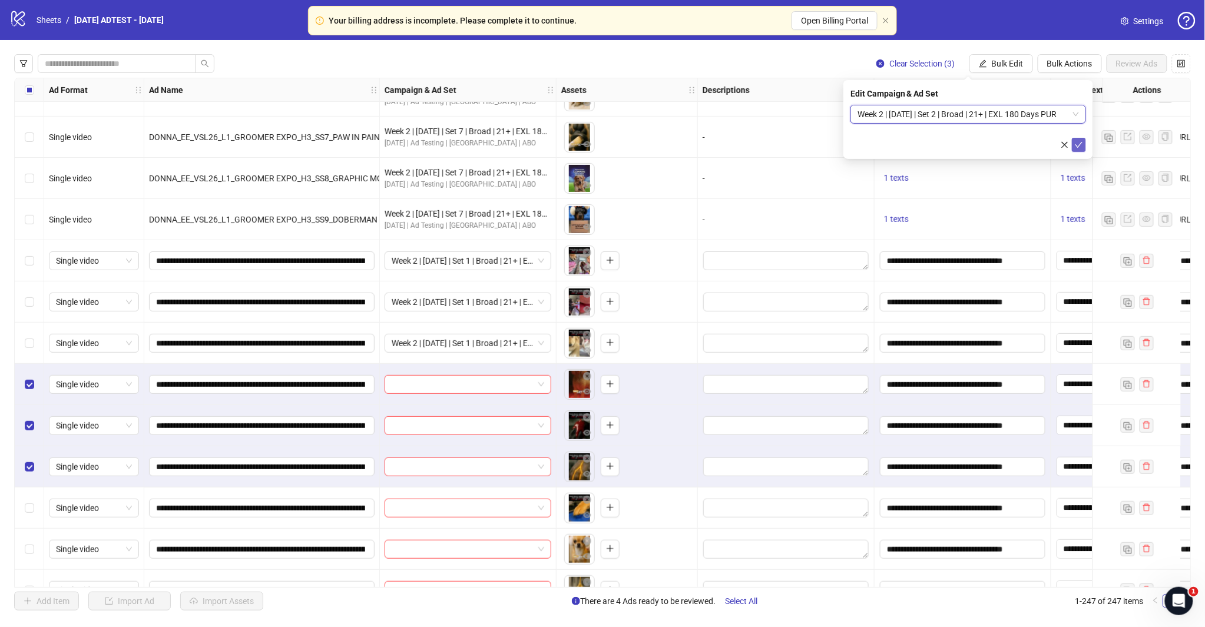
click at [1080, 141] on icon "check" at bounding box center [1078, 145] width 8 height 8
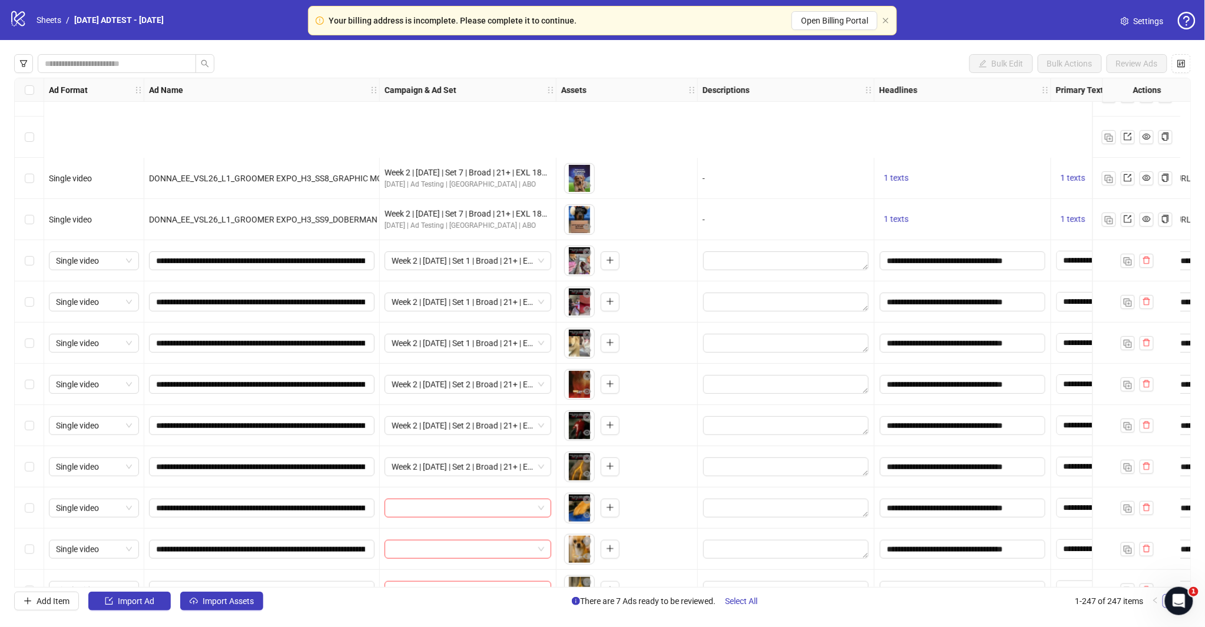
scroll to position [9479, 0]
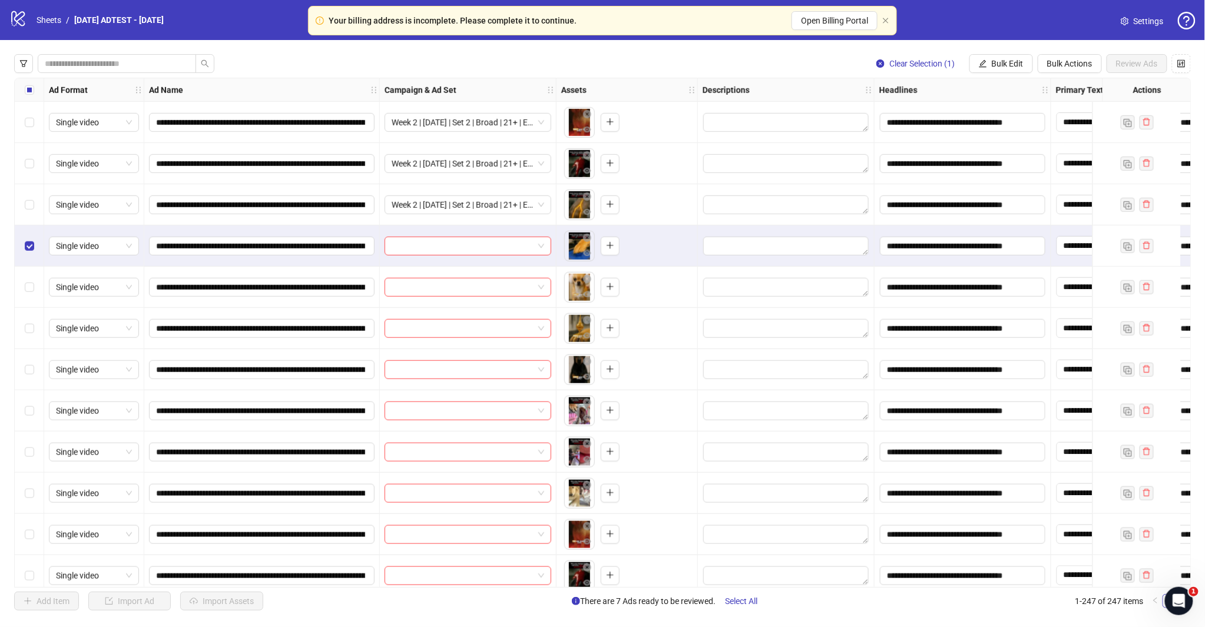
click at [30, 363] on label "Select row 237" at bounding box center [29, 369] width 9 height 13
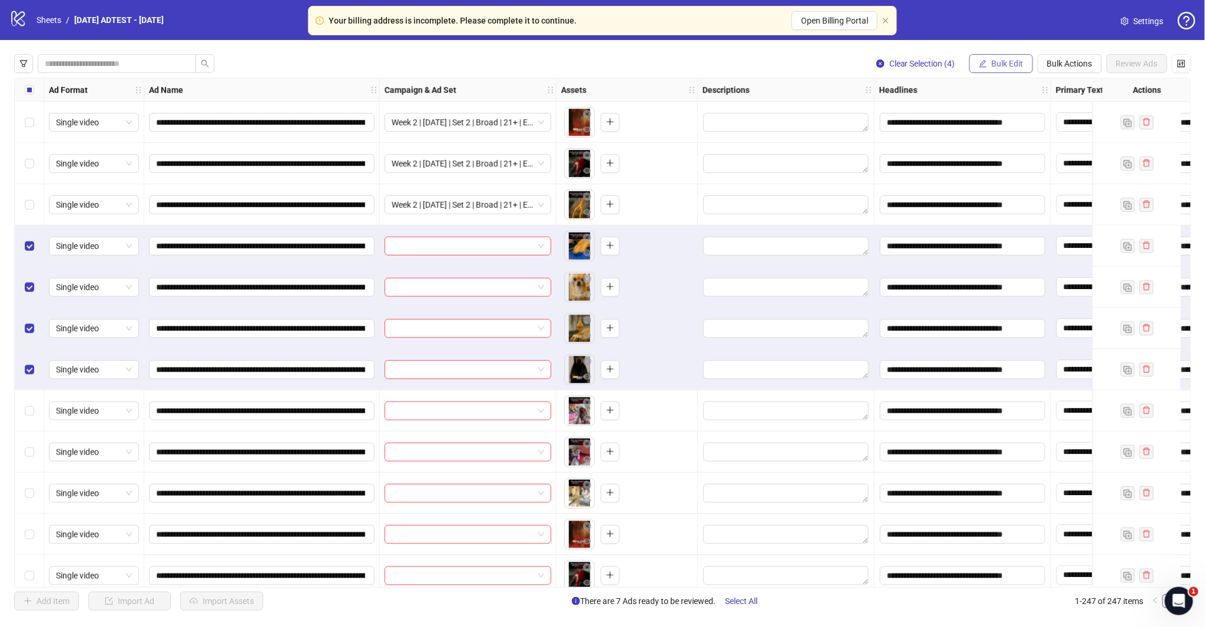
click at [1007, 62] on span "Bulk Edit" at bounding box center [1007, 63] width 32 height 9
click at [1017, 119] on span "Campaign & Ad Set" at bounding box center [1012, 124] width 70 height 13
click at [1062, 118] on input "search" at bounding box center [962, 114] width 211 height 18
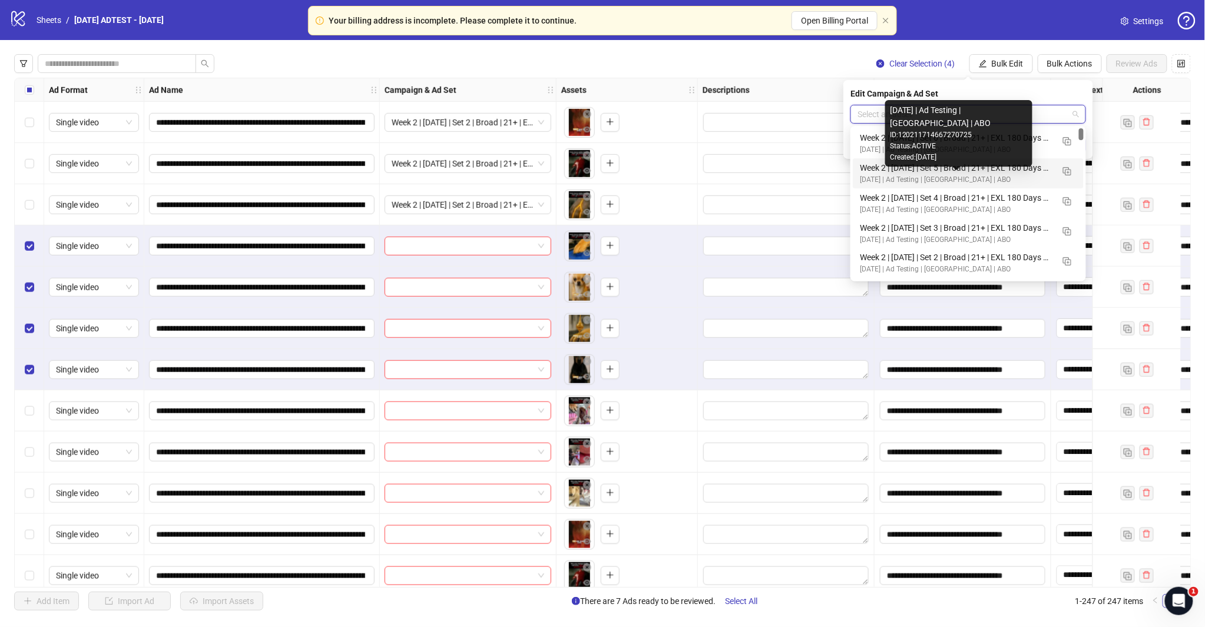
click at [954, 223] on div "Week 2 | [DATE] | Set 3 | Broad | 21+ | EXL 180 Days PUR" at bounding box center [956, 227] width 193 height 13
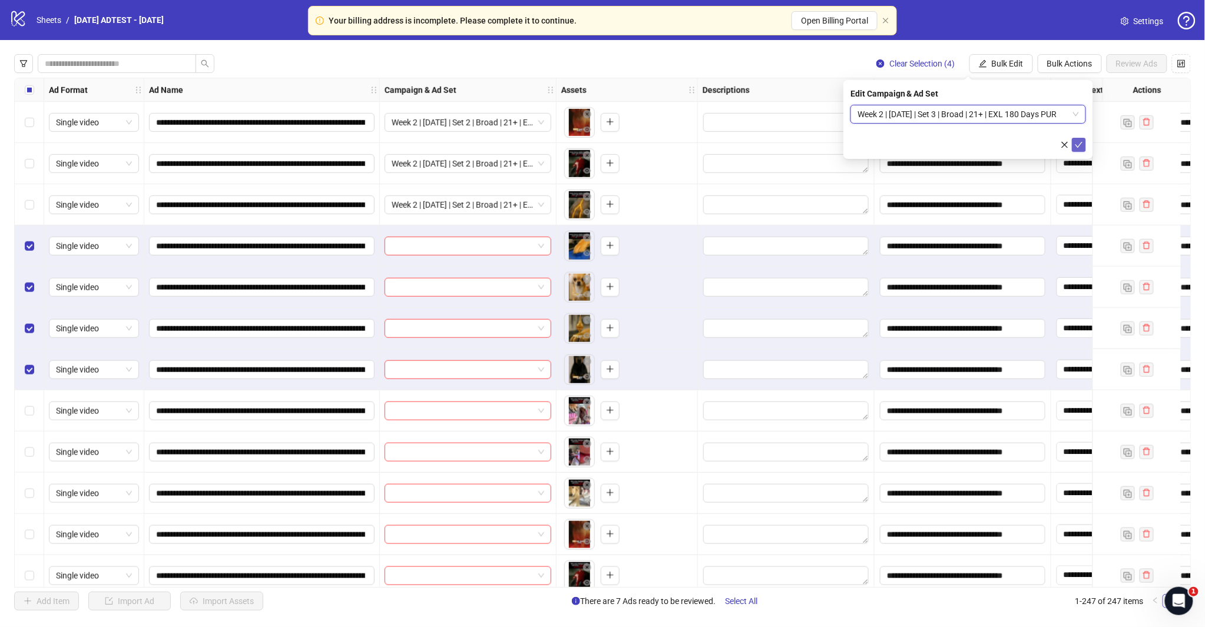
click at [1078, 141] on icon "check" at bounding box center [1078, 145] width 8 height 8
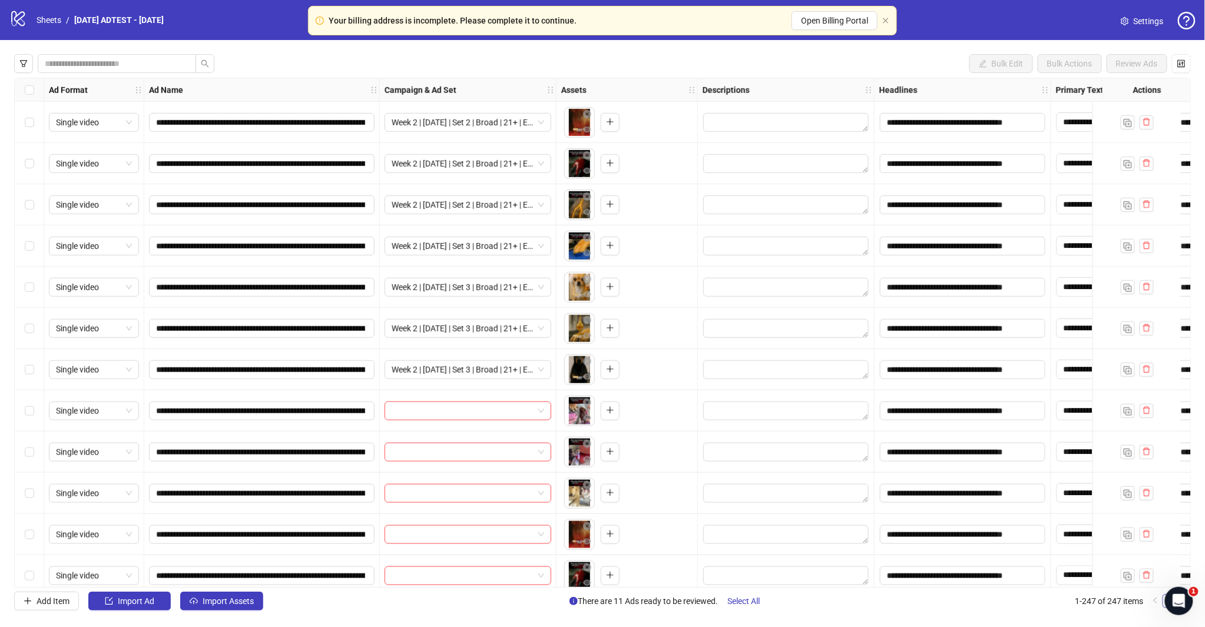
scroll to position [9544, 0]
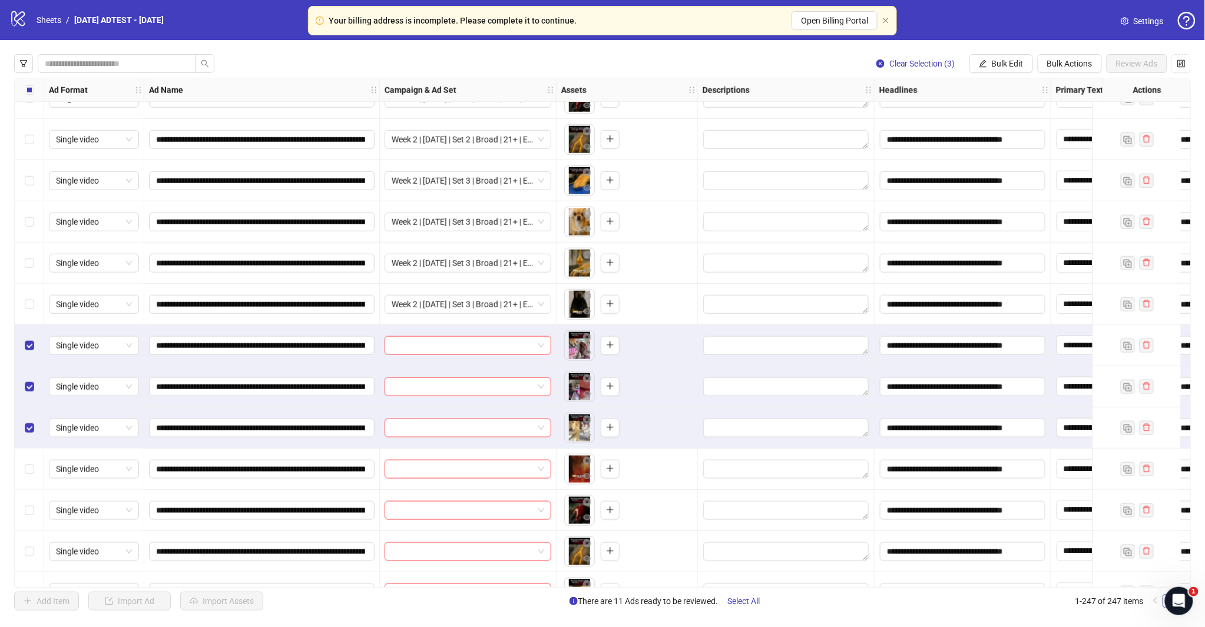
click at [987, 59] on button "Bulk Edit" at bounding box center [1001, 63] width 64 height 19
click at [1009, 128] on span "Campaign & Ad Set" at bounding box center [1012, 124] width 70 height 13
click at [1009, 121] on input "search" at bounding box center [962, 114] width 211 height 18
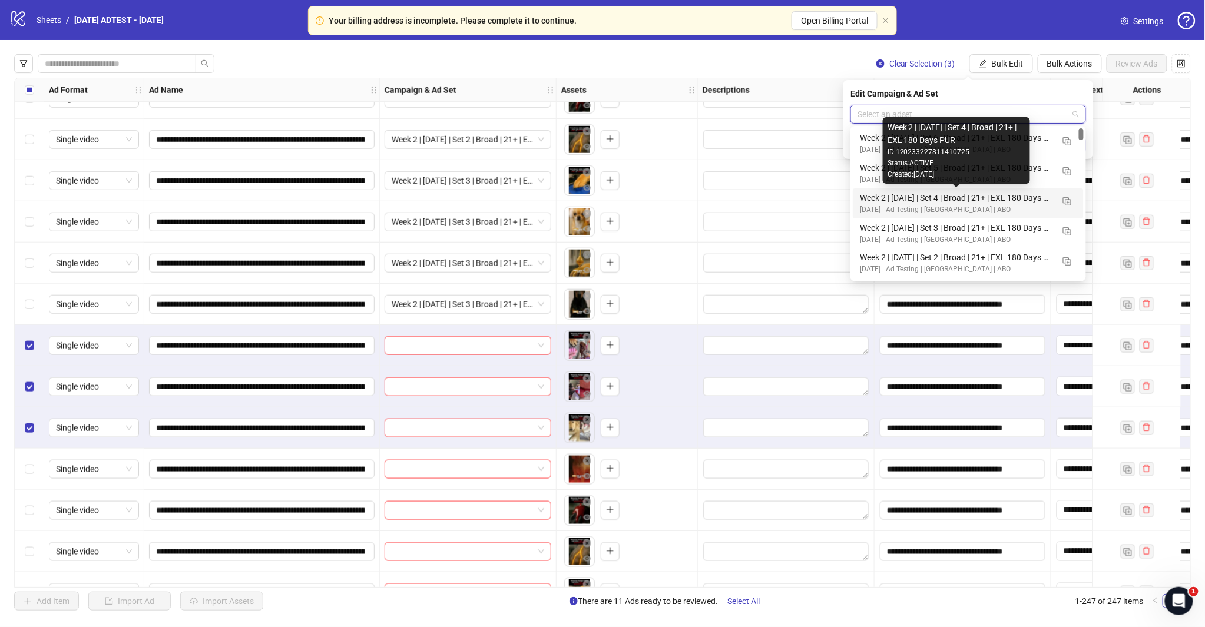
click at [949, 203] on div "Week 2 | [DATE] | Set 4 | Broad | 21+ | EXL 180 Days PUR" at bounding box center [956, 197] width 193 height 13
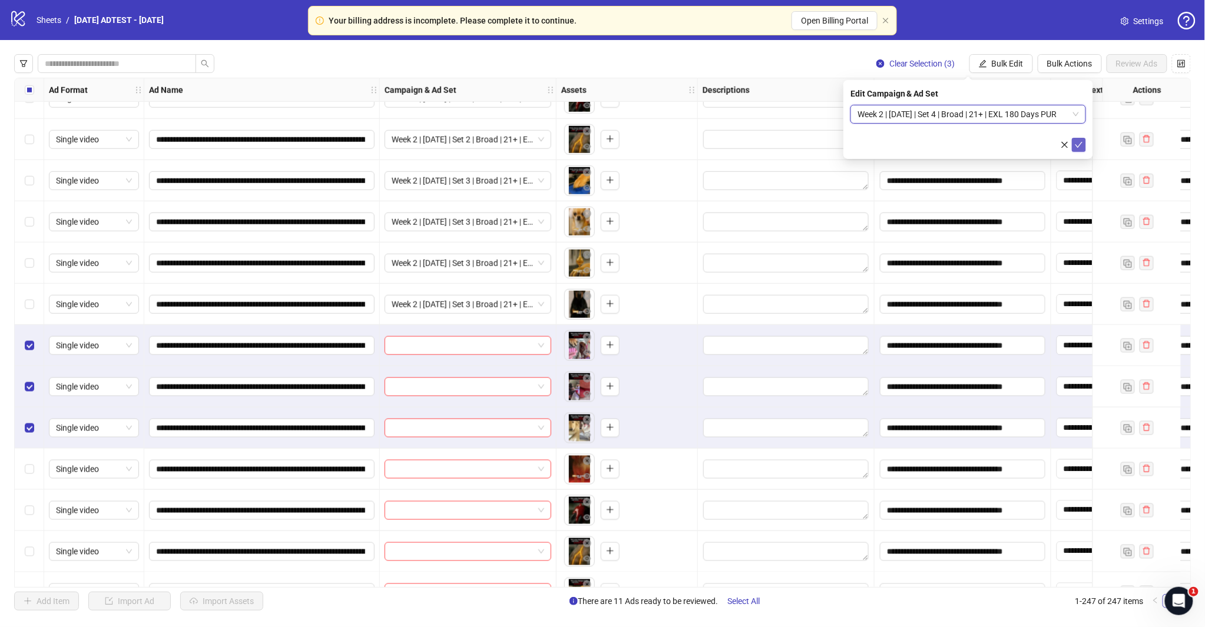
click at [1073, 143] on button "submit" at bounding box center [1079, 145] width 14 height 14
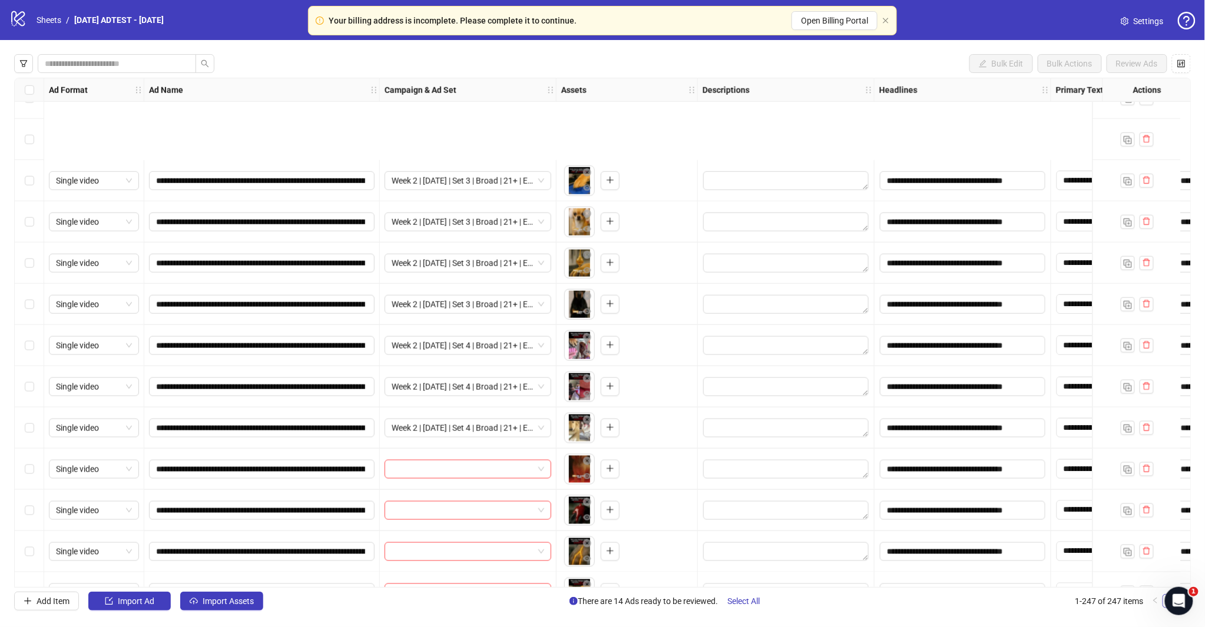
scroll to position [9699, 0]
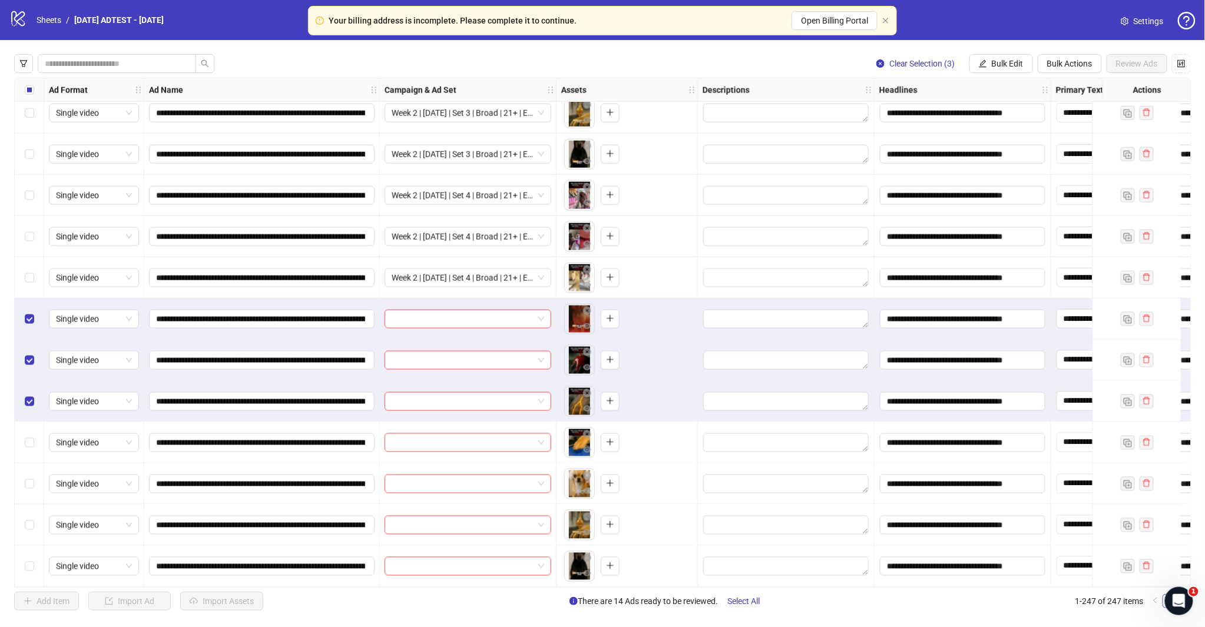
click at [992, 64] on span "Bulk Edit" at bounding box center [1007, 63] width 32 height 9
click at [1017, 126] on span "Campaign & Ad Set" at bounding box center [1012, 124] width 70 height 13
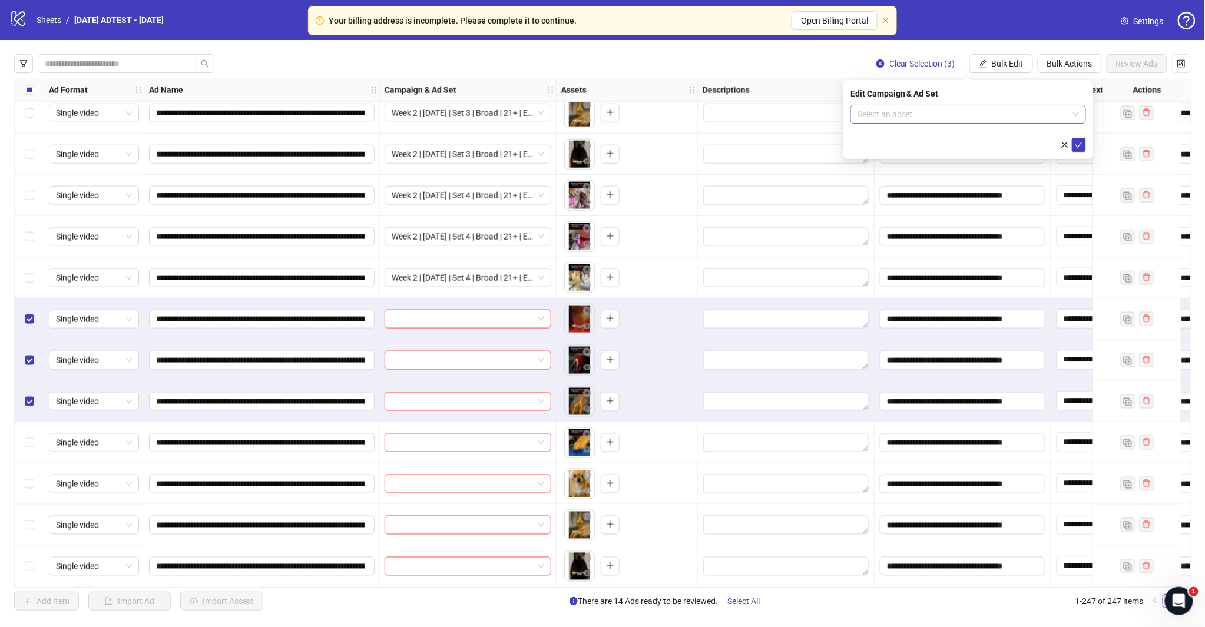
click at [1076, 107] on span at bounding box center [967, 114] width 221 height 18
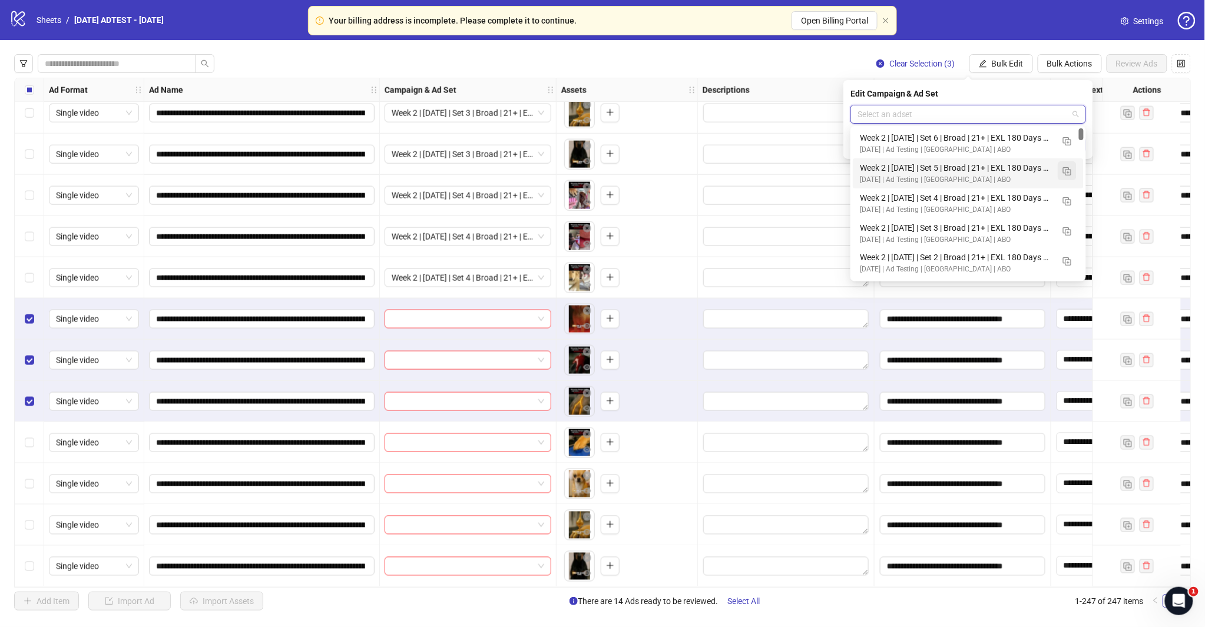
click at [1064, 169] on img "button" at bounding box center [1067, 171] width 8 height 8
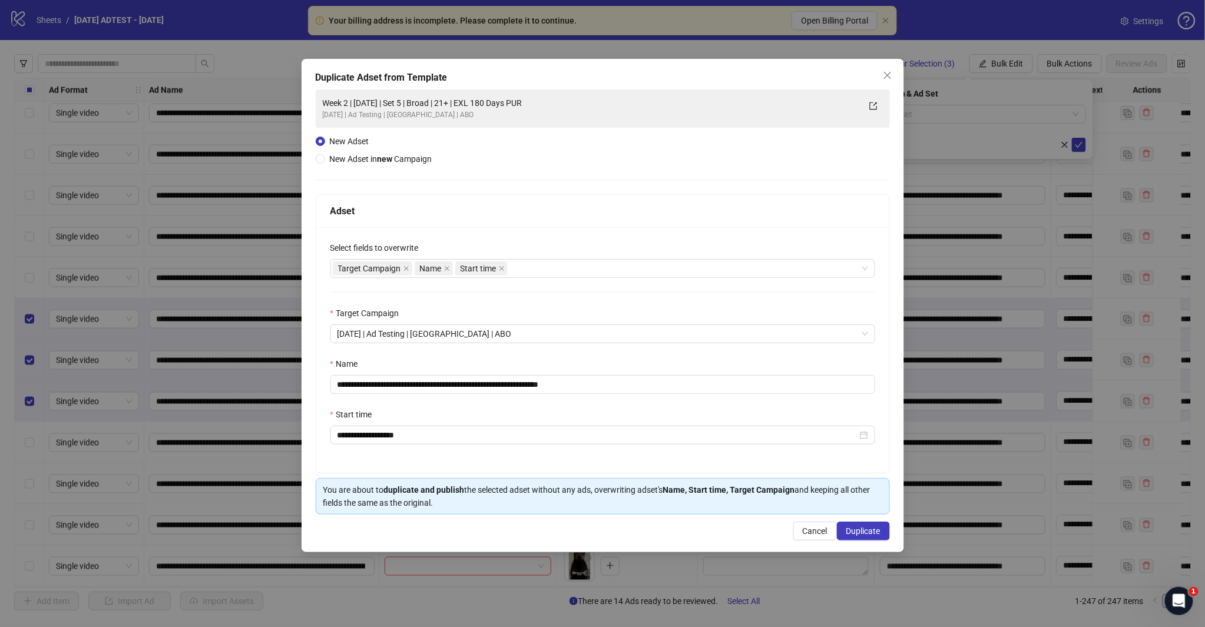
click at [890, 77] on icon "close" at bounding box center [887, 75] width 9 height 9
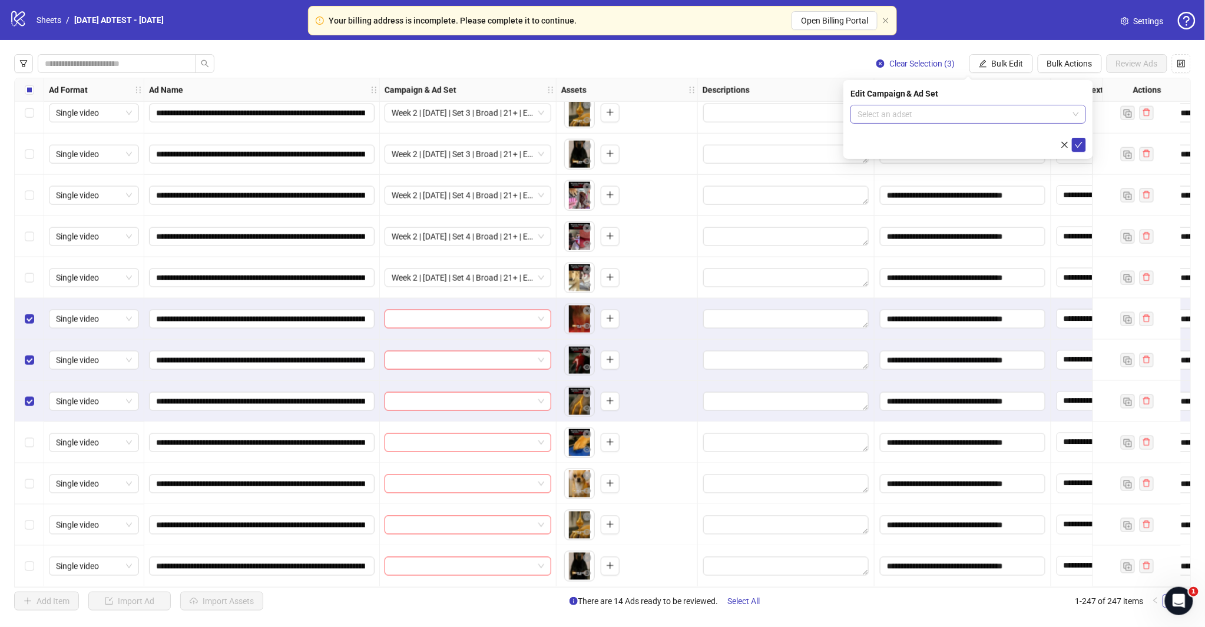
click at [1064, 110] on input "search" at bounding box center [962, 114] width 211 height 18
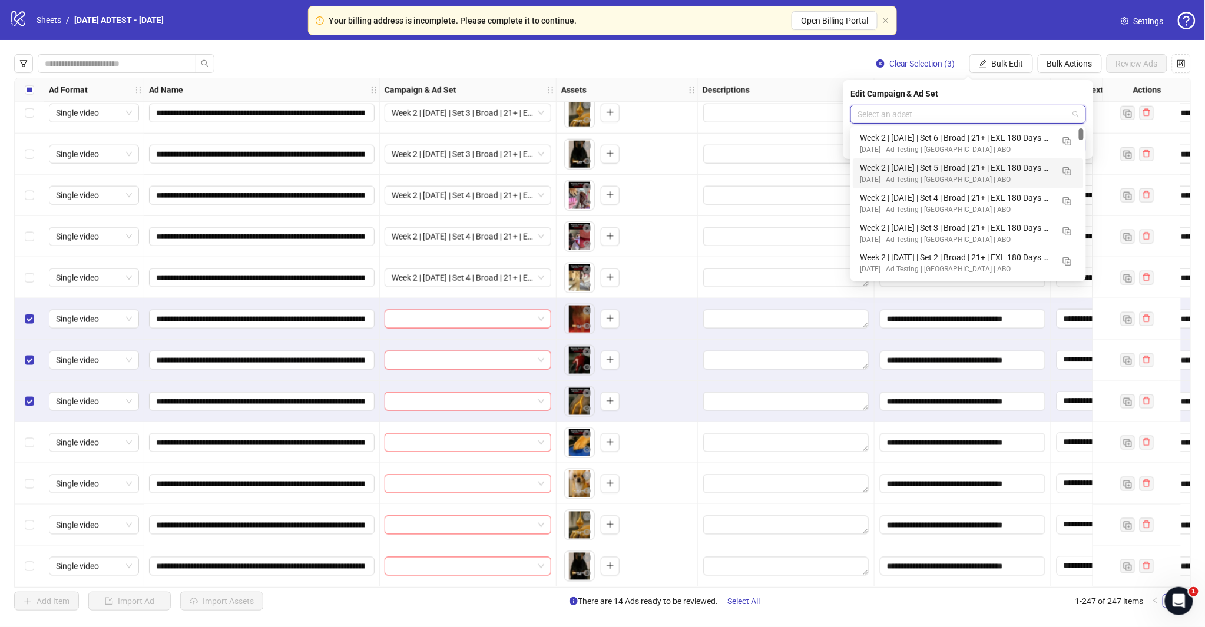
click at [960, 179] on div "[DATE] | Ad Testing | [GEOGRAPHIC_DATA] | ABO" at bounding box center [956, 179] width 193 height 11
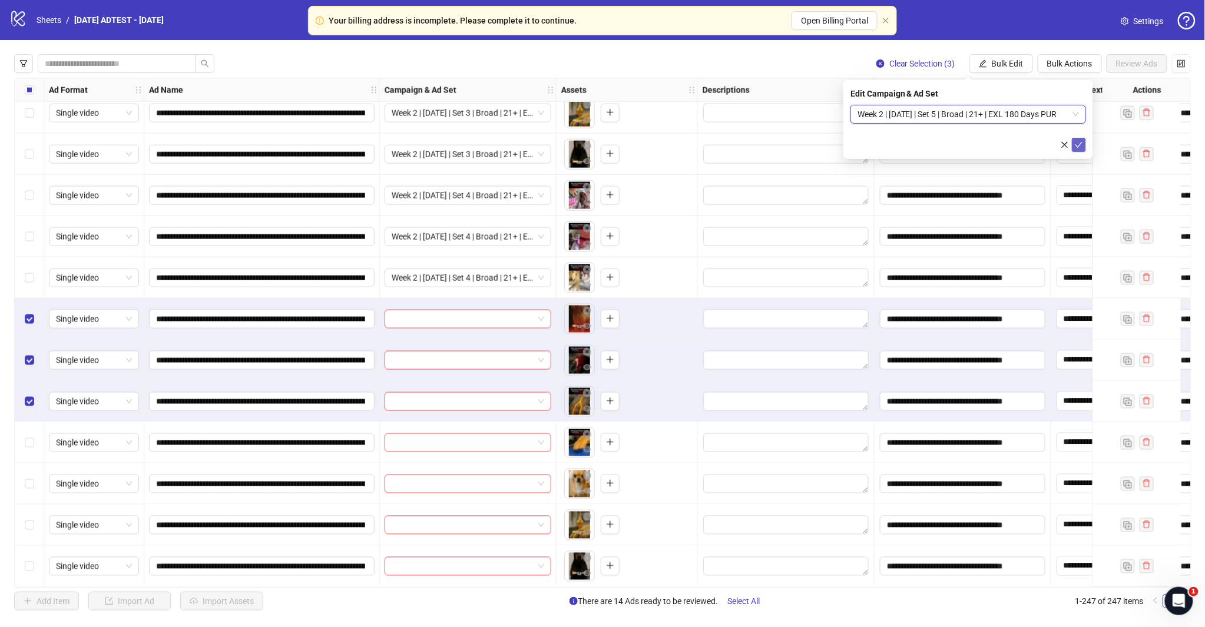
click at [1079, 141] on icon "check" at bounding box center [1078, 145] width 8 height 8
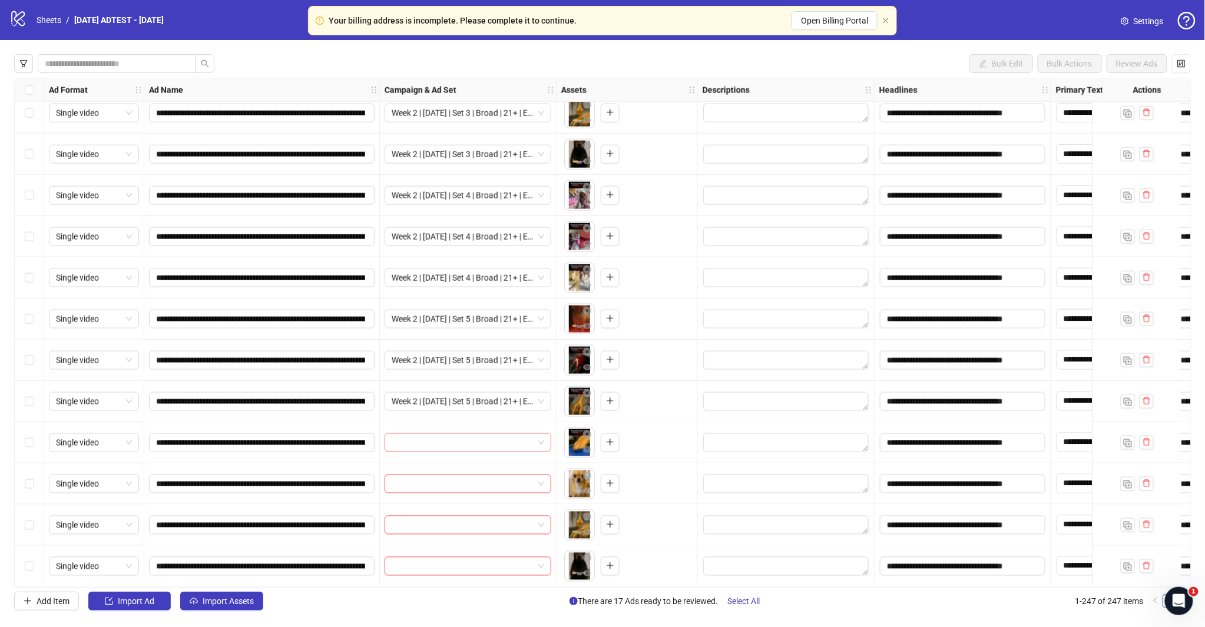
click at [28, 512] on div "Select row 246" at bounding box center [29, 525] width 29 height 41
click at [30, 560] on label "Select row 247" at bounding box center [29, 566] width 9 height 13
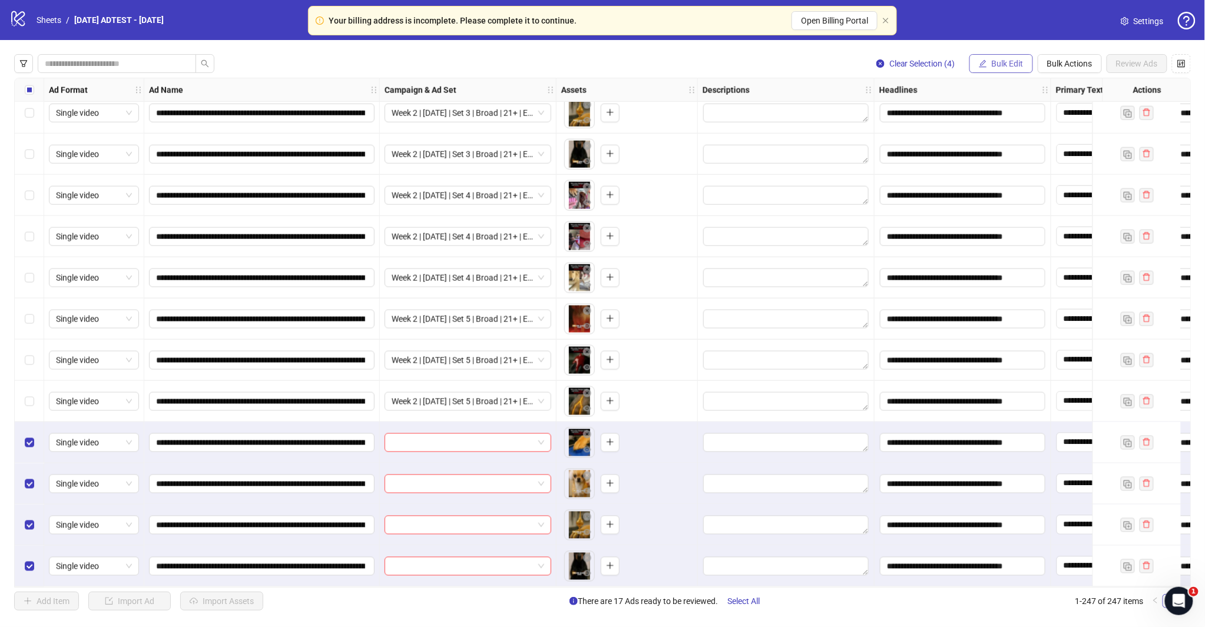
click at [1007, 74] on div "**********" at bounding box center [602, 332] width 1205 height 585
click at [1009, 65] on span "Bulk Edit" at bounding box center [1007, 63] width 32 height 9
click at [1034, 122] on span "Campaign & Ad Set" at bounding box center [1012, 124] width 70 height 13
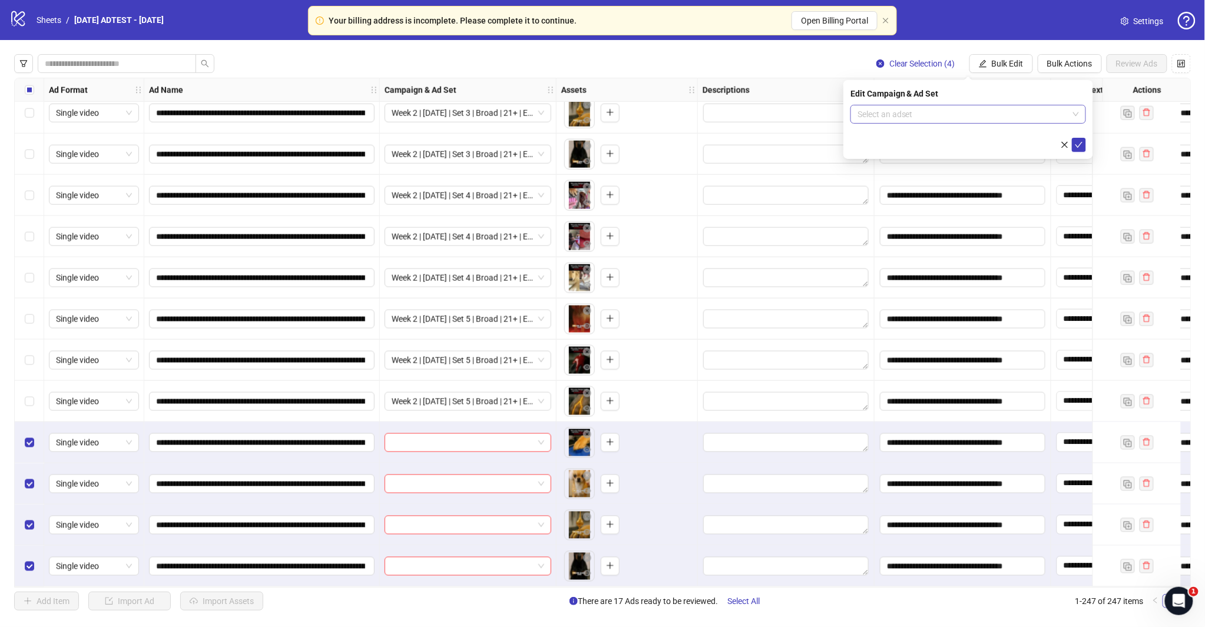
click at [1073, 113] on span at bounding box center [967, 114] width 221 height 18
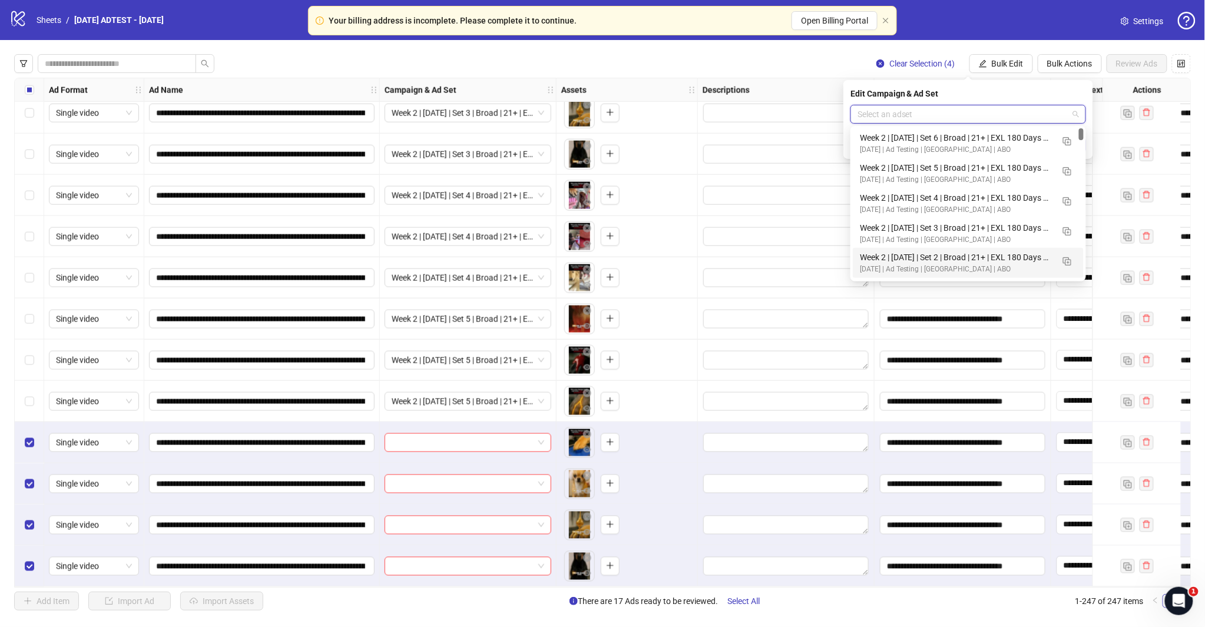
click at [964, 134] on div "Week 2 | [DATE] | Set 6 | Broad | 21+ | EXL 180 Days PUR" at bounding box center [956, 137] width 193 height 13
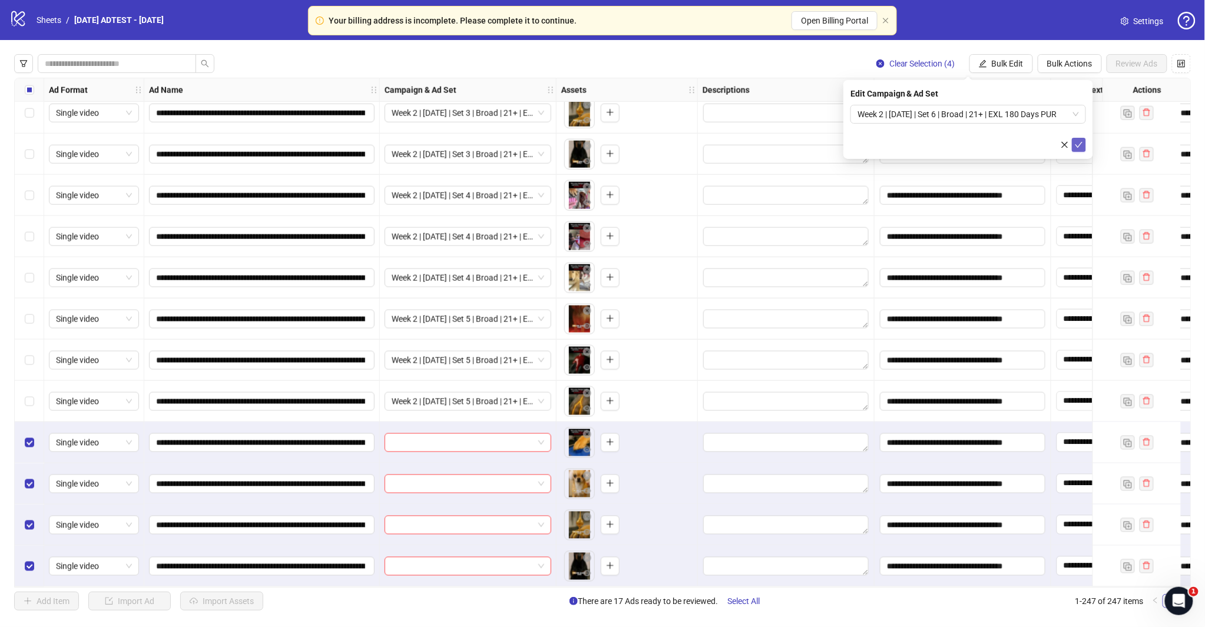
click at [1080, 144] on icon "check" at bounding box center [1078, 145] width 8 height 8
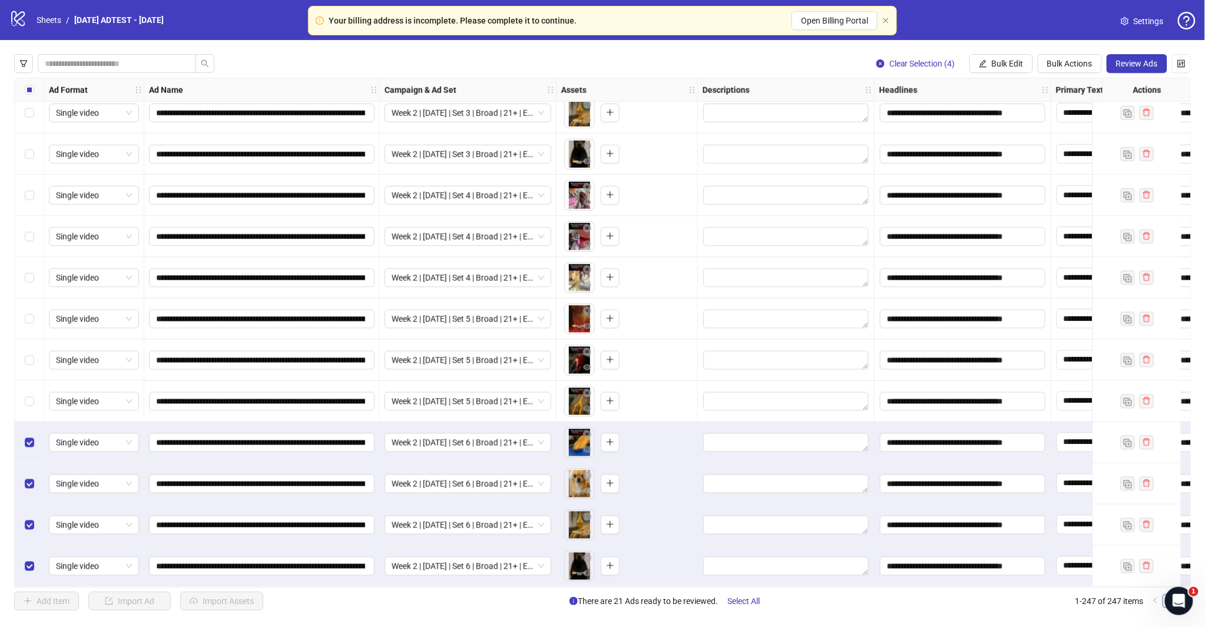
click at [22, 397] on div "Select row 243" at bounding box center [29, 401] width 29 height 41
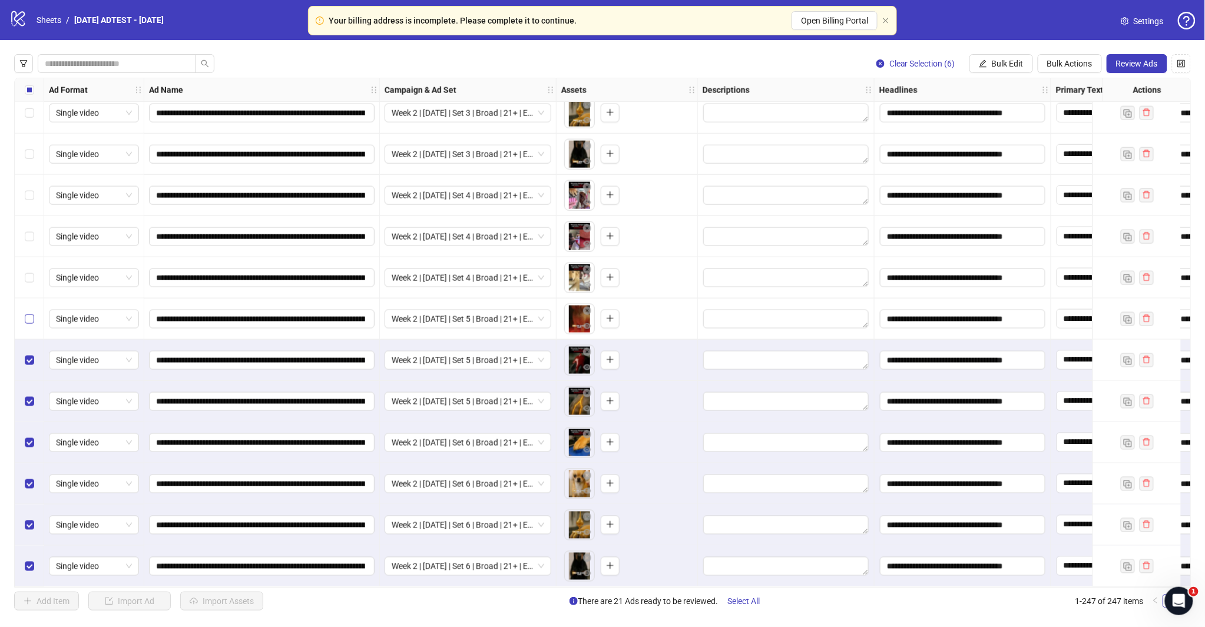
click at [31, 313] on label "Select row 241" at bounding box center [29, 319] width 9 height 13
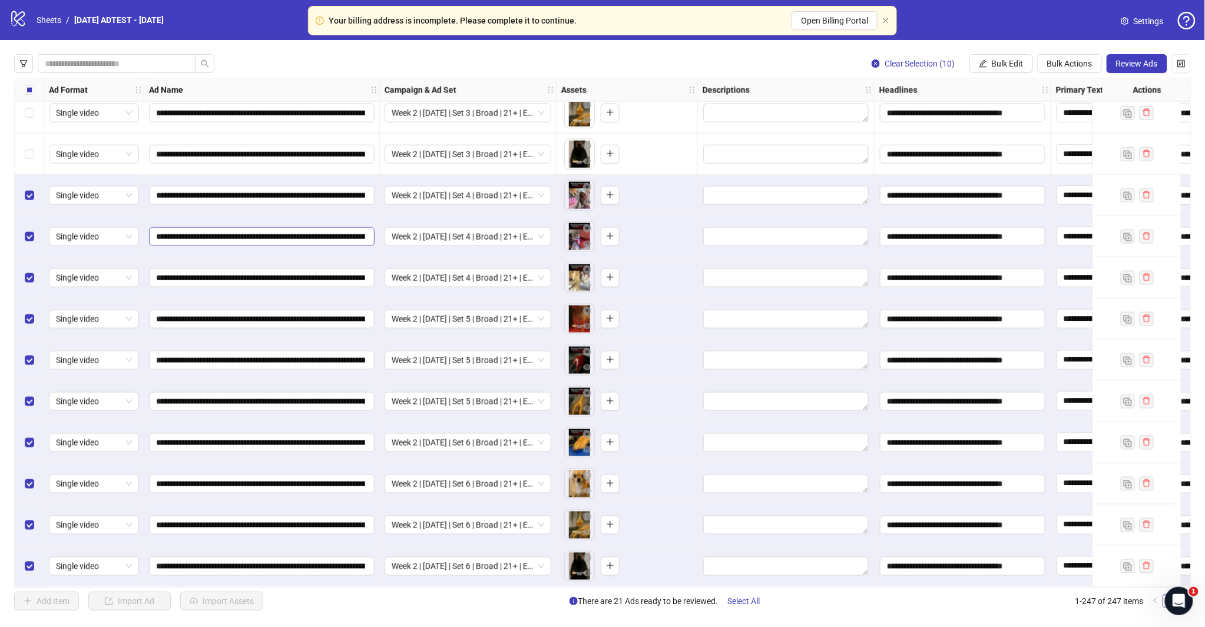
click at [32, 160] on div "Select row 237" at bounding box center [29, 154] width 29 height 41
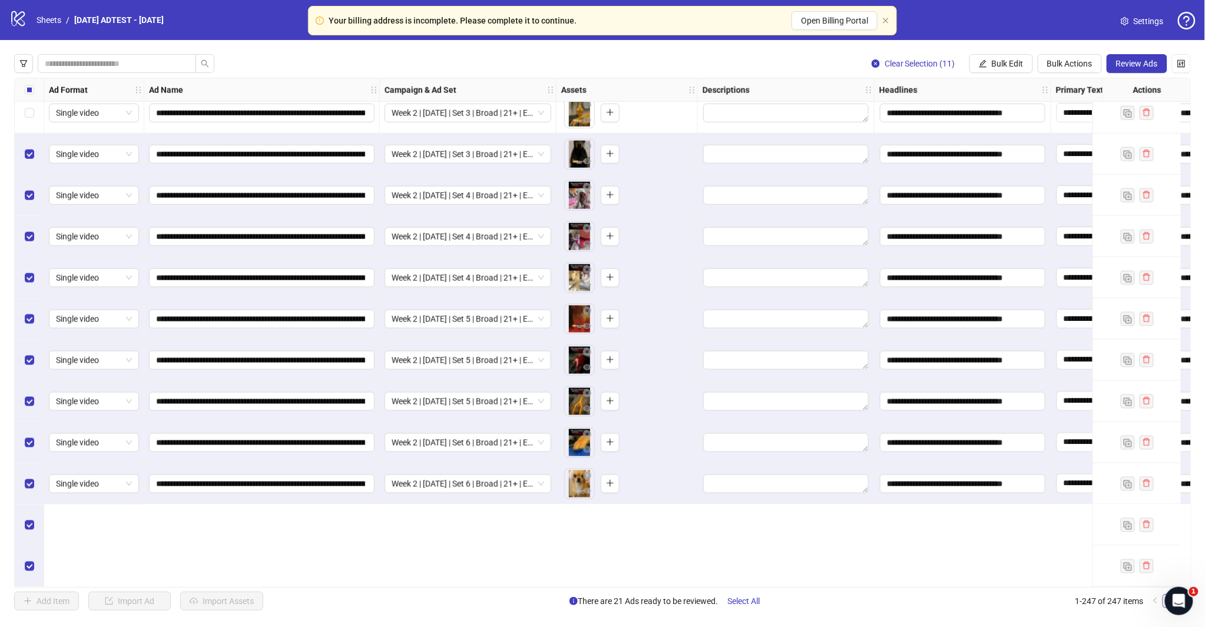
scroll to position [9438, 0]
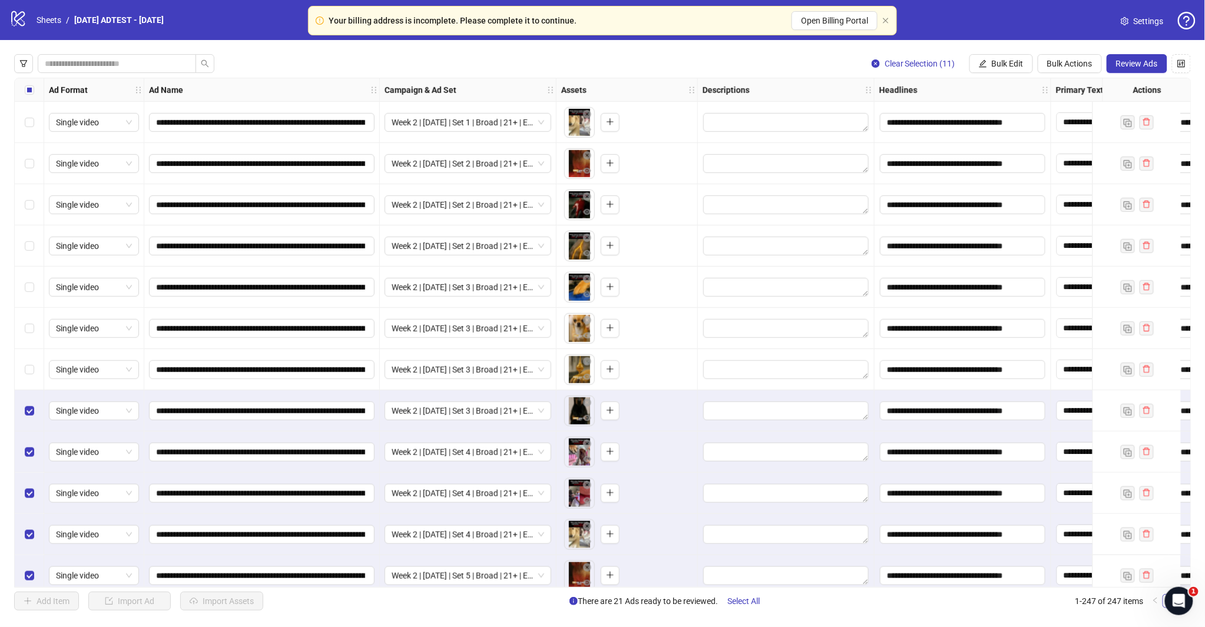
click at [24, 327] on div "Select row 235" at bounding box center [29, 328] width 29 height 41
click at [22, 290] on div "Select row 234" at bounding box center [29, 287] width 29 height 41
click at [37, 236] on div "Select row 233" at bounding box center [29, 245] width 29 height 41
click at [28, 198] on label "Select row 232" at bounding box center [29, 204] width 9 height 13
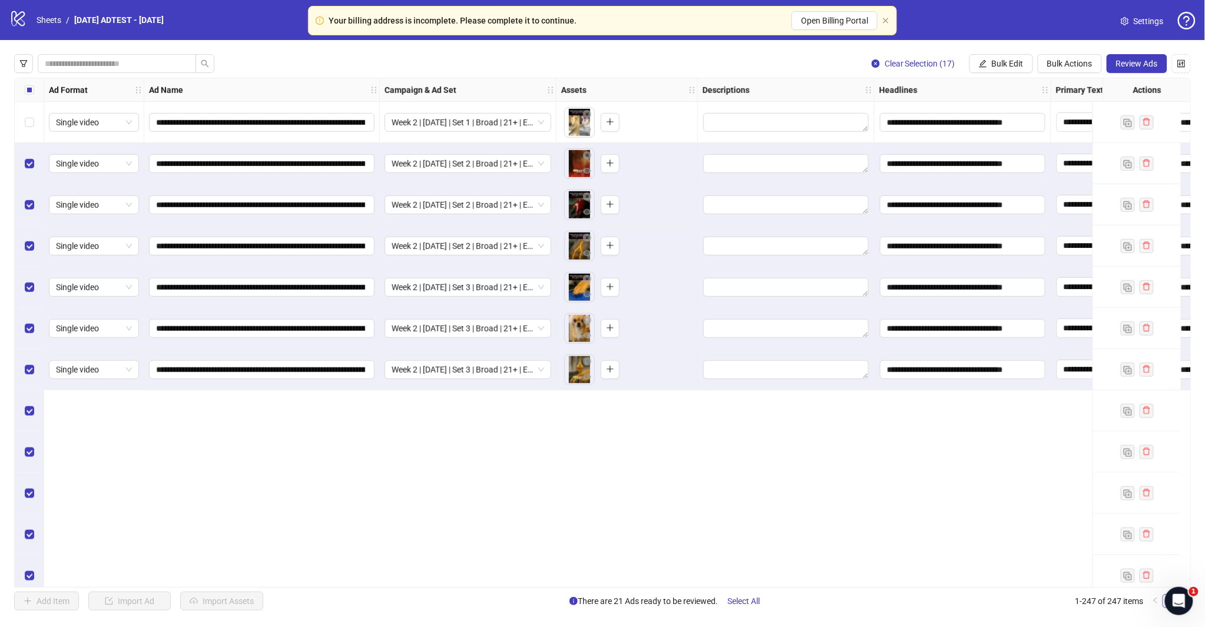
scroll to position [9176, 0]
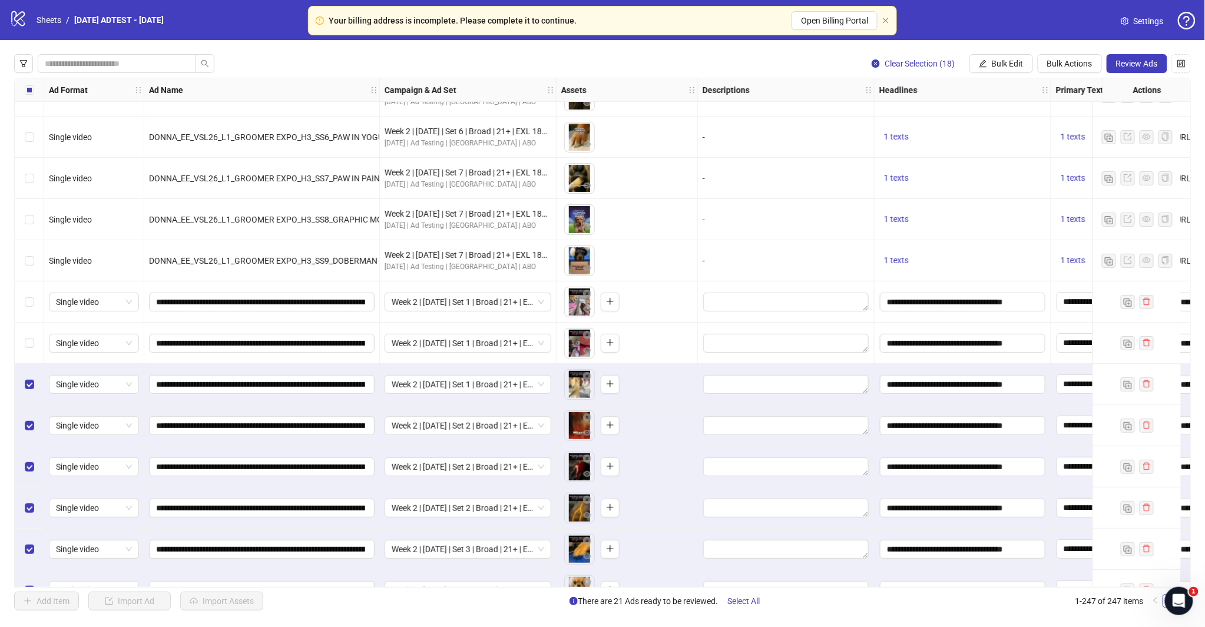
click at [26, 354] on div "Select row 229" at bounding box center [29, 343] width 29 height 41
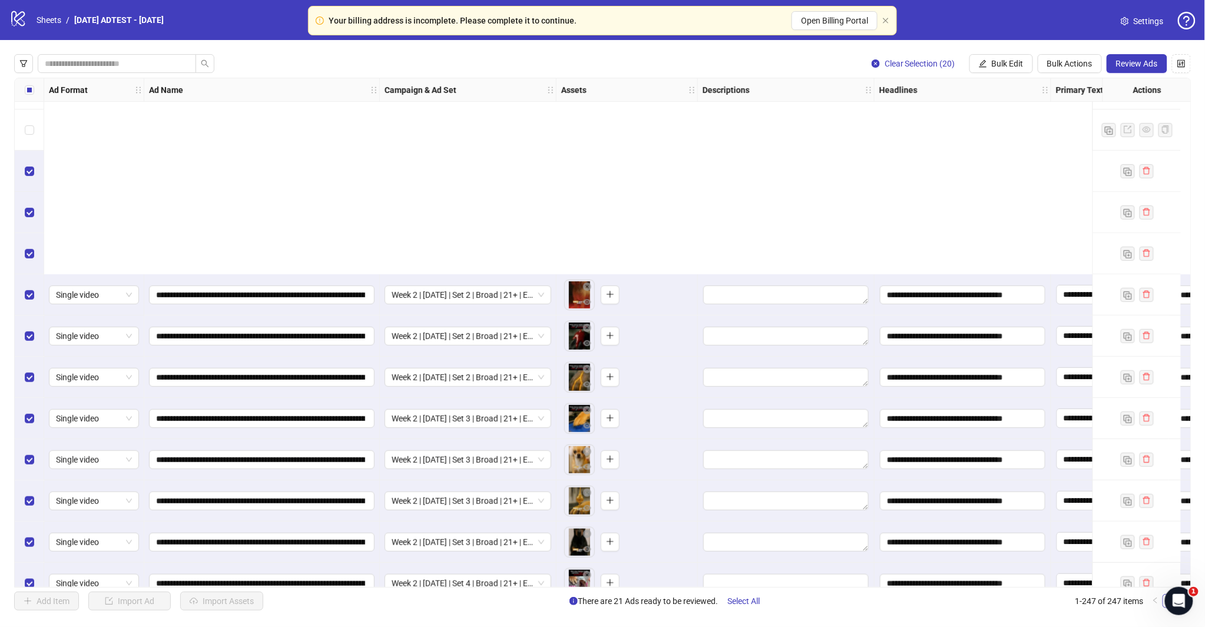
scroll to position [9569, 0]
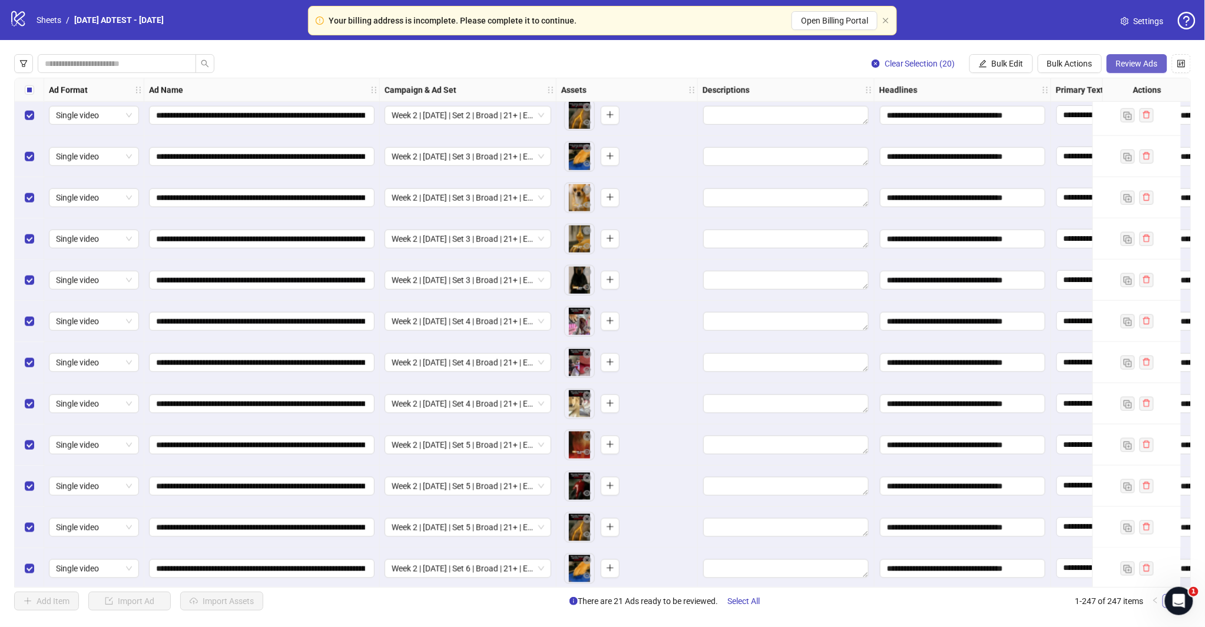
click at [1140, 61] on span "Review Ads" at bounding box center [1137, 63] width 42 height 9
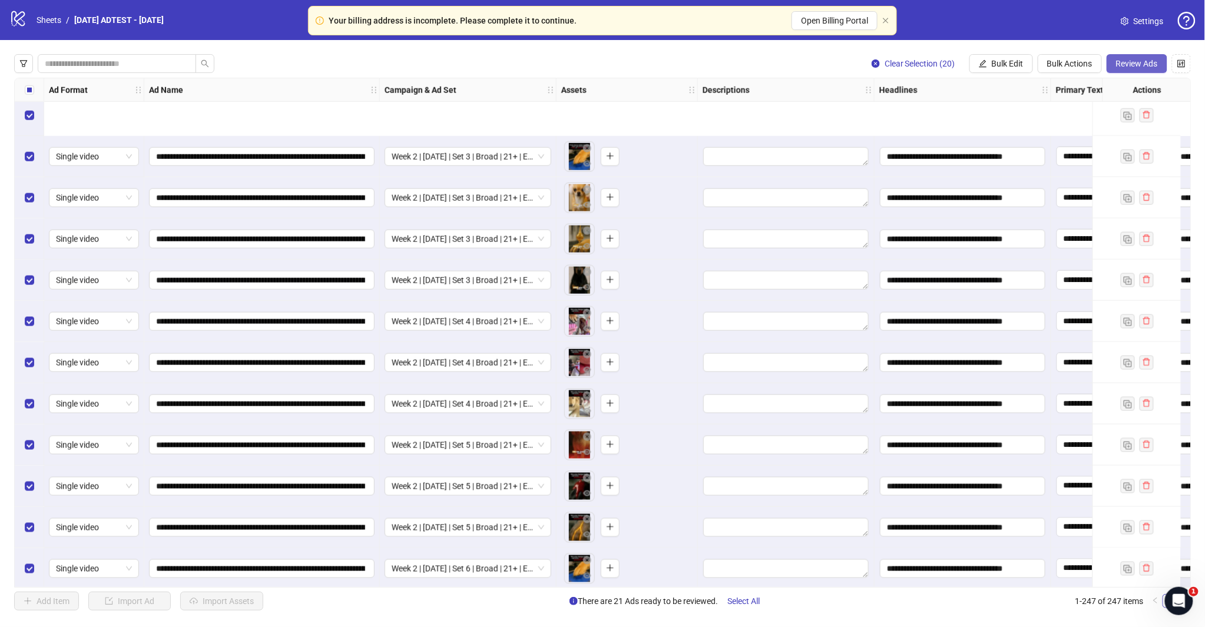
scroll to position [9699, 0]
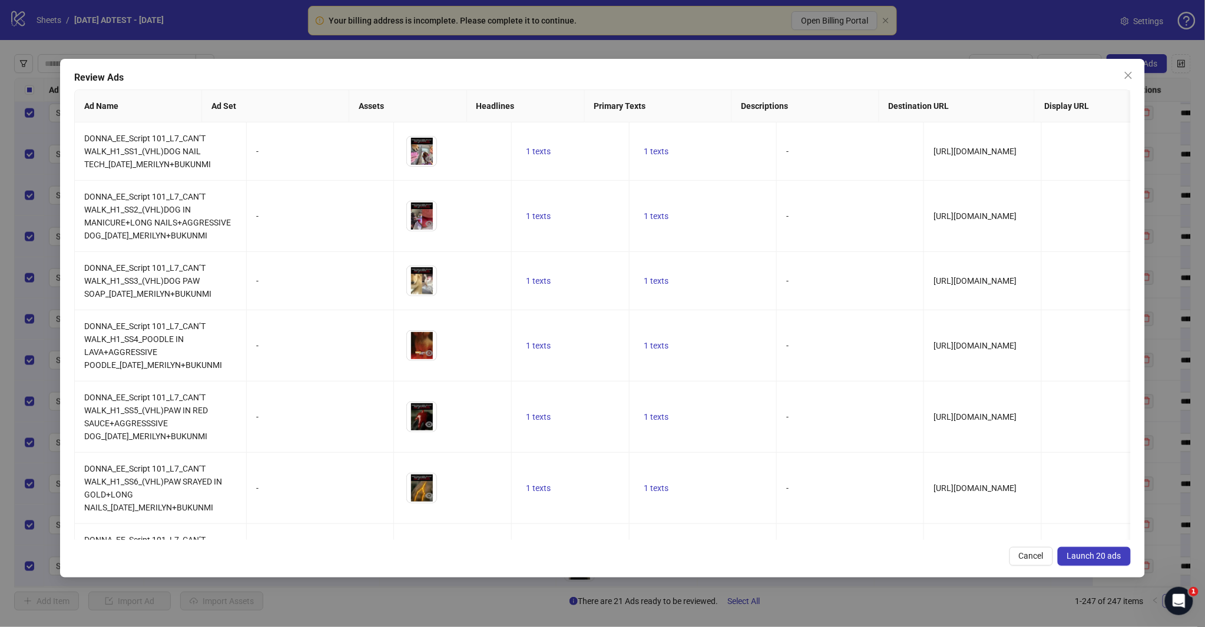
click at [1086, 559] on span "Launch 20 ads" at bounding box center [1094, 555] width 54 height 9
